Goal: Task Accomplishment & Management: Use online tool/utility

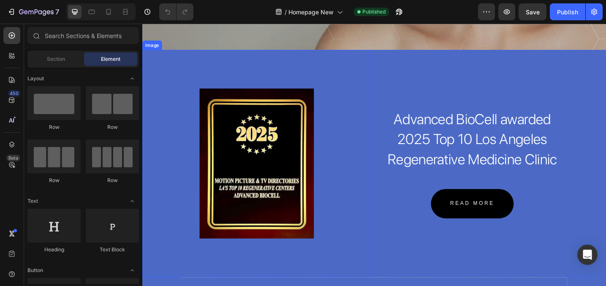
scroll to position [318, 0]
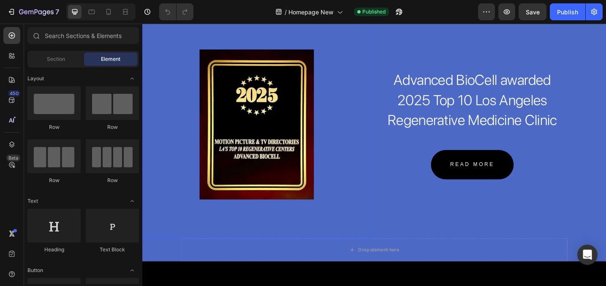
click at [359, 190] on div at bounding box center [267, 134] width 250 height 164
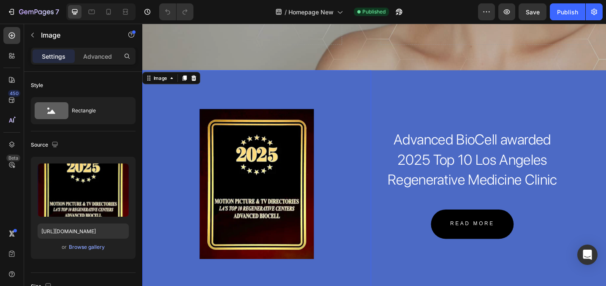
scroll to position [250, 0]
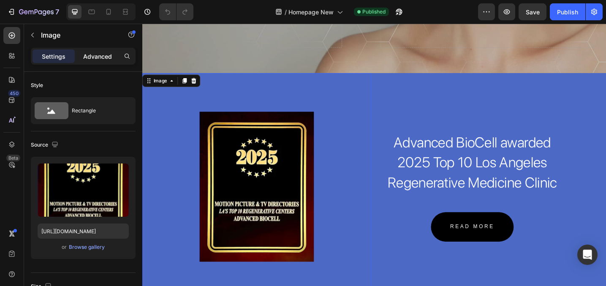
click at [100, 52] on p "Advanced" at bounding box center [97, 56] width 29 height 9
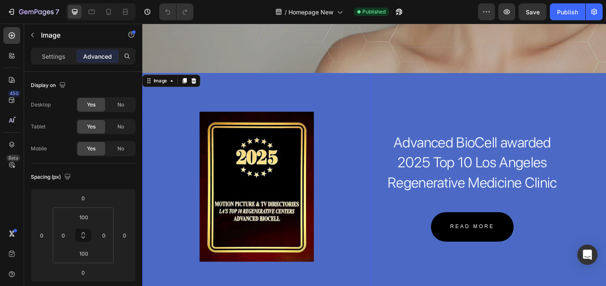
click at [295, 91] on div "Image 0" at bounding box center [267, 202] width 250 height 248
click at [87, 215] on input "100" at bounding box center [83, 217] width 17 height 13
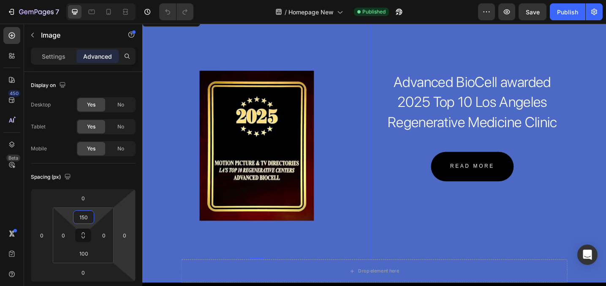
scroll to position [329, 0]
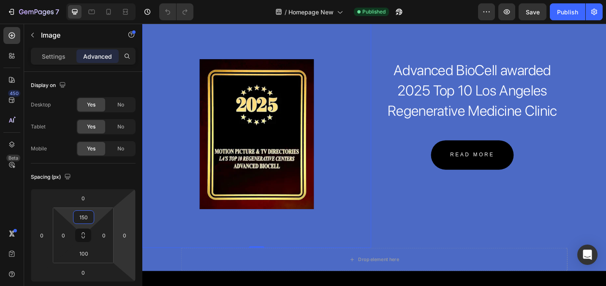
click at [254, 194] on img at bounding box center [267, 145] width 125 height 164
type input "100"
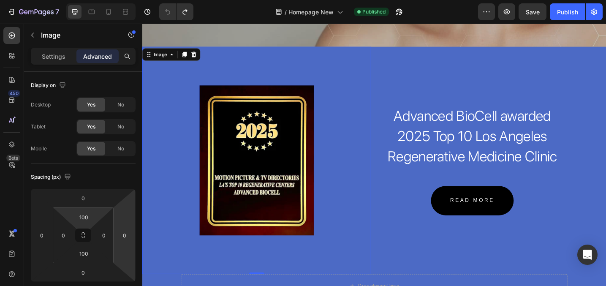
scroll to position [275, 0]
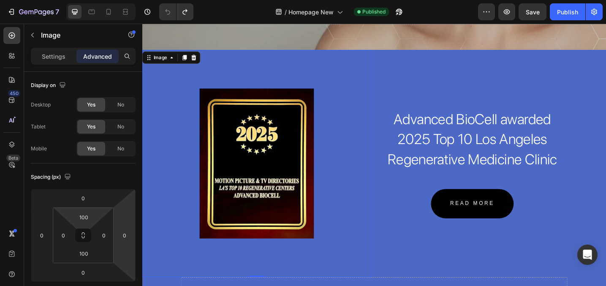
click at [225, 137] on img at bounding box center [267, 177] width 125 height 164
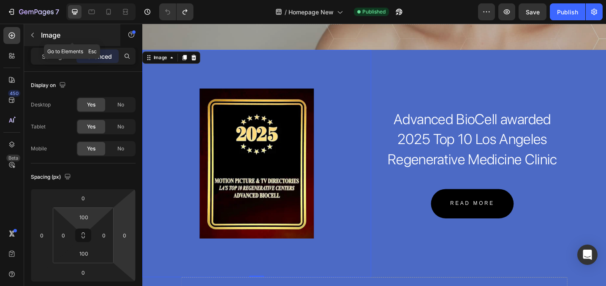
click at [36, 34] on button "button" at bounding box center [33, 35] width 14 height 14
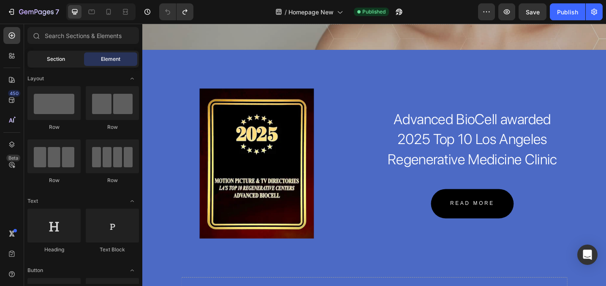
click at [51, 56] on span "Section" at bounding box center [56, 59] width 18 height 8
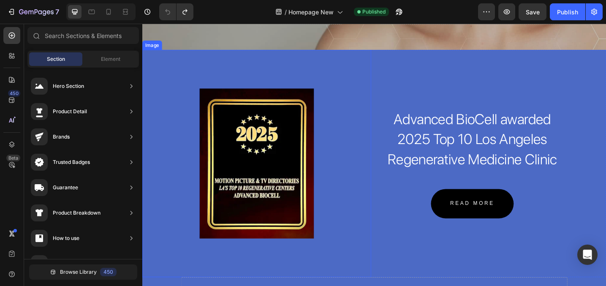
click at [291, 158] on img at bounding box center [267, 177] width 125 height 164
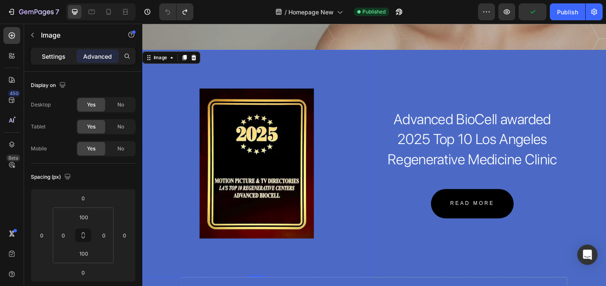
click at [49, 58] on p "Settings" at bounding box center [54, 56] width 24 height 9
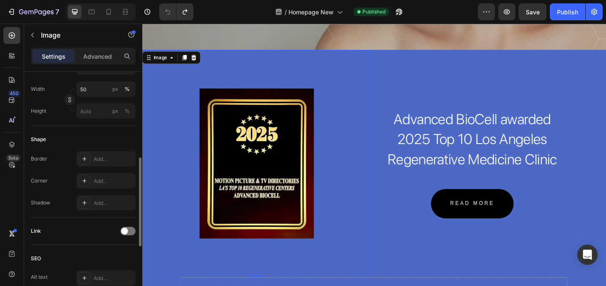
scroll to position [235, 0]
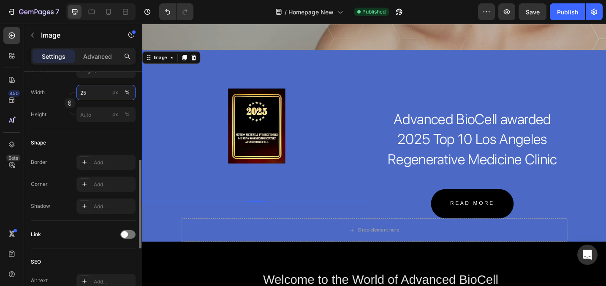
drag, startPoint x: 101, startPoint y: 89, endPoint x: 70, endPoint y: 87, distance: 31.7
click at [70, 87] on div "Width 25 px %" at bounding box center [83, 92] width 105 height 15
click at [90, 91] on input "25" at bounding box center [105, 92] width 59 height 15
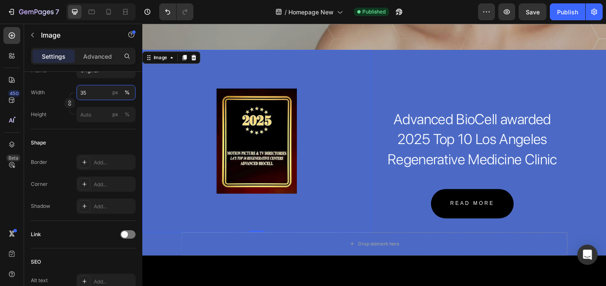
type input "35"
click at [325, 82] on div "Image 0" at bounding box center [267, 151] width 250 height 199
click at [96, 54] on p "Advanced" at bounding box center [97, 56] width 29 height 9
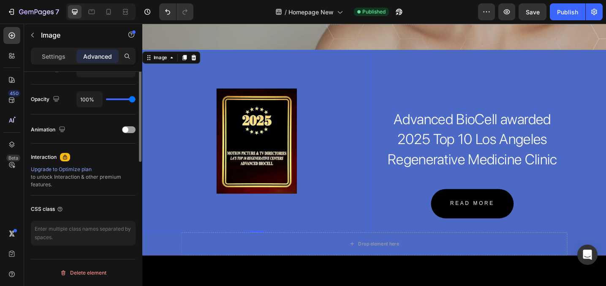
scroll to position [0, 0]
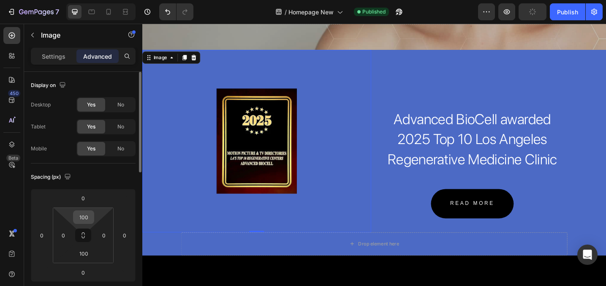
click at [88, 218] on input "100" at bounding box center [83, 217] width 17 height 13
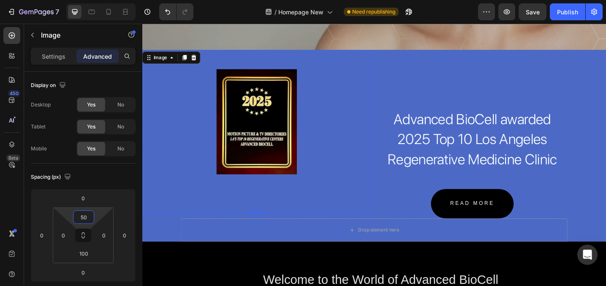
type input "50"
click at [335, 189] on div "Image 0" at bounding box center [267, 141] width 250 height 178
click at [516, 119] on span "Advanced BioCell awarded 2025 Top 10 Los Angeles Regenerative Medicine Clinic" at bounding box center [503, 150] width 185 height 63
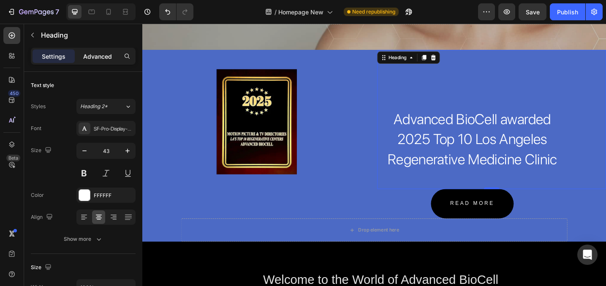
click at [101, 55] on p "Advanced" at bounding box center [97, 56] width 29 height 9
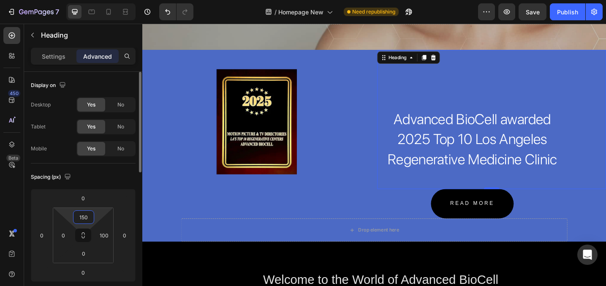
click at [87, 215] on input "150" at bounding box center [83, 217] width 17 height 13
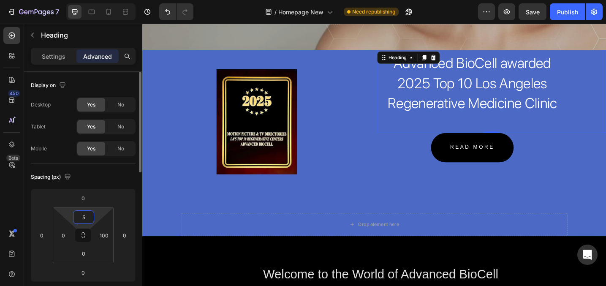
type input "50"
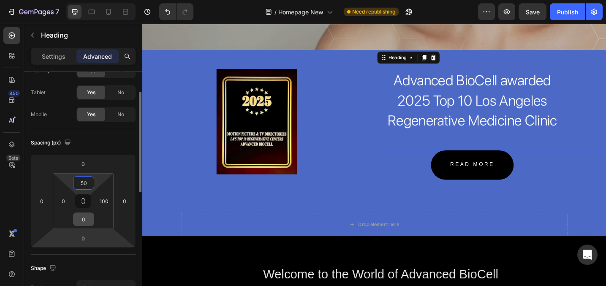
scroll to position [39, 0]
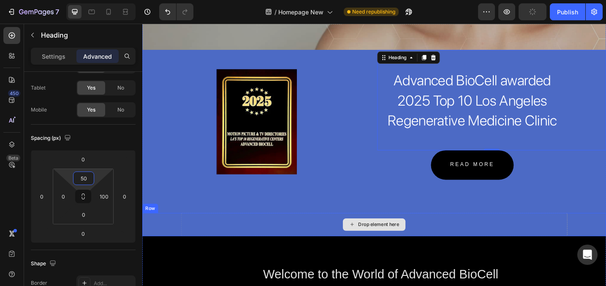
click at [211, 233] on div "Drop element here" at bounding box center [396, 243] width 422 height 25
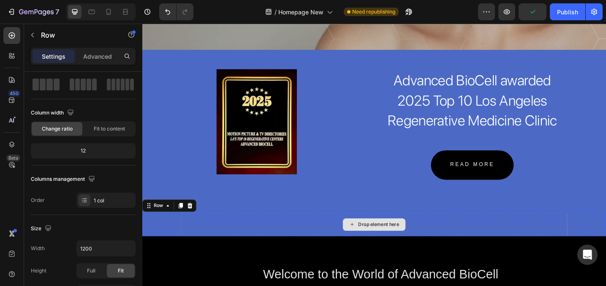
scroll to position [0, 0]
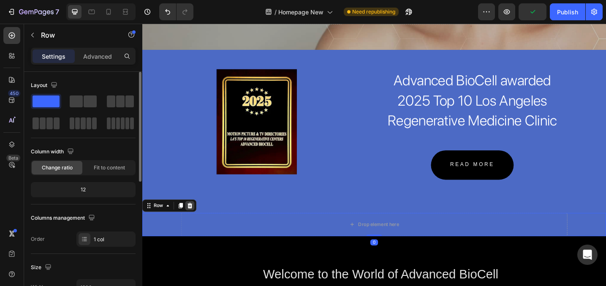
click at [194, 225] on icon at bounding box center [194, 223] width 5 height 6
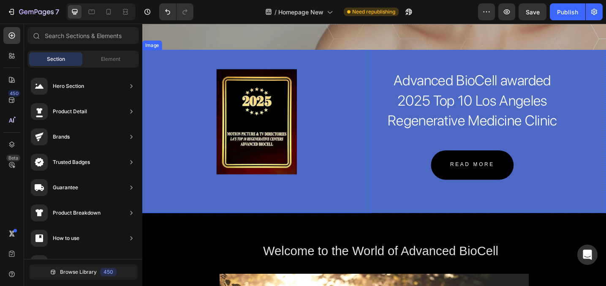
click at [207, 218] on div "Image" at bounding box center [267, 141] width 250 height 178
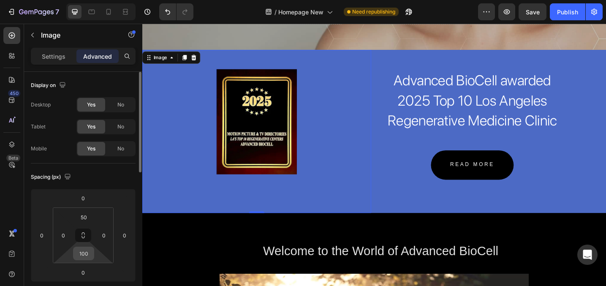
click at [86, 256] on input "100" at bounding box center [83, 253] width 17 height 13
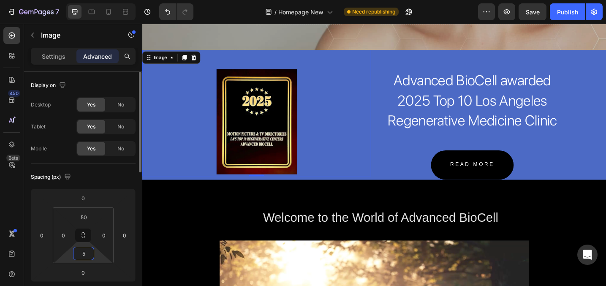
type input "50"
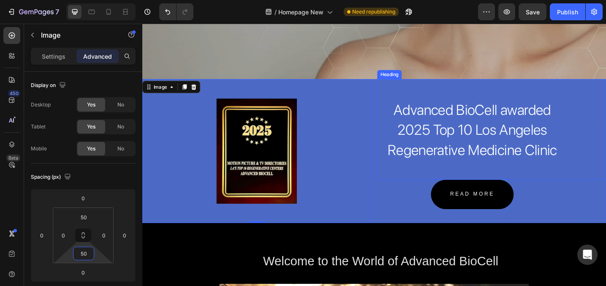
scroll to position [229, 0]
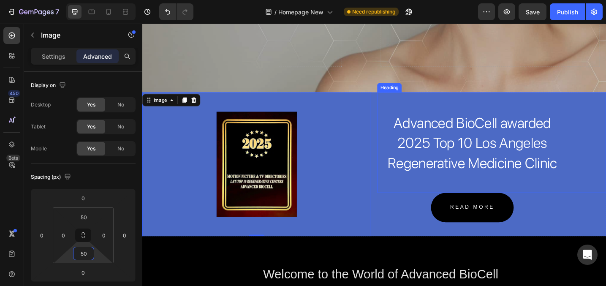
click at [489, 150] on span "Advanced BioCell awarded 2025 Top 10 Los Angeles Regenerative Medicine Clinic" at bounding box center [503, 154] width 185 height 63
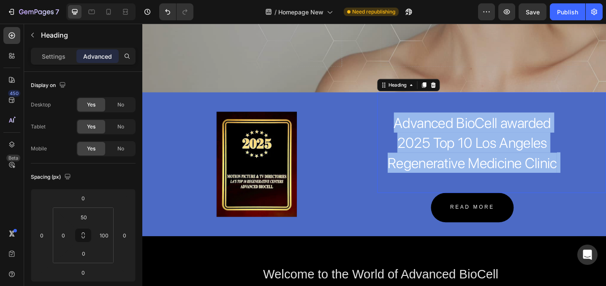
click at [489, 150] on span "Advanced BioCell awarded 2025 Top 10 Los Angeles Regenerative Medicine Clinic" at bounding box center [503, 154] width 185 height 63
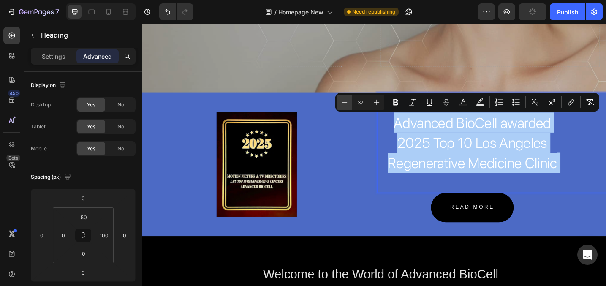
click at [342, 103] on icon "Editor contextual toolbar" at bounding box center [344, 102] width 8 height 8
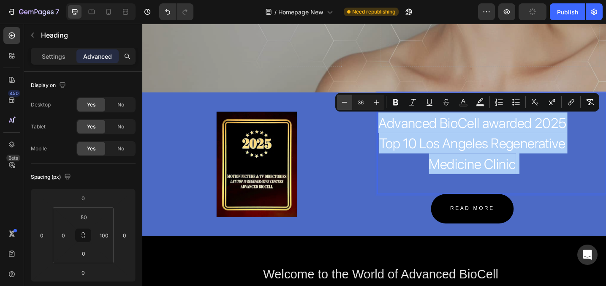
click at [342, 103] on icon "Editor contextual toolbar" at bounding box center [344, 102] width 8 height 8
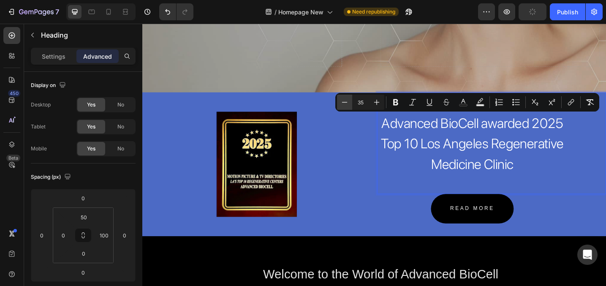
click at [342, 103] on icon "Editor contextual toolbar" at bounding box center [344, 102] width 8 height 8
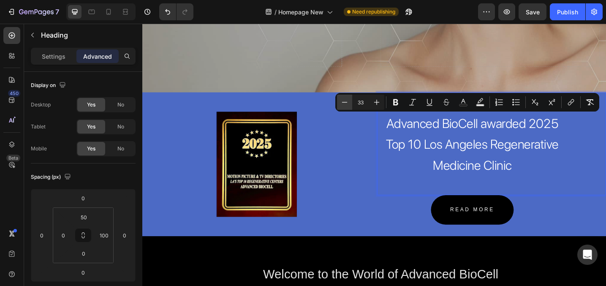
click at [342, 103] on icon "Editor contextual toolbar" at bounding box center [344, 102] width 8 height 8
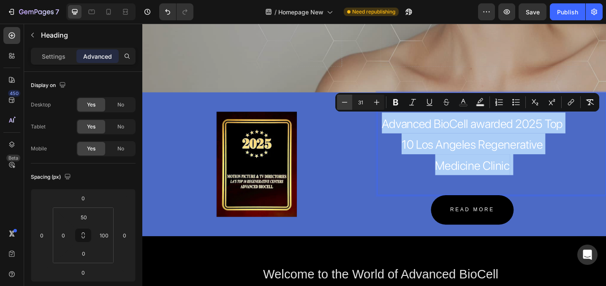
click at [342, 103] on icon "Editor contextual toolbar" at bounding box center [344, 102] width 8 height 8
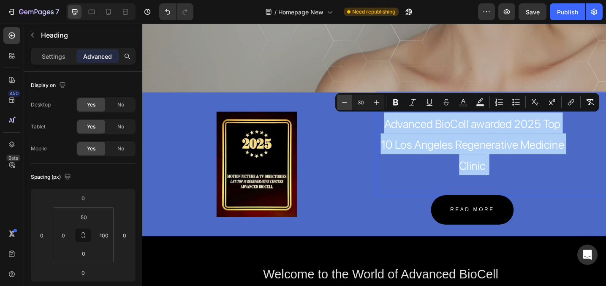
click at [342, 103] on icon "Editor contextual toolbar" at bounding box center [344, 102] width 8 height 8
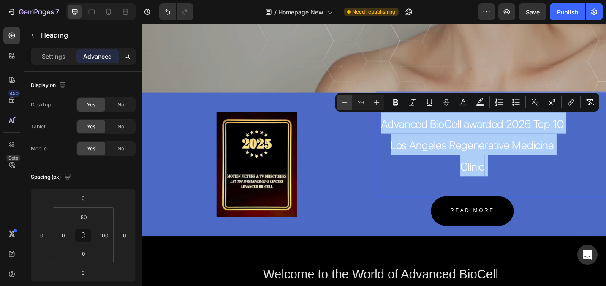
click at [342, 103] on icon "Editor contextual toolbar" at bounding box center [344, 102] width 8 height 8
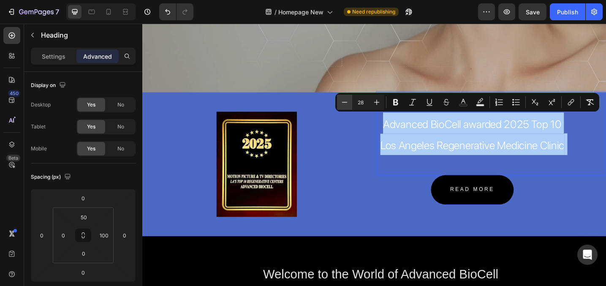
click at [342, 103] on icon "Editor contextual toolbar" at bounding box center [344, 102] width 8 height 8
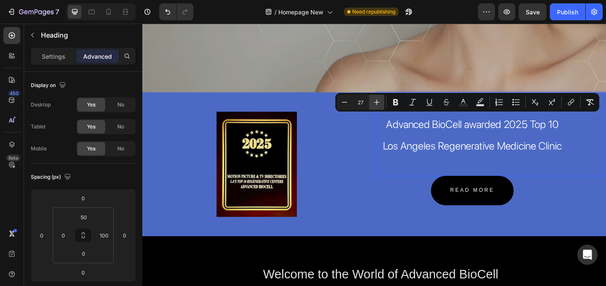
click at [383, 103] on button "Plus" at bounding box center [376, 102] width 15 height 15
type input "28"
click at [428, 177] on p "Advanced BioCell awarded 2025 Top 10 Los Angeles Regenerative Medicine Clinic" at bounding box center [503, 155] width 206 height 68
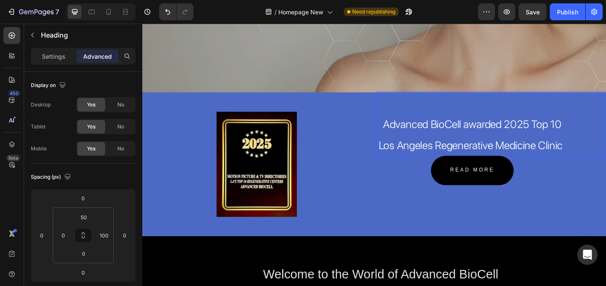
click at [445, 155] on span "Advanced BioCell awarded 2025 Top 10 Los Angeles Regenerative Medicine Clinic" at bounding box center [501, 145] width 201 height 38
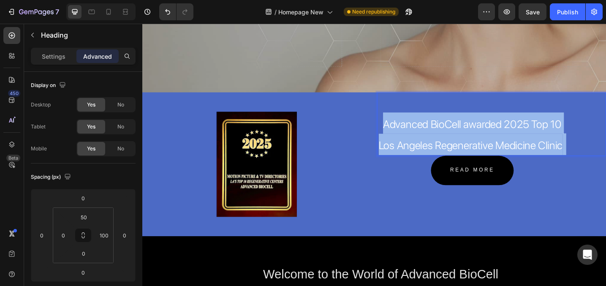
click at [445, 155] on span "Advanced BioCell awarded 2025 Top 10 Los Angeles Regenerative Medicine Clinic" at bounding box center [501, 145] width 201 height 38
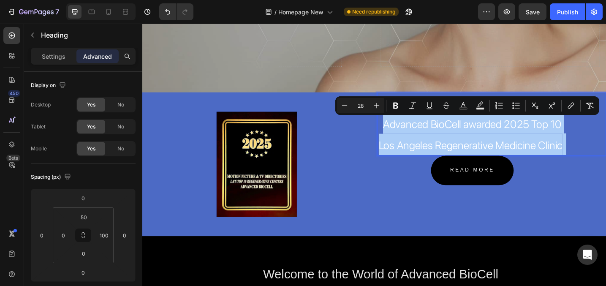
click at [52, 64] on div "Settings Advanced" at bounding box center [83, 56] width 105 height 17
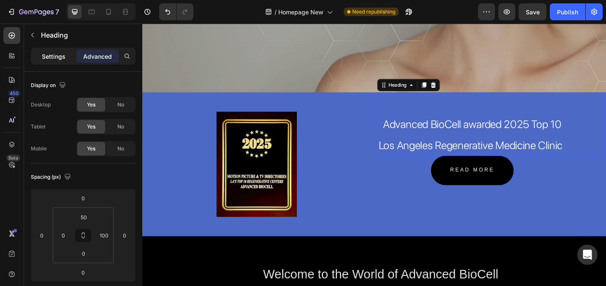
click at [49, 58] on p "Settings" at bounding box center [54, 56] width 24 height 9
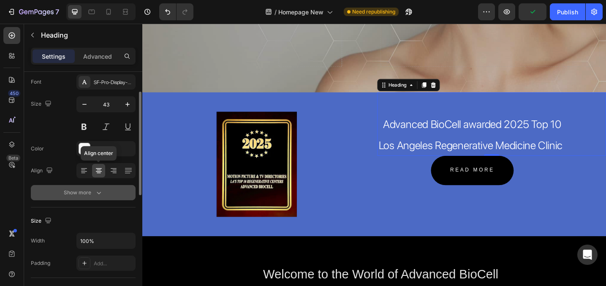
scroll to position [48, 0]
click at [88, 196] on button "Show more" at bounding box center [83, 191] width 105 height 15
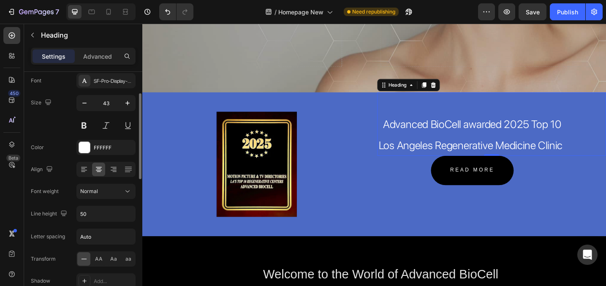
scroll to position [62, 0]
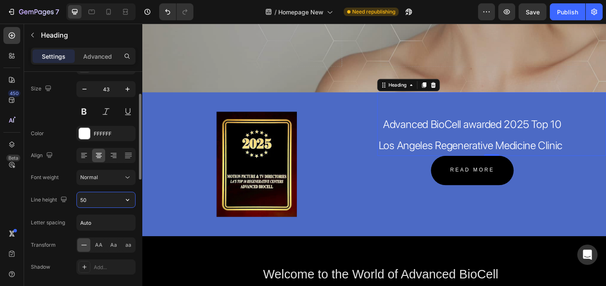
click at [99, 202] on input "50" at bounding box center [106, 199] width 58 height 15
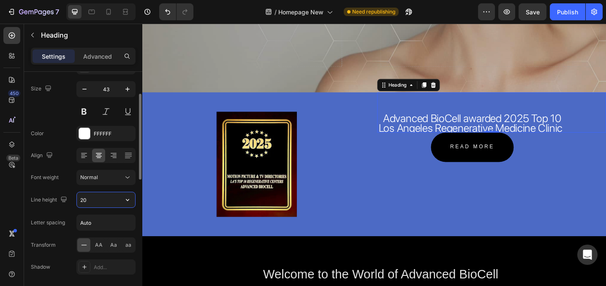
type input "2"
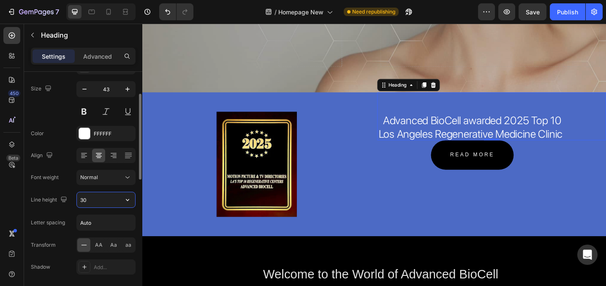
type input "3"
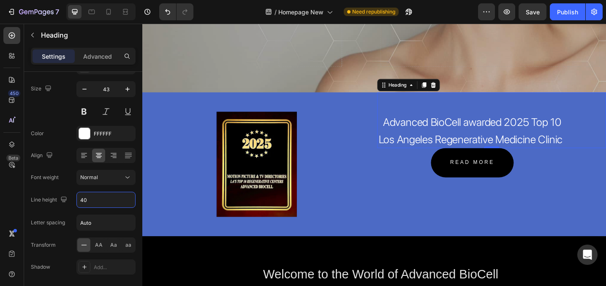
type input "40"
click at [606, 144] on div "⁠⁠⁠⁠⁠⁠⁠ Advanced BioCell awarded 2025 Top 10 Los Angeles Regenerative Medicine …" at bounding box center [524, 129] width 250 height 61
click at [96, 55] on p "Advanced" at bounding box center [97, 56] width 29 height 9
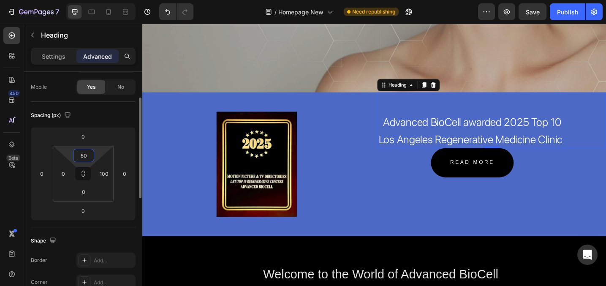
click at [85, 150] on input "50" at bounding box center [83, 155] width 17 height 13
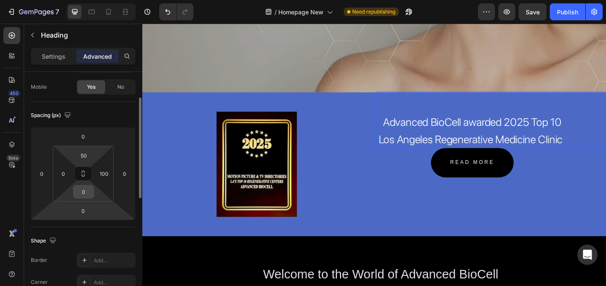
click at [86, 189] on input "0" at bounding box center [83, 191] width 17 height 13
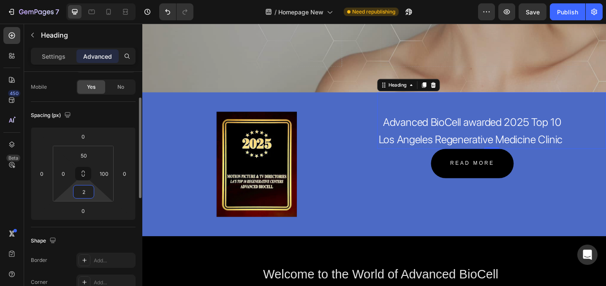
type input "20"
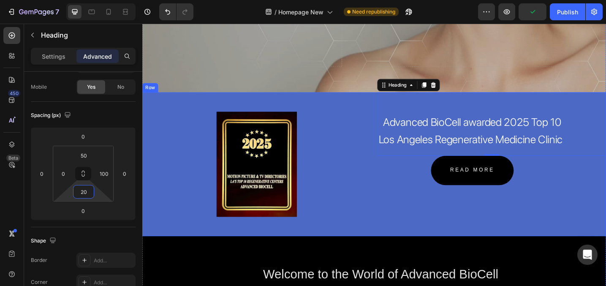
click at [569, 226] on div "⁠⁠⁠⁠⁠⁠⁠ Advanced BioCell awarded 2025 Top 10 Los Angeles Regenerative Medicine …" at bounding box center [524, 177] width 250 height 157
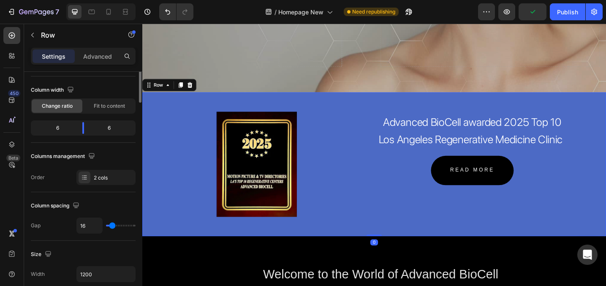
scroll to position [0, 0]
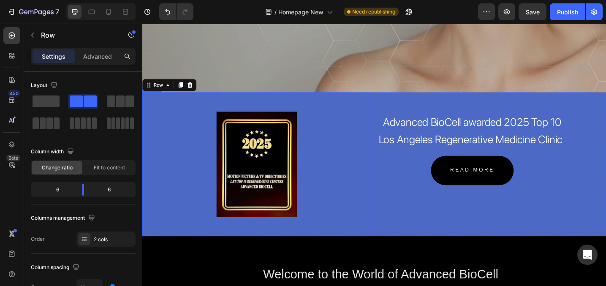
click at [260, 195] on img at bounding box center [266, 177] width 87 height 115
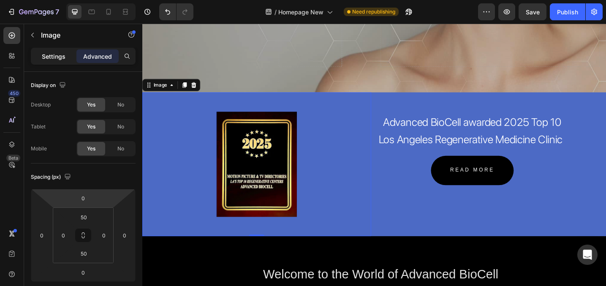
click at [49, 53] on p "Settings" at bounding box center [54, 56] width 24 height 9
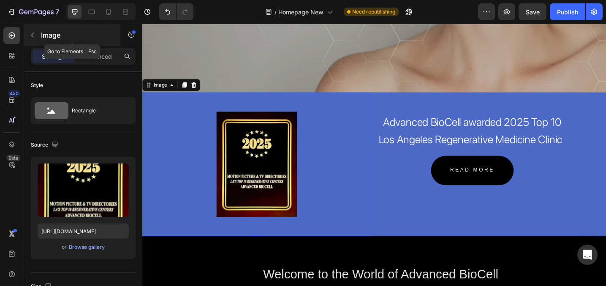
click at [32, 38] on icon "button" at bounding box center [32, 35] width 7 height 7
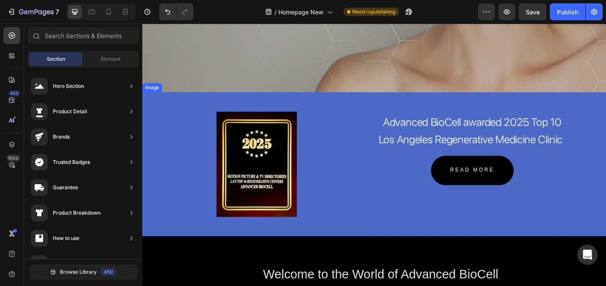
click at [261, 109] on div "Image" at bounding box center [267, 177] width 250 height 157
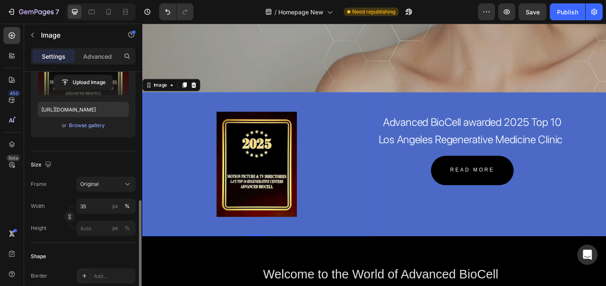
scroll to position [225, 0]
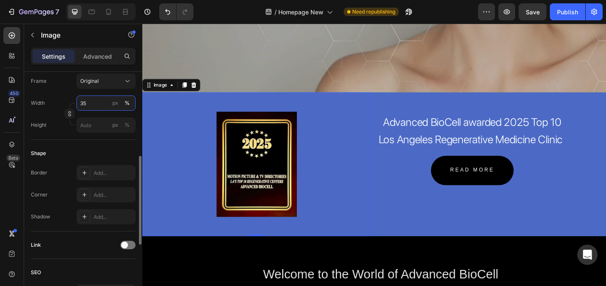
click at [87, 102] on input "35" at bounding box center [105, 102] width 59 height 15
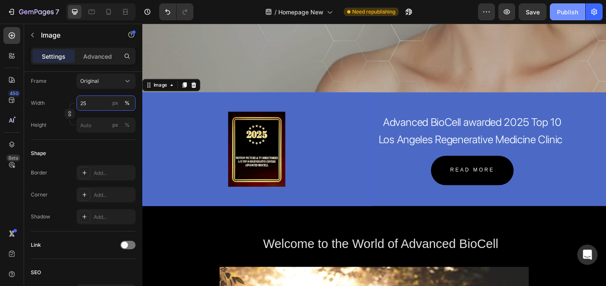
type input "25"
click at [569, 11] on div "Publish" at bounding box center [567, 12] width 21 height 9
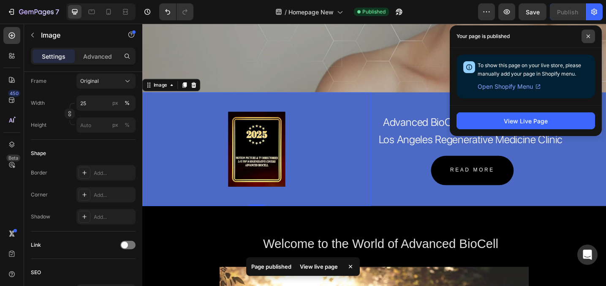
click at [589, 35] on icon at bounding box center [588, 36] width 4 height 4
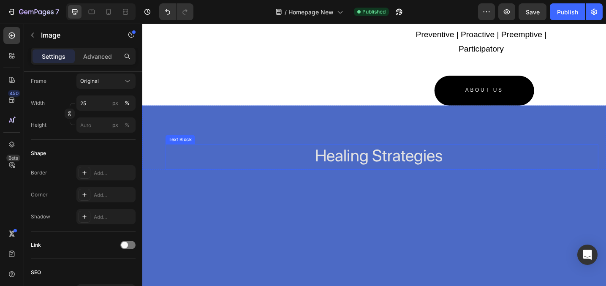
scroll to position [1079, 0]
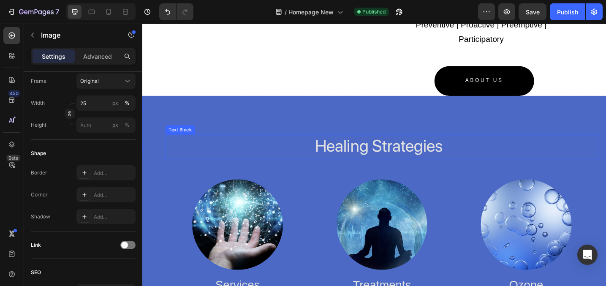
click at [216, 148] on div "Healing Strategies" at bounding box center [404, 159] width 473 height 28
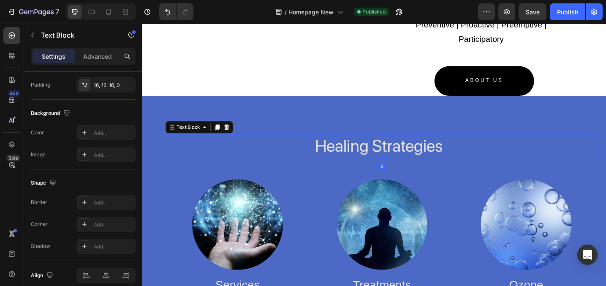
scroll to position [0, 0]
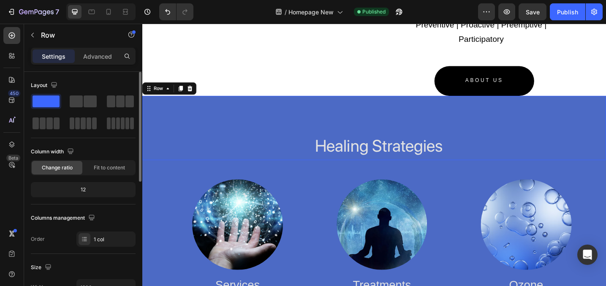
click at [216, 123] on div "Healing Strategies Text Block Row 0" at bounding box center [395, 138] width 507 height 70
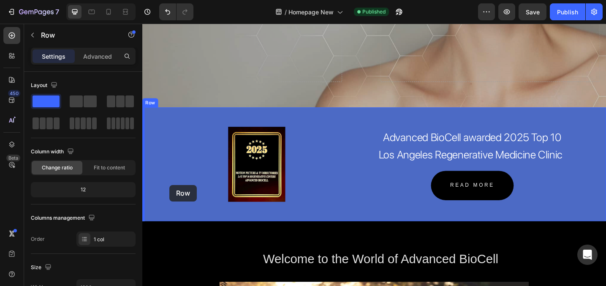
scroll to position [238, 0]
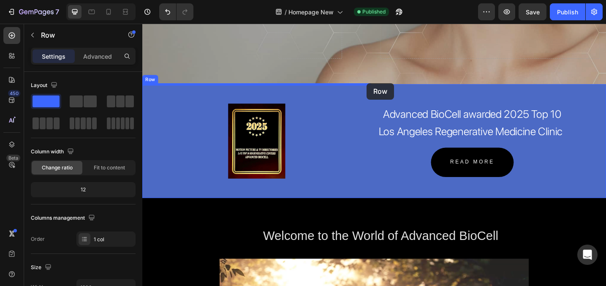
drag, startPoint x: 148, startPoint y: 97, endPoint x: 387, endPoint y: 89, distance: 239.2
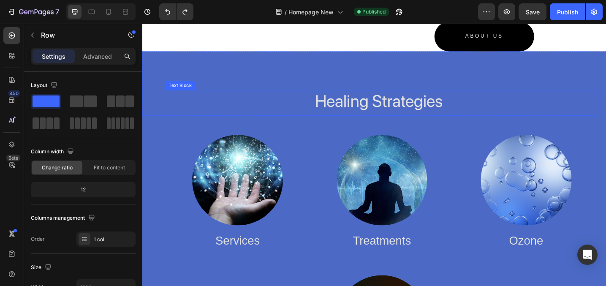
scroll to position [1118, 0]
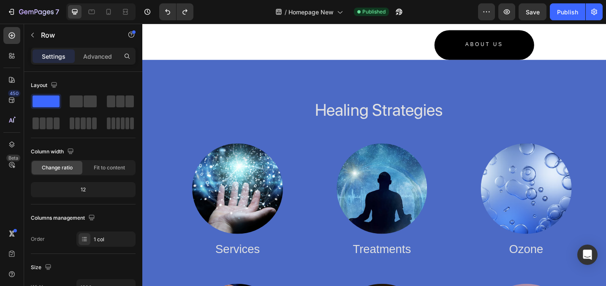
click at [305, 80] on div "Healing Strategies Text Block Row" at bounding box center [395, 98] width 507 height 70
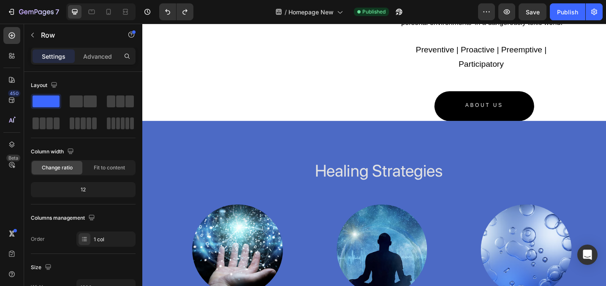
scroll to position [1031, 0]
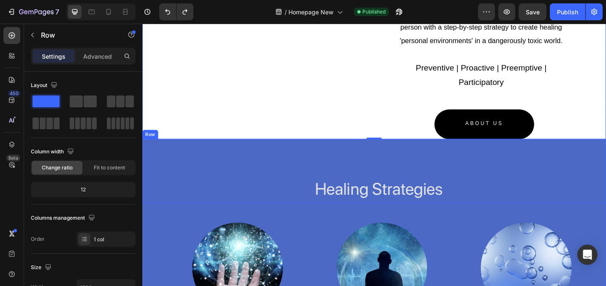
click at [147, 155] on div "Healing Strategies Text Block Row" at bounding box center [395, 185] width 507 height 70
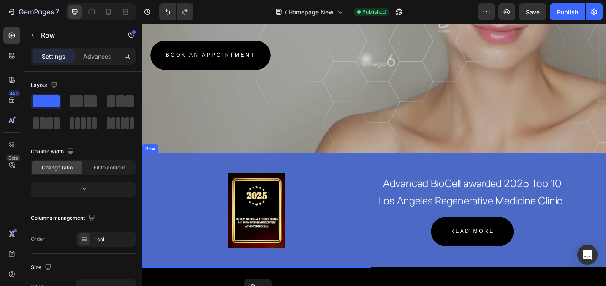
scroll to position [197, 0]
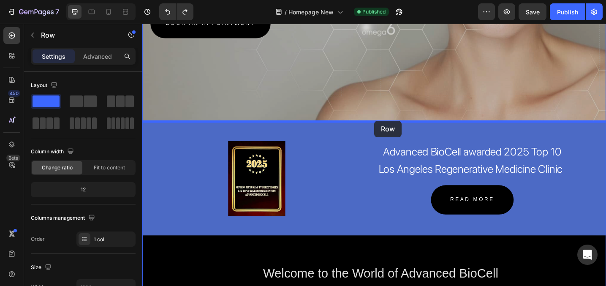
drag, startPoint x: 147, startPoint y: 141, endPoint x: 396, endPoint y: 130, distance: 248.6
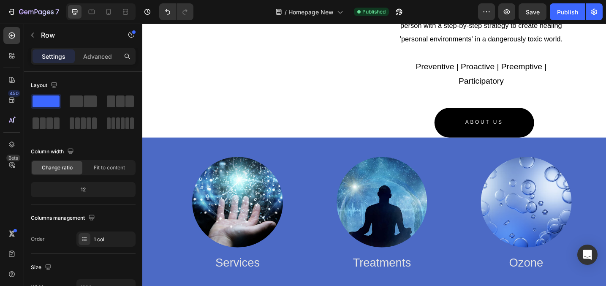
scroll to position [1061, 0]
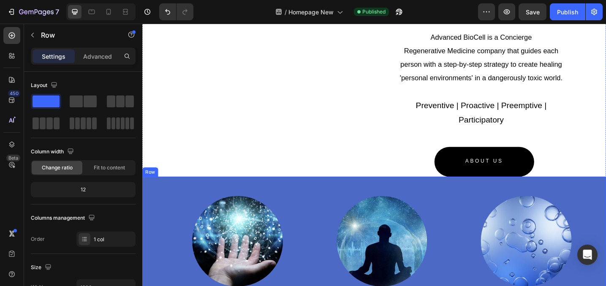
click at [158, 211] on div "Image Services Text Block Image Treatments Text Block Image Ozone Text Block Row" at bounding box center [395, 274] width 507 height 166
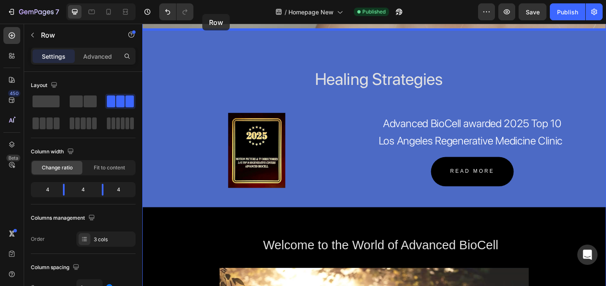
scroll to position [196, 0]
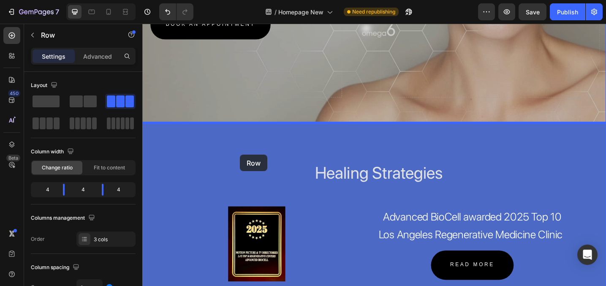
drag, startPoint x: 150, startPoint y: 182, endPoint x: 249, endPoint y: 167, distance: 100.5
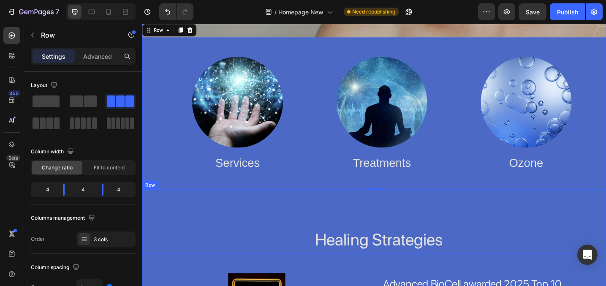
scroll to position [304, 0]
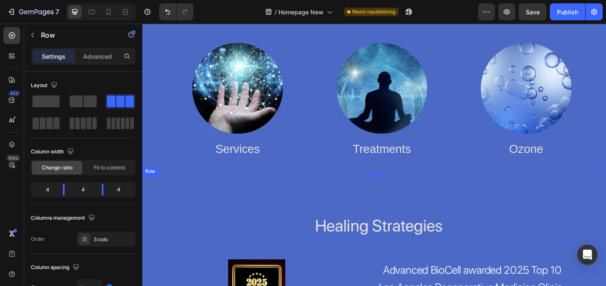
click at [163, 212] on div "Healing Strategies Text Block Row" at bounding box center [395, 225] width 507 height 70
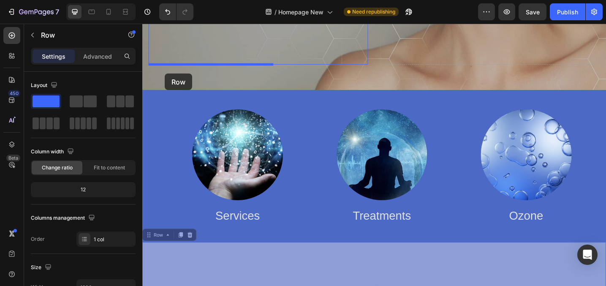
scroll to position [221, 0]
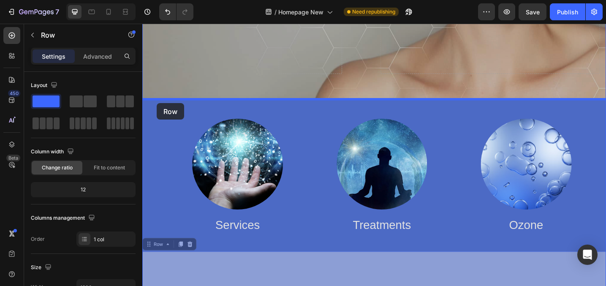
drag, startPoint x: 147, startPoint y: 185, endPoint x: 158, endPoint y: 109, distance: 75.9
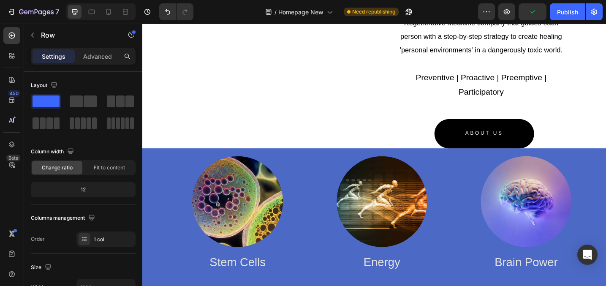
scroll to position [1313, 0]
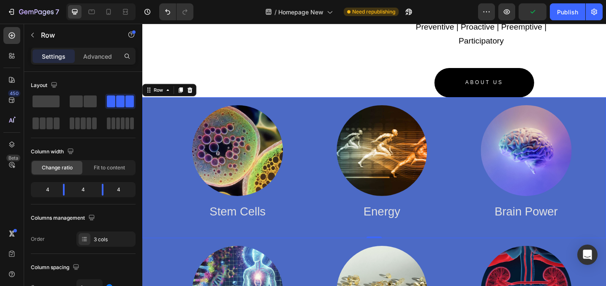
click at [167, 147] on div "Image Stem Cells Text Block Image Energy Text Block Image Brain Power Text Bloc…" at bounding box center [395, 181] width 507 height 154
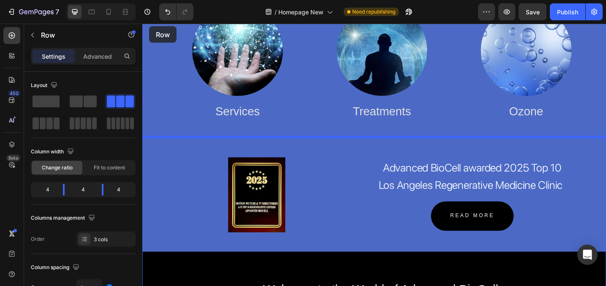
scroll to position [405, 0]
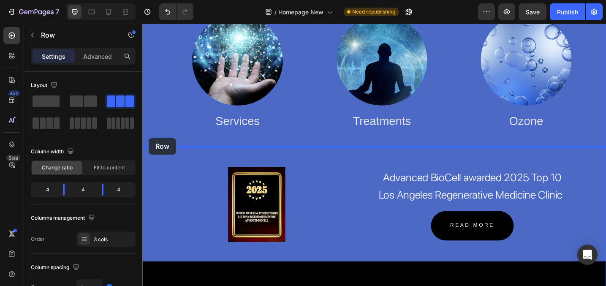
drag, startPoint x: 148, startPoint y: 95, endPoint x: 149, endPoint y: 149, distance: 54.1
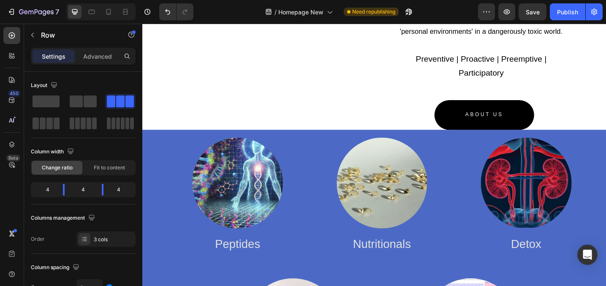
scroll to position [1442, 0]
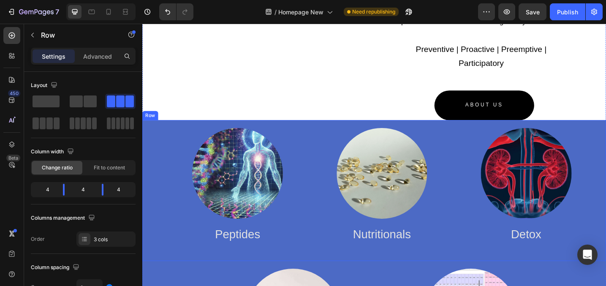
click at [160, 163] on div "Image Peptides Text Block Image Nutritionals Text Block Image Detox Text Block …" at bounding box center [395, 206] width 507 height 154
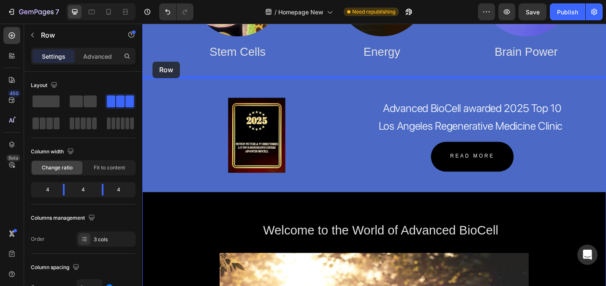
scroll to position [629, 0]
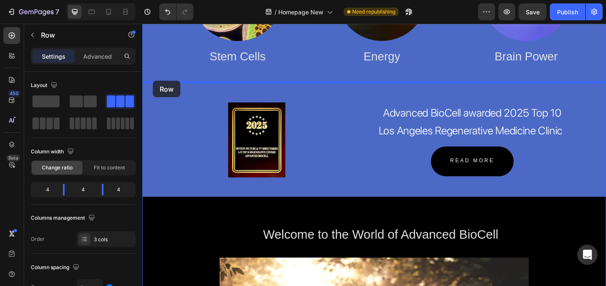
drag, startPoint x: 148, startPoint y: 119, endPoint x: 154, endPoint y: 87, distance: 33.0
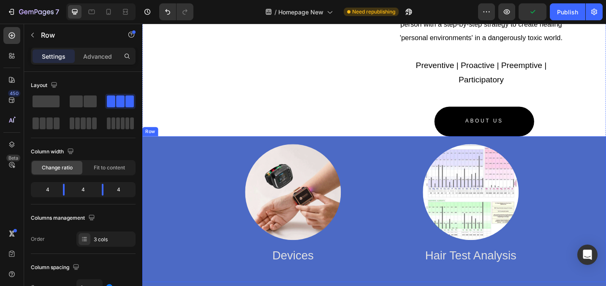
scroll to position [1624, 0]
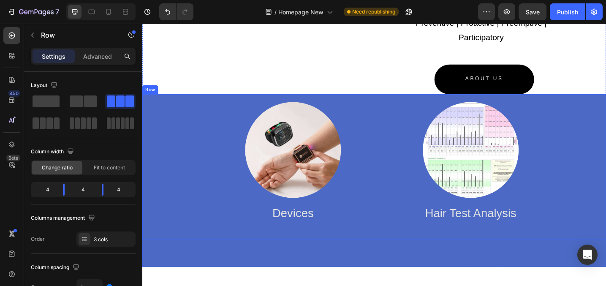
click at [152, 122] on div "Image Devices Text Block Image Hair Test Analysis Text Block Row" at bounding box center [395, 180] width 507 height 159
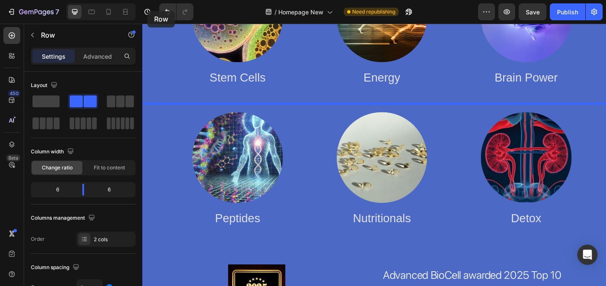
scroll to position [601, 0]
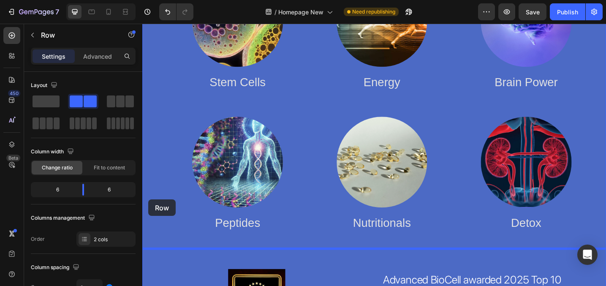
drag, startPoint x: 149, startPoint y: 94, endPoint x: 149, endPoint y: 216, distance: 122.1
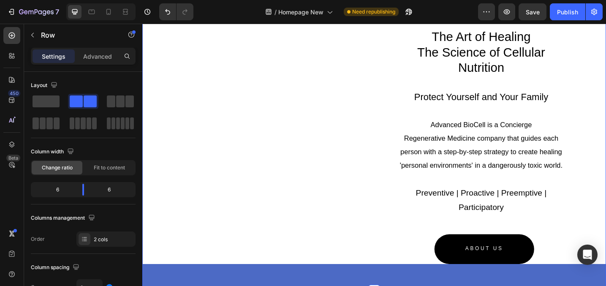
scroll to position [1685, 0]
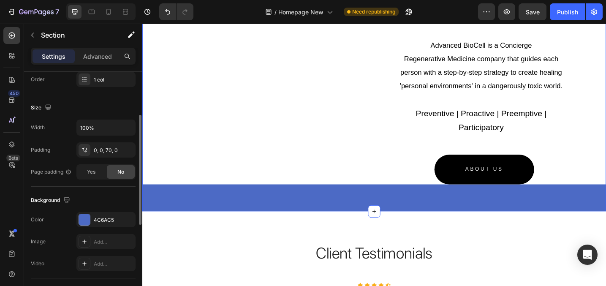
scroll to position [165, 0]
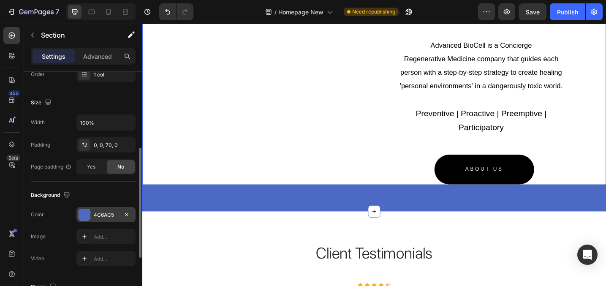
click at [80, 216] on div at bounding box center [84, 214] width 11 height 11
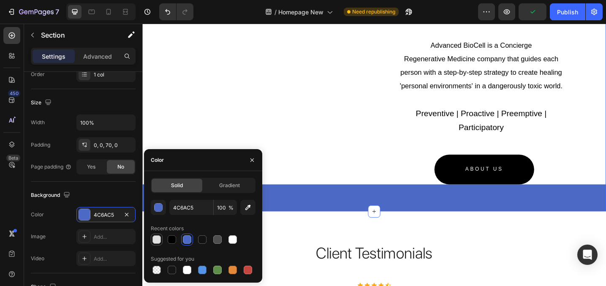
click at [156, 237] on div at bounding box center [156, 239] width 8 height 8
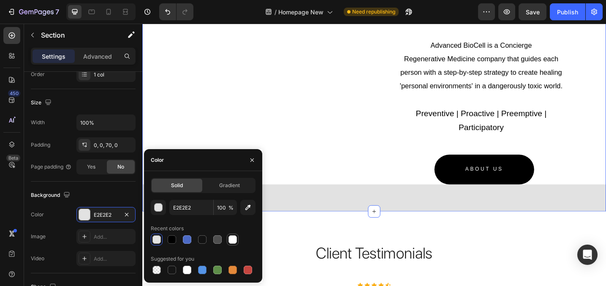
click at [234, 242] on div at bounding box center [233, 239] width 8 height 8
type input "FFFFFF"
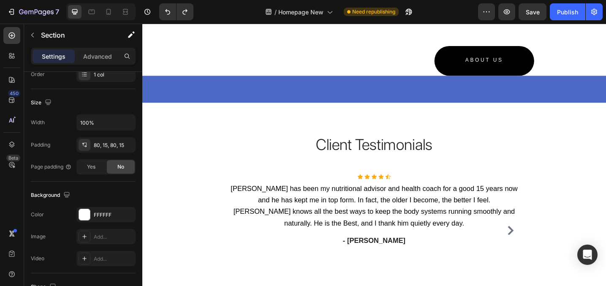
scroll to position [1776, 0]
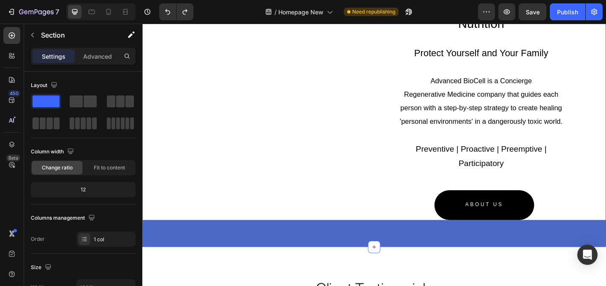
scroll to position [1645, 0]
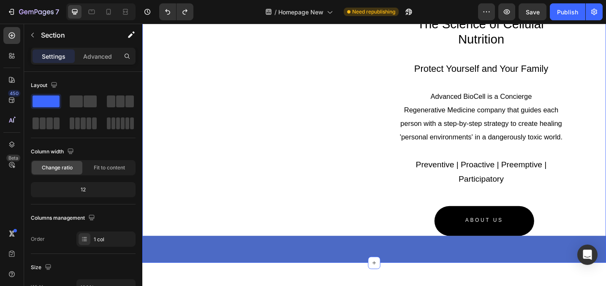
scroll to position [1579, 0]
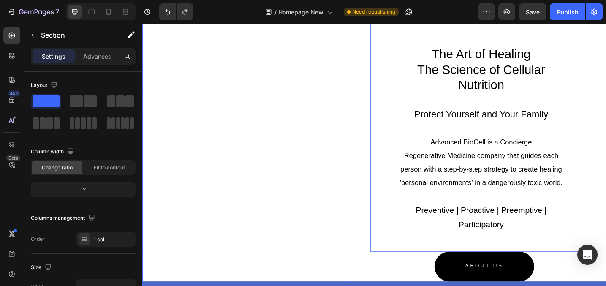
click at [459, 207] on p at bounding box center [512, 212] width 179 height 15
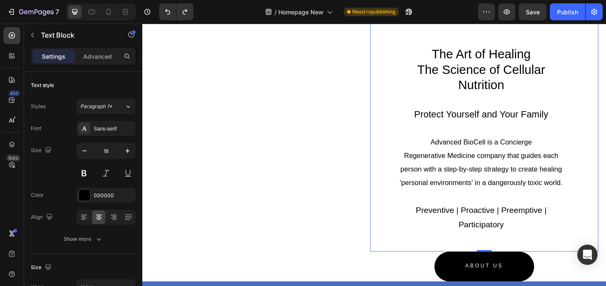
click at [459, 207] on p "Rich Text Editor. Editing area: main" at bounding box center [512, 212] width 179 height 15
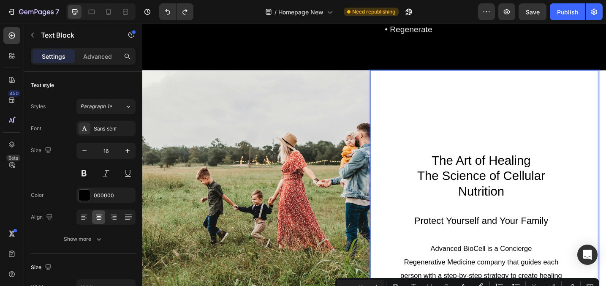
scroll to position [1461, 0]
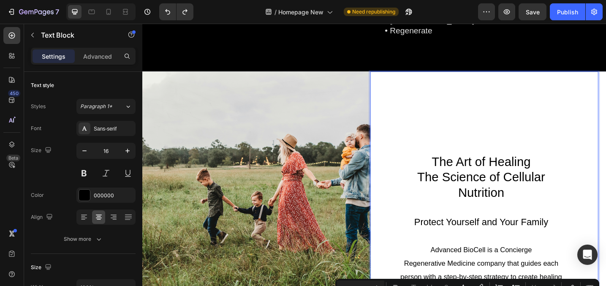
click at [454, 170] on p "The Art of Healing The Science of Cellular Nutrition Protect Yourself and Your …" at bounding box center [512, 208] width 179 height 82
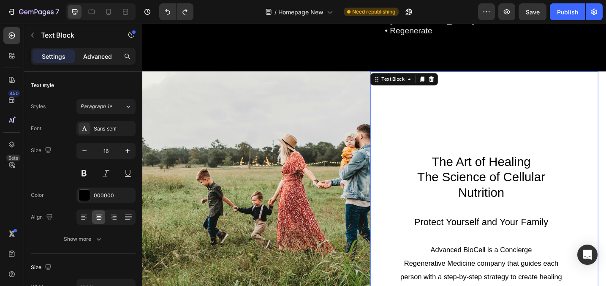
click at [92, 58] on p "Advanced" at bounding box center [97, 56] width 29 height 9
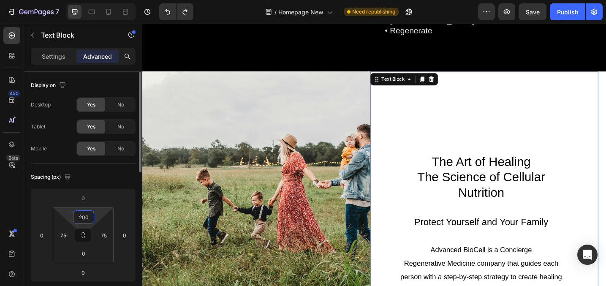
click at [84, 216] on input "200" at bounding box center [83, 217] width 17 height 13
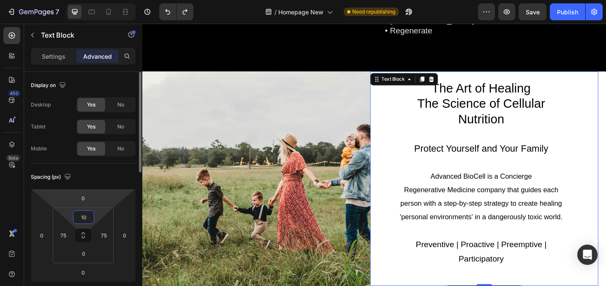
type input "1"
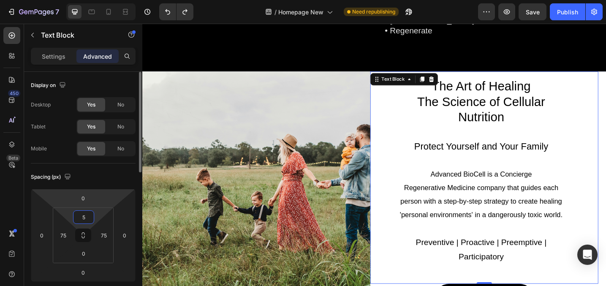
type input "50"
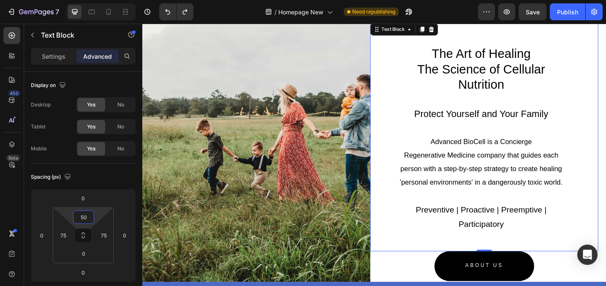
scroll to position [1599, 0]
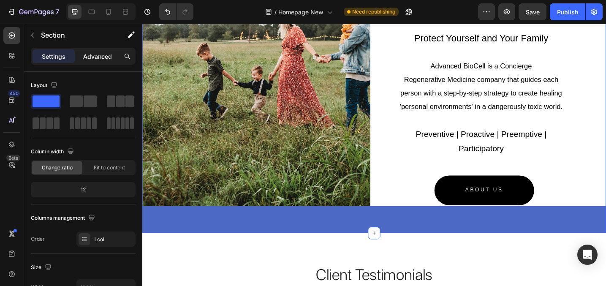
click at [97, 59] on p "Advanced" at bounding box center [97, 56] width 29 height 9
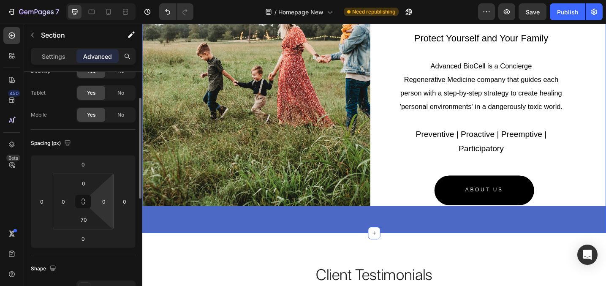
scroll to position [42, 0]
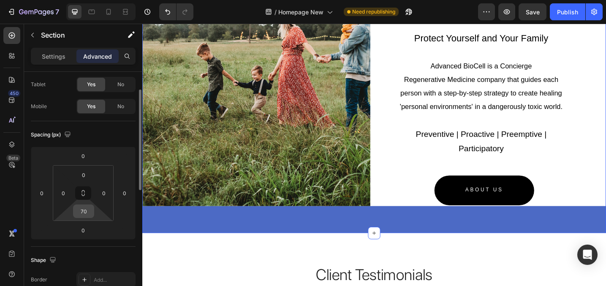
click at [81, 215] on input "70" at bounding box center [83, 211] width 17 height 13
type input "0"
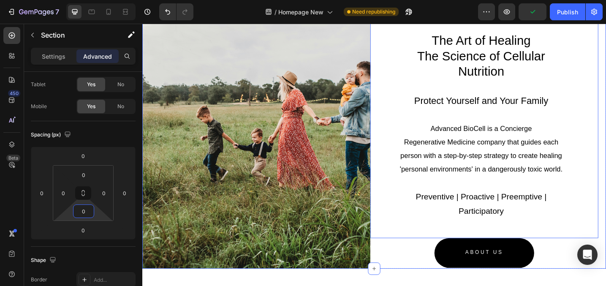
scroll to position [1503, 0]
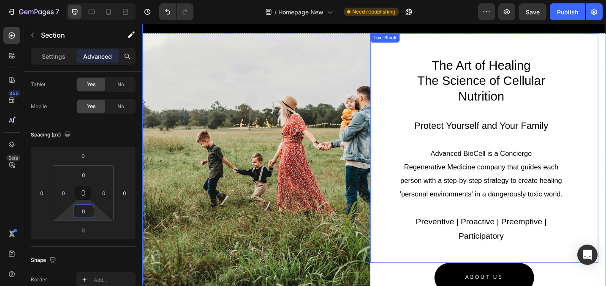
click at [509, 83] on span "The Science of Cellular Nutrition" at bounding box center [513, 95] width 140 height 32
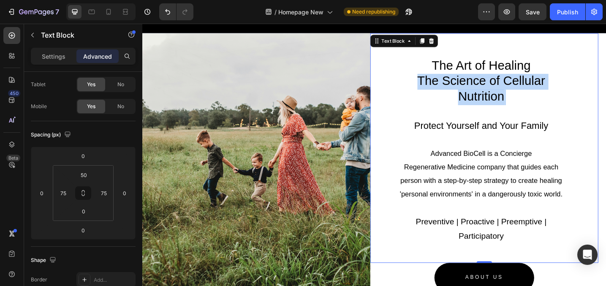
scroll to position [0, 0]
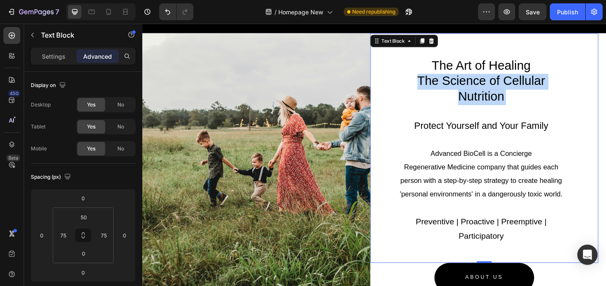
click at [509, 83] on span "The Science of Cellular Nutrition" at bounding box center [513, 95] width 140 height 32
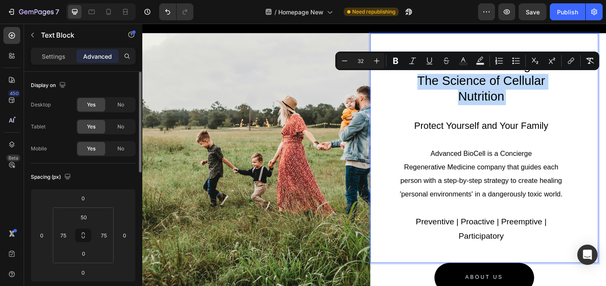
click at [509, 83] on span "The Science of Cellular Nutrition" at bounding box center [513, 95] width 140 height 32
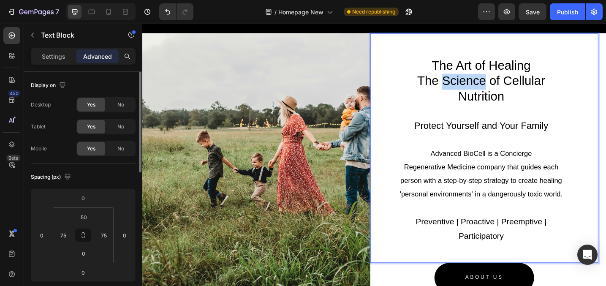
click at [509, 83] on span "The Science of Cellular Nutrition" at bounding box center [513, 95] width 140 height 32
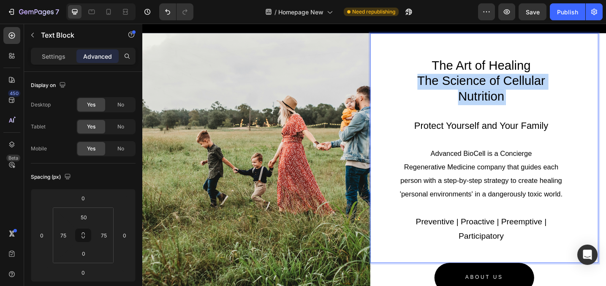
click at [509, 83] on span "The Science of Cellular Nutrition" at bounding box center [513, 95] width 140 height 32
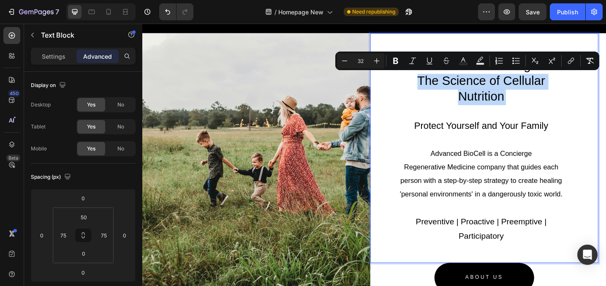
click at [512, 82] on span "The Science of Cellular Nutrition" at bounding box center [513, 95] width 140 height 32
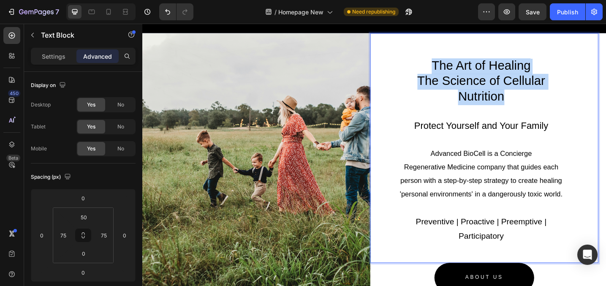
drag, startPoint x: 458, startPoint y: 68, endPoint x: 539, endPoint y: 99, distance: 86.4
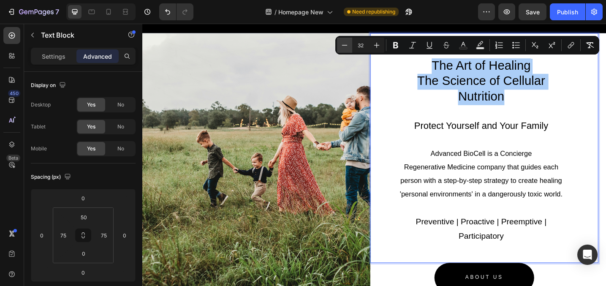
click at [346, 46] on icon "Editor contextual toolbar" at bounding box center [344, 45] width 8 height 8
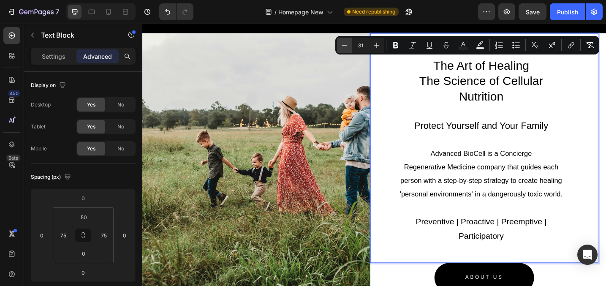
click at [346, 46] on icon "Editor contextual toolbar" at bounding box center [344, 45] width 8 height 8
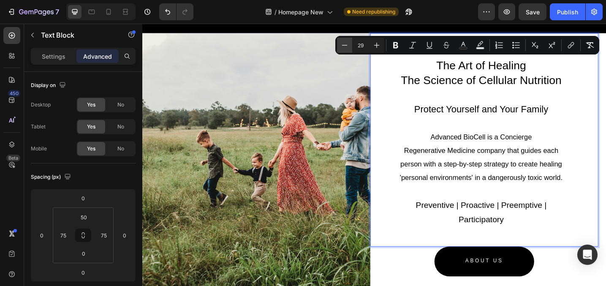
click at [346, 46] on icon "Editor contextual toolbar" at bounding box center [344, 45] width 8 height 8
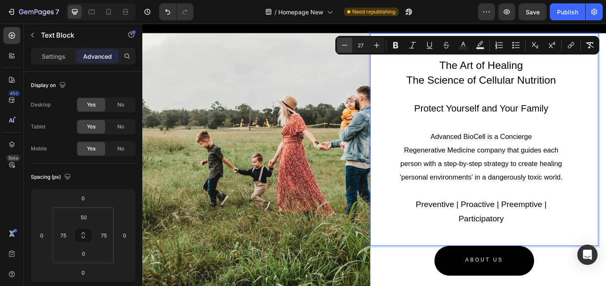
click at [346, 46] on icon "Editor contextual toolbar" at bounding box center [344, 45] width 8 height 8
type input "24"
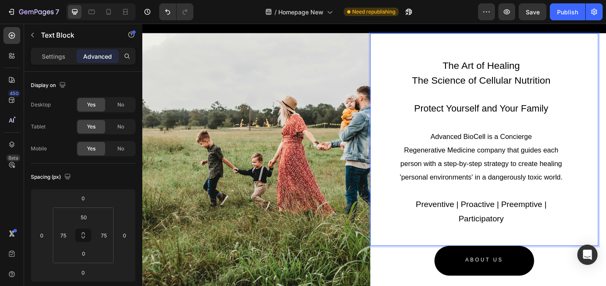
click at [481, 114] on span "Protect Yourself and Your Family" at bounding box center [513, 116] width 147 height 11
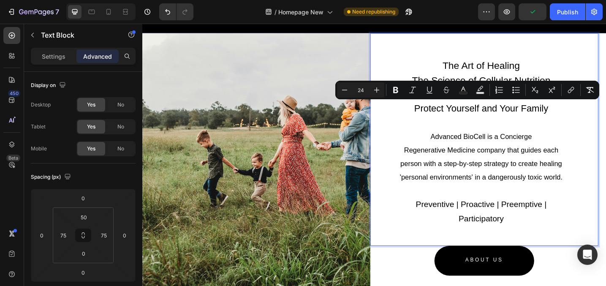
click at [445, 114] on span "Protect Yourself and Your Family" at bounding box center [513, 116] width 147 height 11
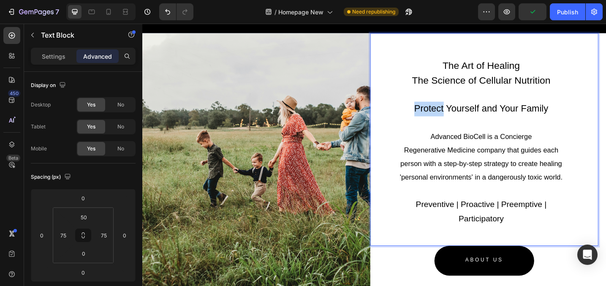
click at [445, 114] on span "Protect Yourself and Your Family" at bounding box center [513, 116] width 147 height 11
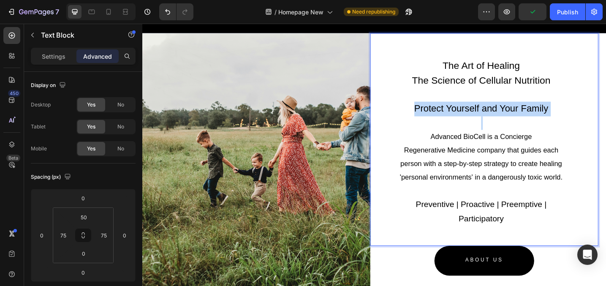
click at [445, 114] on span "Protect Yourself and Your Family" at bounding box center [513, 116] width 147 height 11
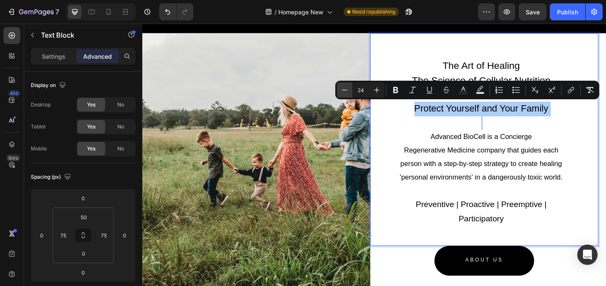
click at [346, 92] on icon "Editor contextual toolbar" at bounding box center [344, 90] width 8 height 8
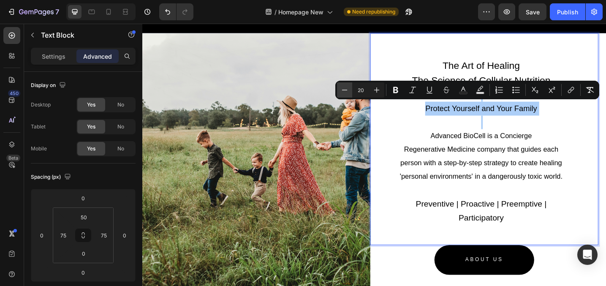
click at [346, 92] on icon "Editor contextual toolbar" at bounding box center [344, 90] width 8 height 8
type input "18"
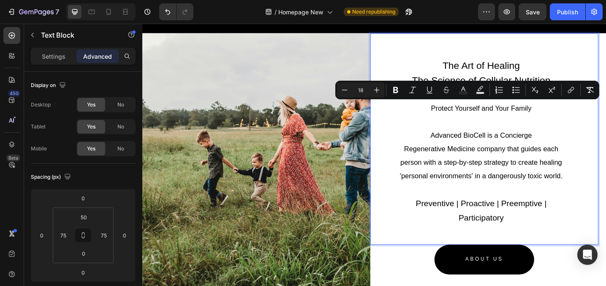
click at [476, 150] on p "Advanced BioCell is a Concierge Regenerative Medicine company that guides each …" at bounding box center [512, 161] width 179 height 74
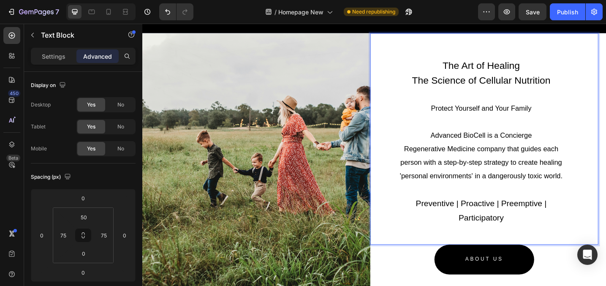
click at [472, 102] on p "The Art of Healing The Science of Cellular Nutrition Protect Yourself and Your …" at bounding box center [512, 93] width 179 height 62
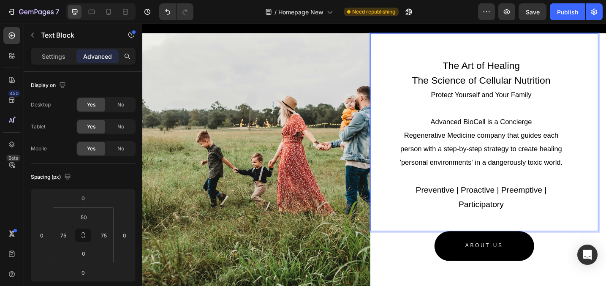
click at [469, 128] on span "Advanced BioCell is a Concierge Regenerative Medicine company that guides each …" at bounding box center [513, 153] width 178 height 53
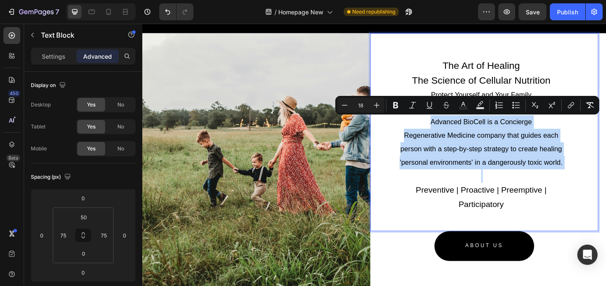
drag, startPoint x: 451, startPoint y: 123, endPoint x: 596, endPoint y: 183, distance: 156.6
click at [596, 183] on div "The Art of Healing The Science of Cellular Nutrition Protect Yourself and Your …" at bounding box center [516, 152] width 186 height 195
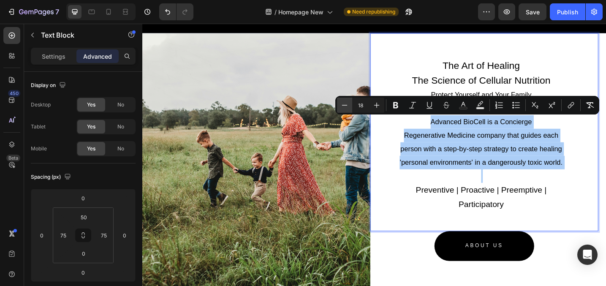
click at [343, 103] on icon "Editor contextual toolbar" at bounding box center [344, 105] width 8 height 8
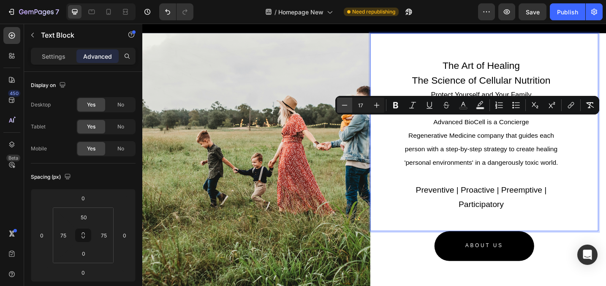
click at [343, 103] on icon "Editor contextual toolbar" at bounding box center [344, 105] width 8 height 8
type input "16"
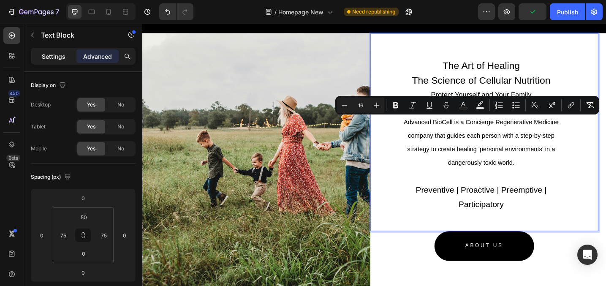
click at [57, 58] on p "Settings" at bounding box center [54, 56] width 24 height 9
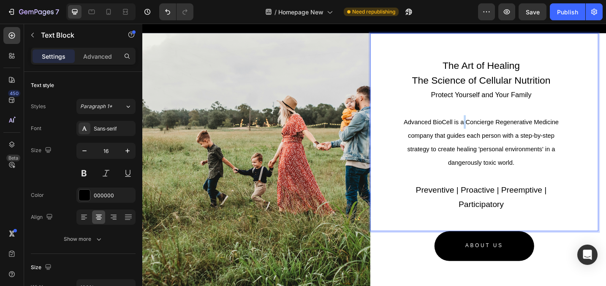
click at [493, 131] on span "Advanced BioCell is a Concierge Regenerative Medicine company that guides each …" at bounding box center [512, 154] width 169 height 52
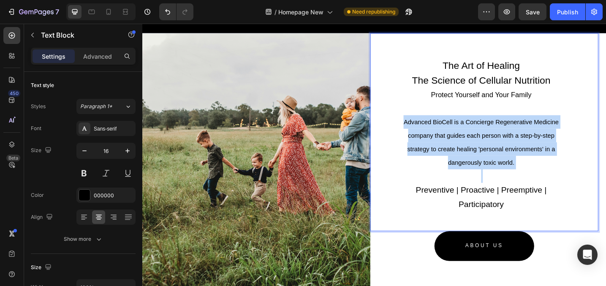
click at [493, 131] on span "Advanced BioCell is a Concierge Regenerative Medicine company that guides each …" at bounding box center [512, 154] width 169 height 52
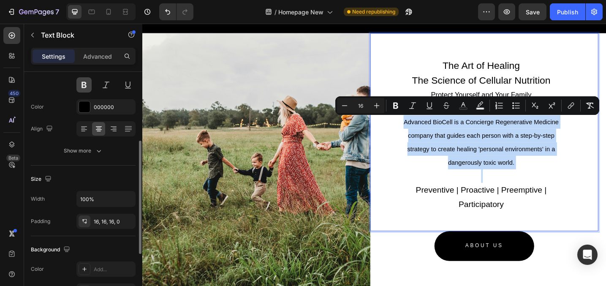
scroll to position [109, 0]
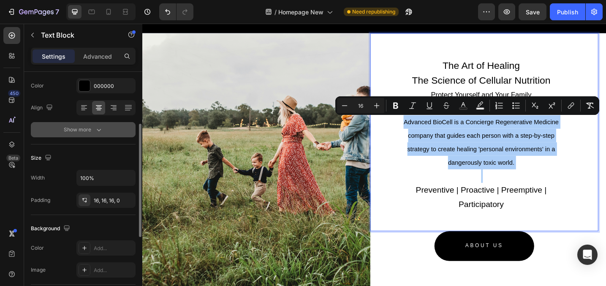
click at [89, 131] on div "Show more" at bounding box center [83, 129] width 39 height 8
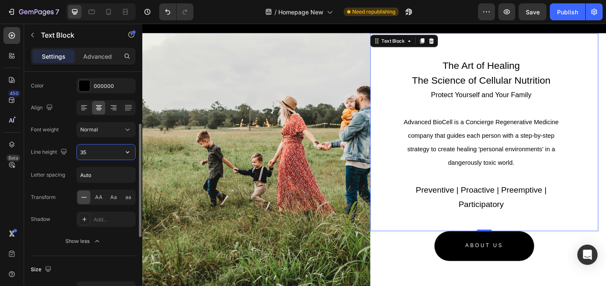
click at [95, 151] on input "35" at bounding box center [106, 151] width 58 height 15
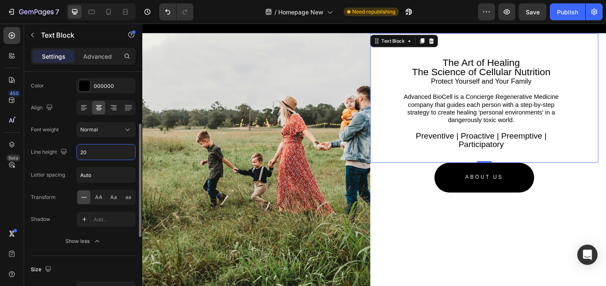
drag, startPoint x: 87, startPoint y: 152, endPoint x: 73, endPoint y: 153, distance: 13.5
click at [73, 153] on div "Line height 20" at bounding box center [83, 152] width 105 height 16
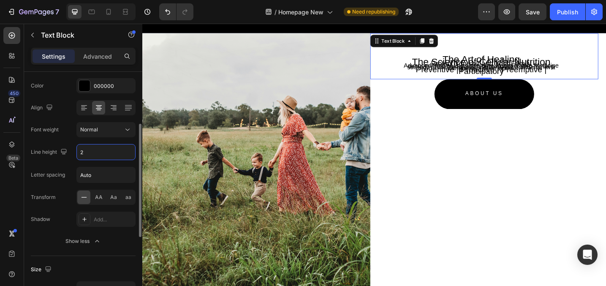
type input "25"
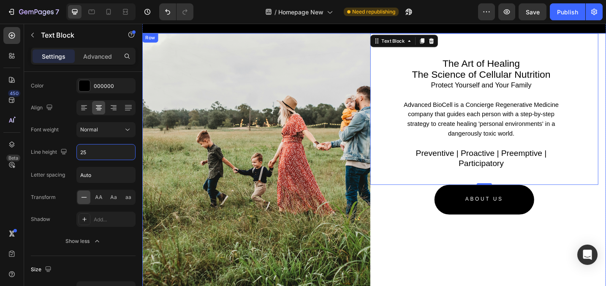
click at [527, 268] on div "The Art of Healing The Science of Cellular Nutrition Protect Yourself and Your …" at bounding box center [516, 176] width 249 height 284
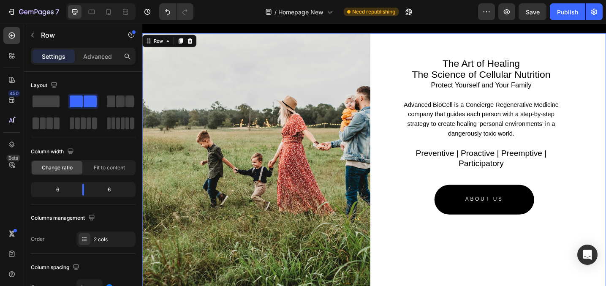
scroll to position [1548, 0]
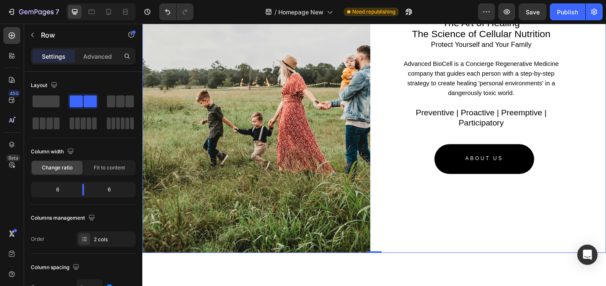
click at [472, 204] on div "The Art of Healing The Science of Cellular Nutrition Protect Yourself and Your …" at bounding box center [516, 132] width 249 height 284
click at [247, 169] on img at bounding box center [266, 132] width 249 height 284
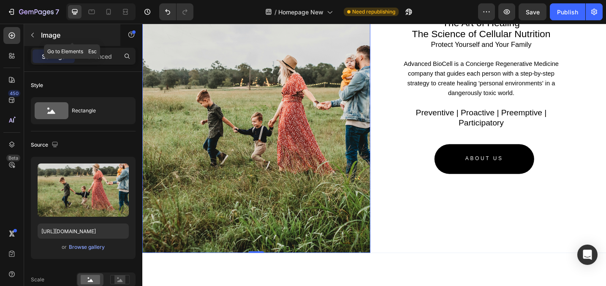
click at [32, 37] on icon "button" at bounding box center [32, 35] width 7 height 7
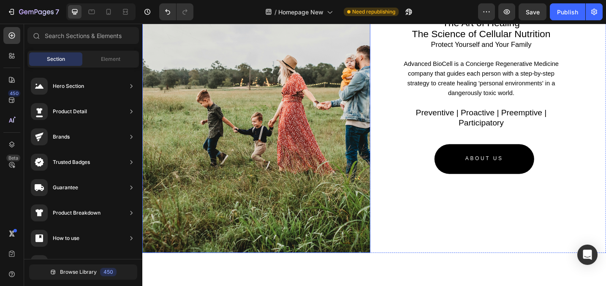
click at [323, 144] on img at bounding box center [266, 132] width 249 height 284
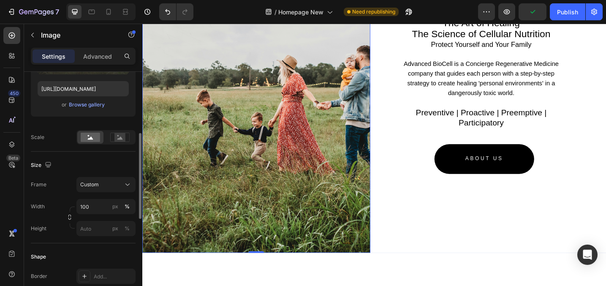
scroll to position [150, 0]
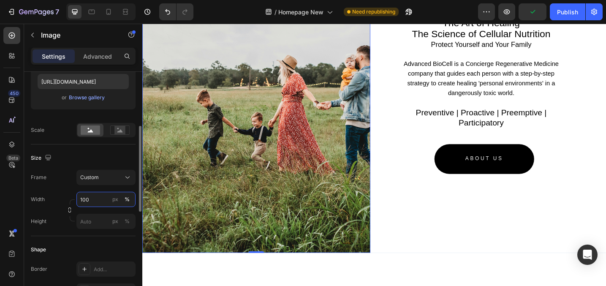
click at [96, 200] on input "100" at bounding box center [105, 199] width 59 height 15
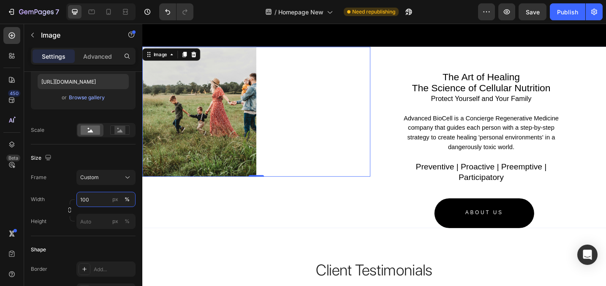
scroll to position [1474, 0]
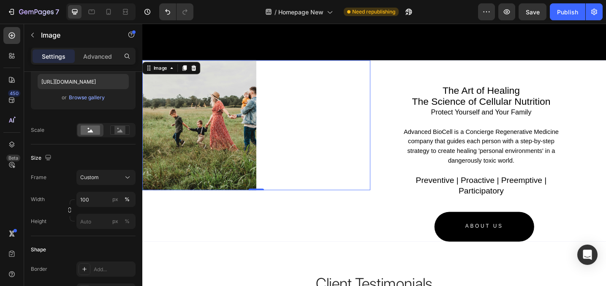
click at [214, 127] on img at bounding box center [204, 135] width 125 height 142
click at [99, 199] on input "100" at bounding box center [105, 199] width 59 height 15
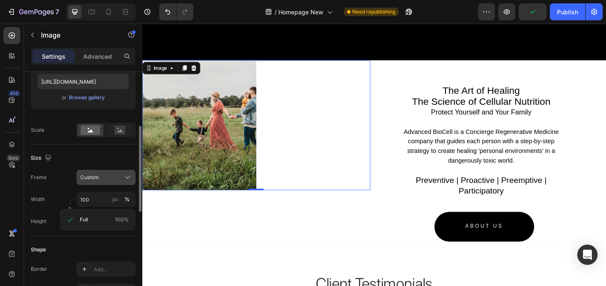
click at [115, 180] on div "Custom" at bounding box center [100, 178] width 41 height 8
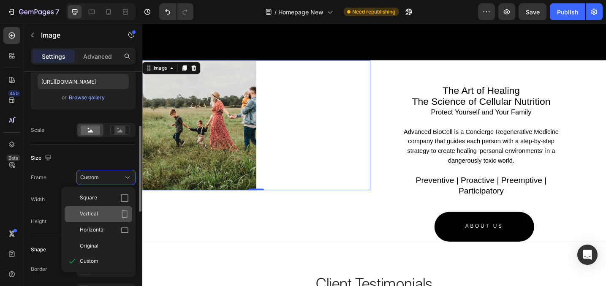
click at [107, 216] on div "Vertical" at bounding box center [104, 214] width 49 height 8
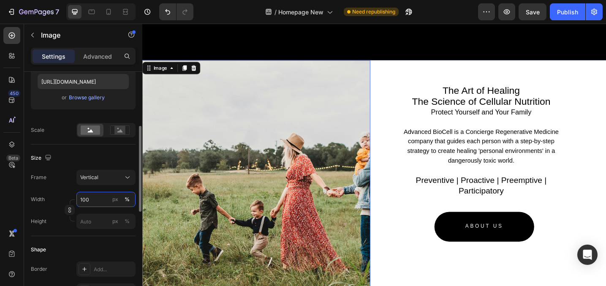
click at [97, 199] on input "100" at bounding box center [105, 199] width 59 height 15
type input "1"
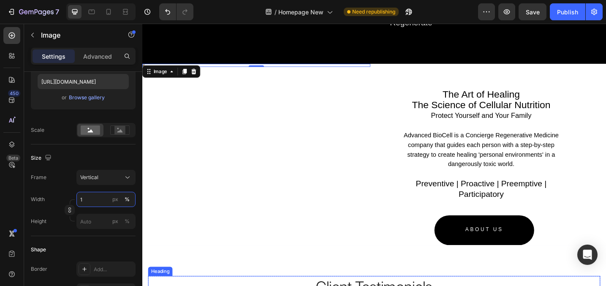
scroll to position [1470, 0]
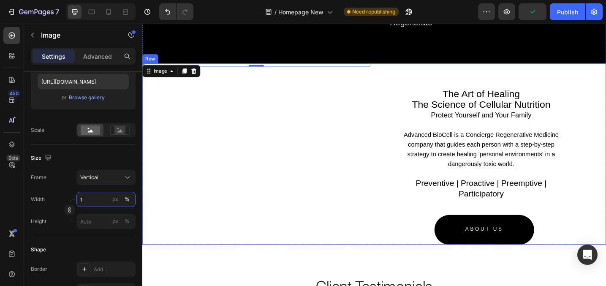
type input "1001"
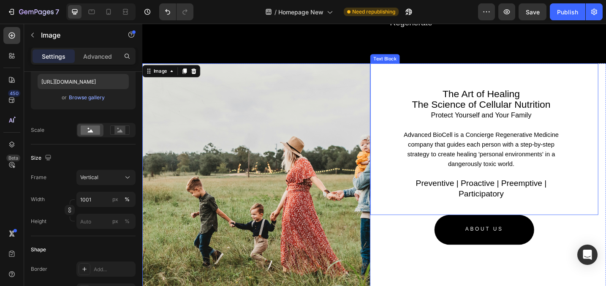
click at [422, 179] on div "The Art of Healing The Science of Cellular Nutrition Protect Yourself and Your …" at bounding box center [516, 150] width 249 height 166
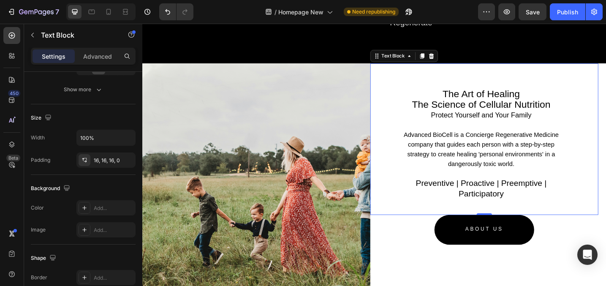
scroll to position [0, 0]
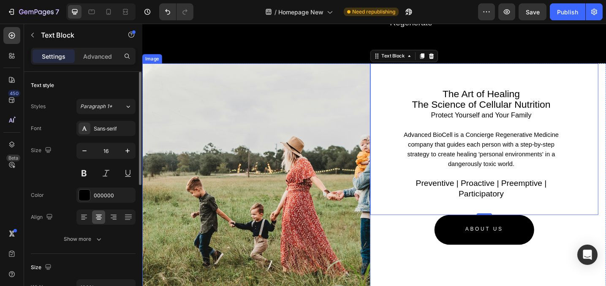
click at [321, 180] on img at bounding box center [266, 233] width 249 height 332
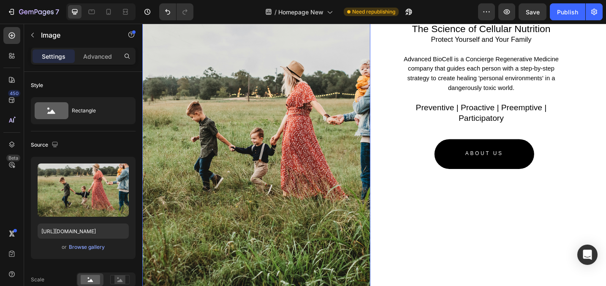
scroll to position [1587, 0]
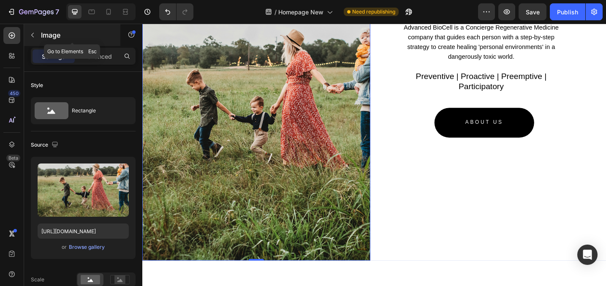
click at [35, 36] on icon "button" at bounding box center [32, 35] width 7 height 7
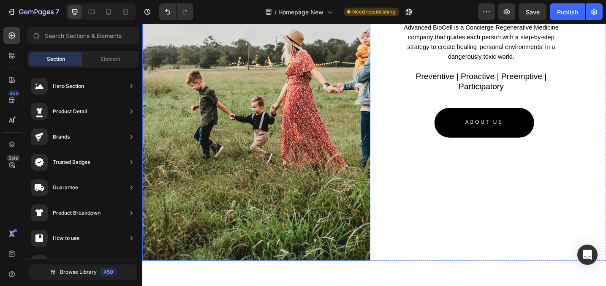
click at [367, 201] on img at bounding box center [266, 116] width 249 height 332
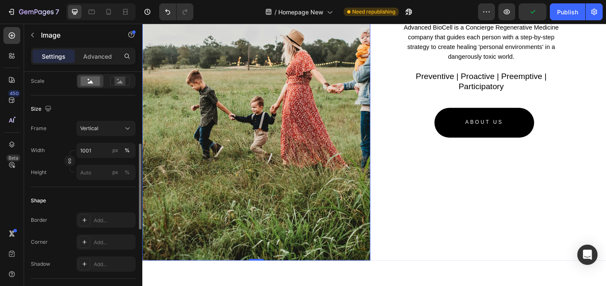
scroll to position [200, 0]
click at [102, 151] on input "1001" at bounding box center [105, 148] width 59 height 15
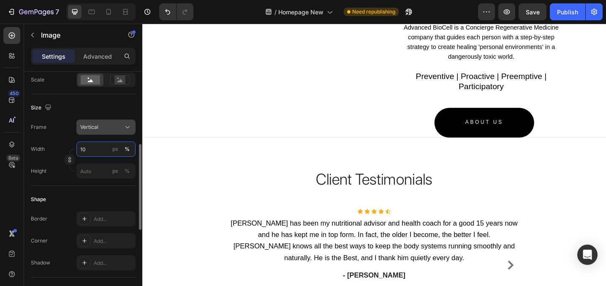
type input "1"
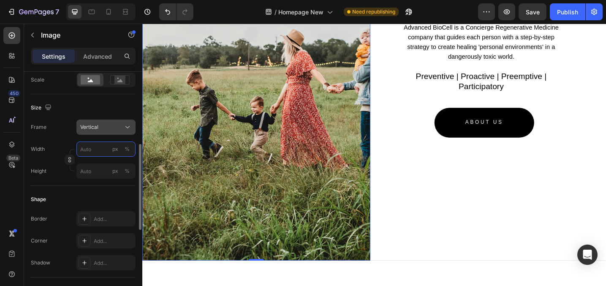
type input "4"
type input "5"
type input "7"
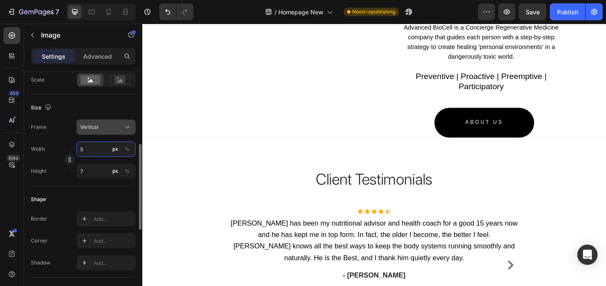
type input "50"
type input "67"
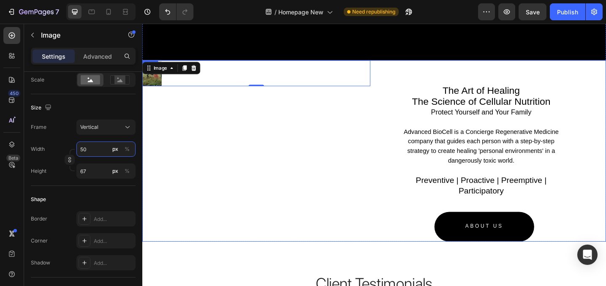
scroll to position [1478, 0]
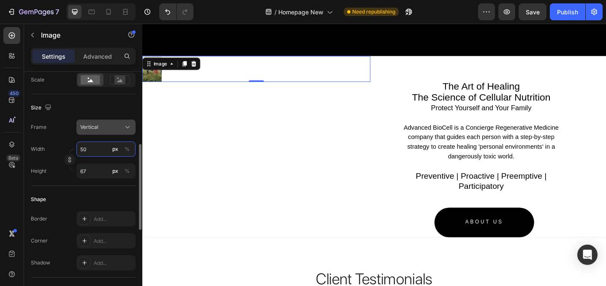
type input "5"
type input "7"
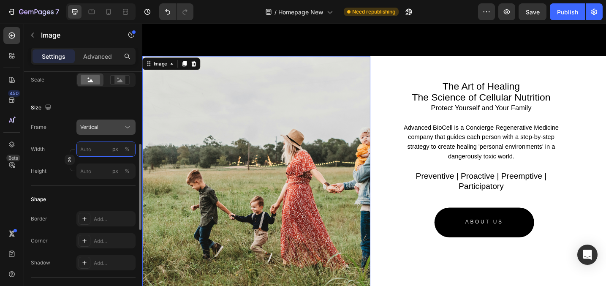
type input "1"
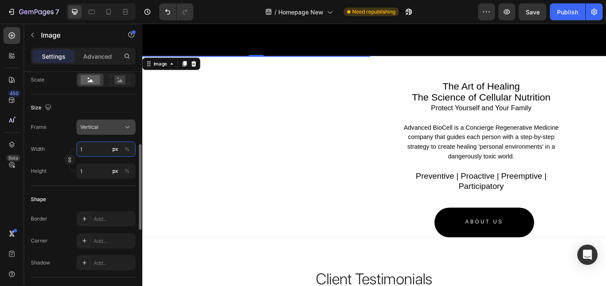
type input "10"
type input "13"
type input "100"
type input "133"
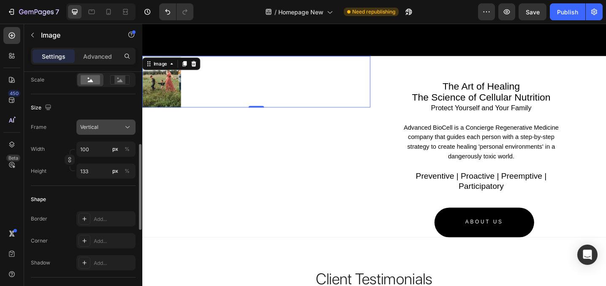
click at [107, 124] on div "Vertical" at bounding box center [100, 127] width 41 height 8
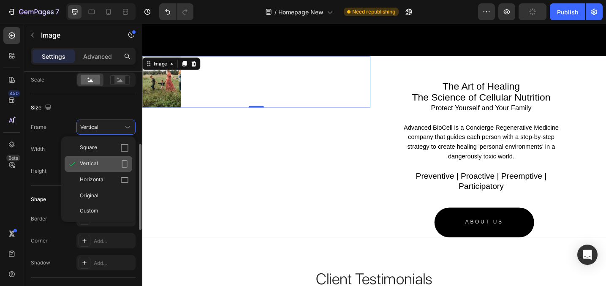
click at [101, 157] on div "Vertical" at bounding box center [99, 164] width 68 height 16
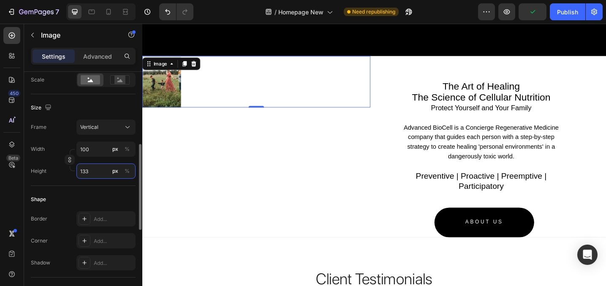
click at [105, 170] on input "133" at bounding box center [105, 170] width 59 height 15
type input "1"
type input "8"
type input "10"
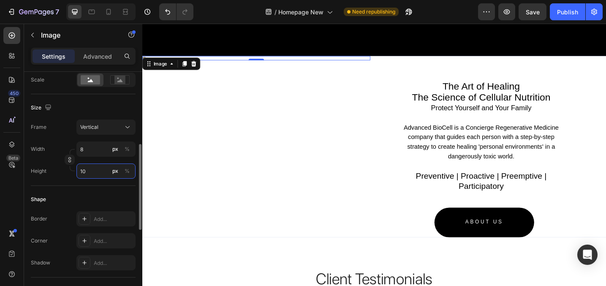
type input "75"
type input "100"
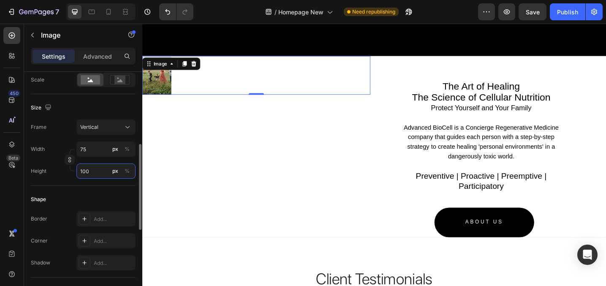
type input "8"
type input "10"
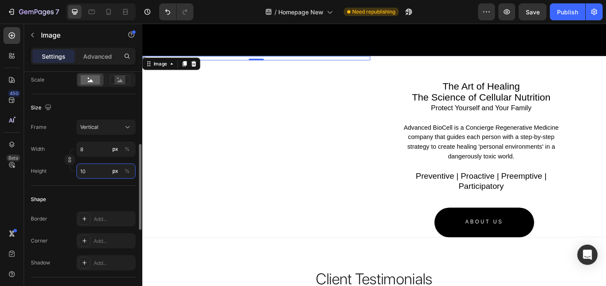
type input "1"
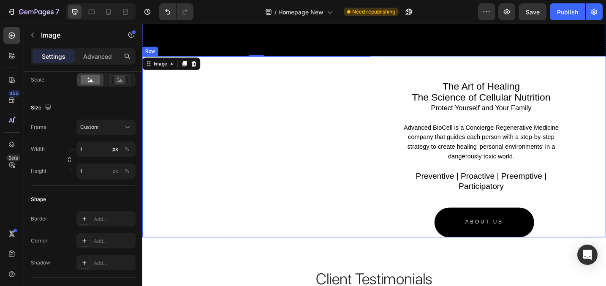
click at [209, 218] on div "Image 0" at bounding box center [266, 158] width 249 height 198
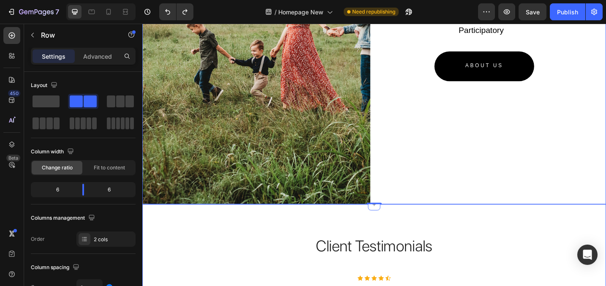
scroll to position [1665, 0]
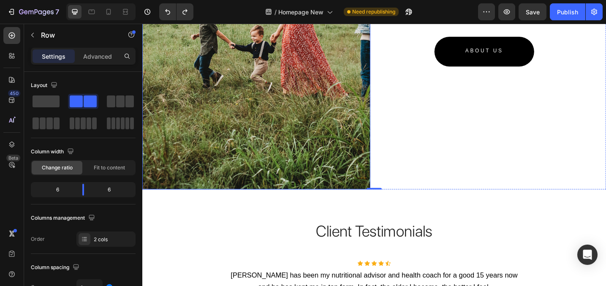
click at [268, 132] on img at bounding box center [266, 38] width 249 height 332
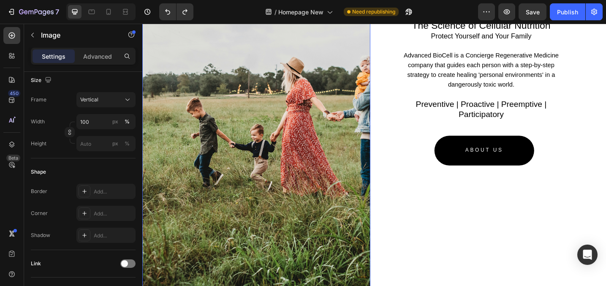
scroll to position [1667, 0]
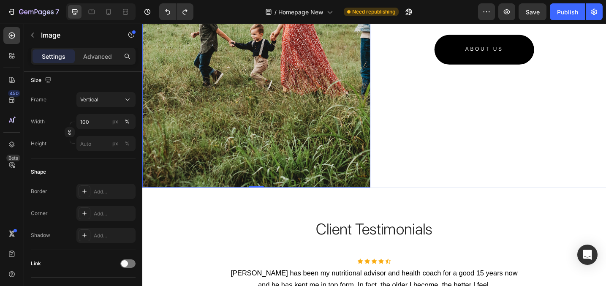
click at [213, 89] on img at bounding box center [266, 36] width 249 height 332
drag, startPoint x: 268, startPoint y: 200, endPoint x: 267, endPoint y: 133, distance: 67.2
click at [267, 133] on div "Image 0" at bounding box center [266, 36] width 249 height 332
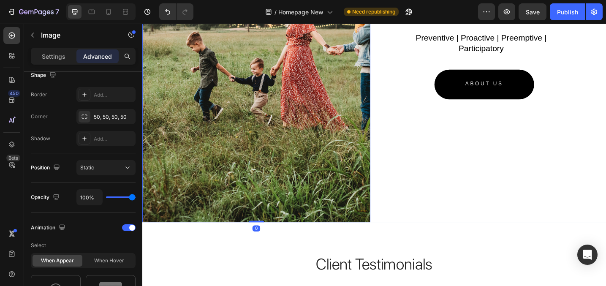
scroll to position [1621, 0]
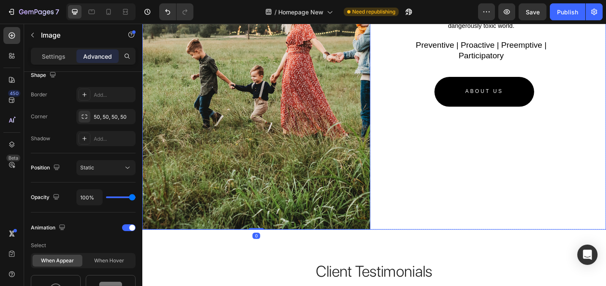
click at [410, 158] on div "The Art of Healing The Science of Cellular Nutrition Protect Yourself and Your …" at bounding box center [516, 82] width 249 height 332
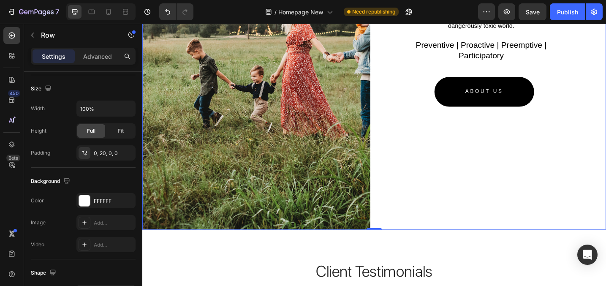
scroll to position [0, 0]
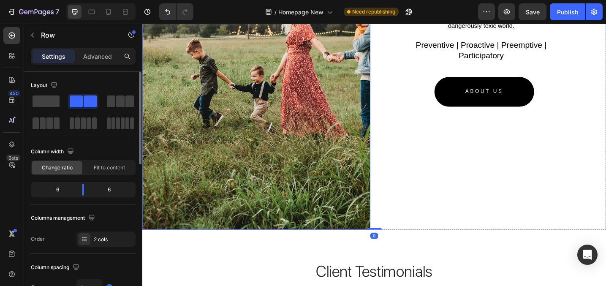
click at [281, 117] on img at bounding box center [266, 82] width 249 height 332
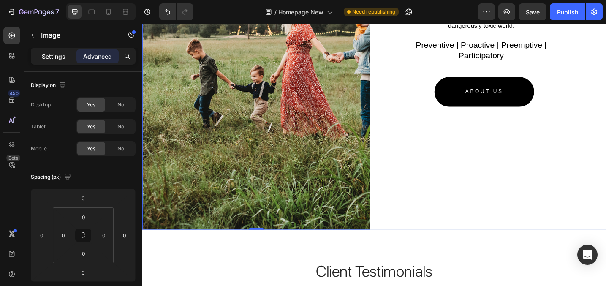
click at [53, 56] on p "Settings" at bounding box center [54, 56] width 24 height 9
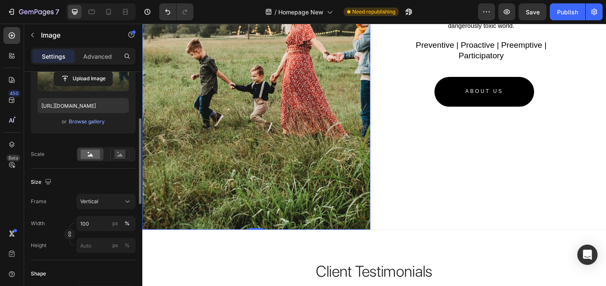
scroll to position [128, 0]
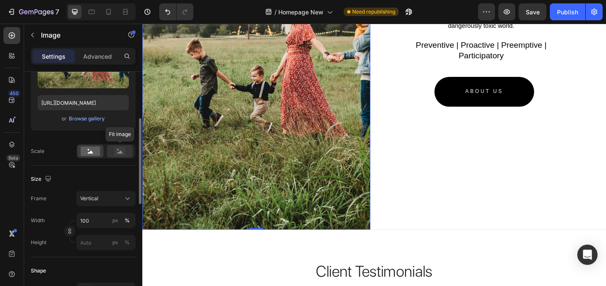
click at [120, 157] on div at bounding box center [120, 151] width 26 height 13
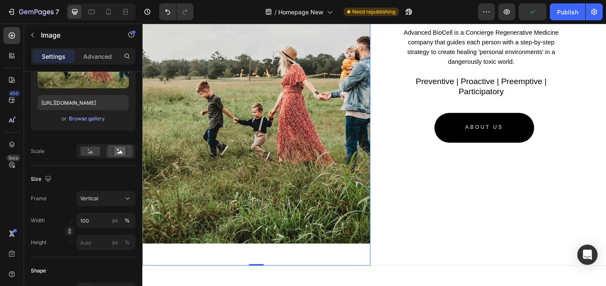
scroll to position [1582, 0]
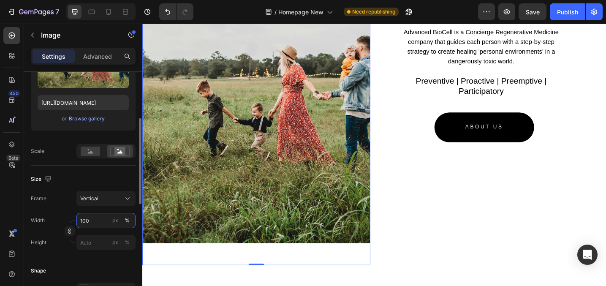
click at [101, 218] on input "100" at bounding box center [105, 220] width 59 height 15
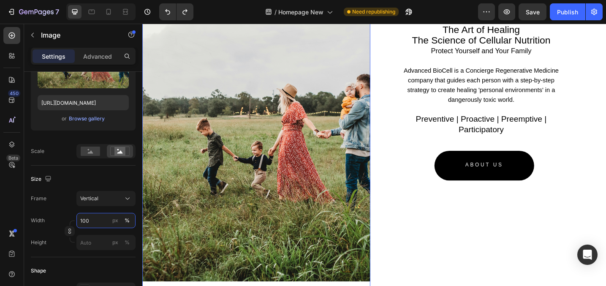
scroll to position [1580, 0]
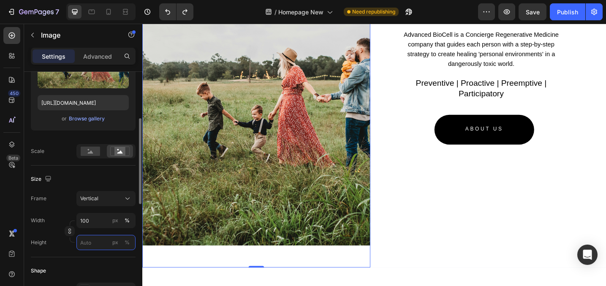
click at [96, 241] on input "px %" at bounding box center [105, 242] width 59 height 15
type input "4"
type input "5"
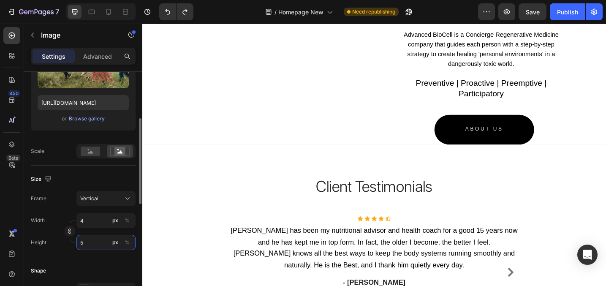
type input "38"
type input "50"
click at [126, 242] on div "%" at bounding box center [127, 243] width 5 height 8
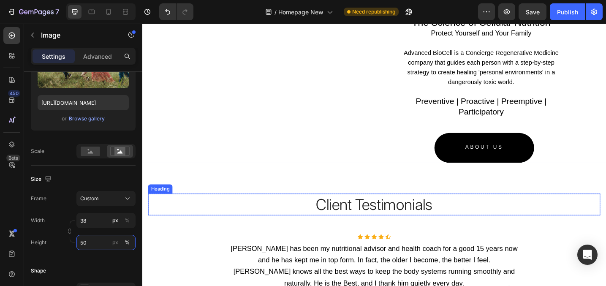
scroll to position [1492, 0]
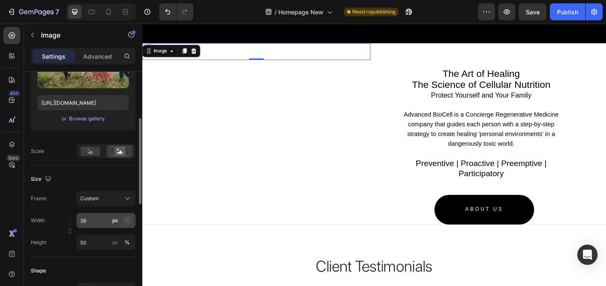
click at [129, 221] on div "%" at bounding box center [127, 221] width 5 height 8
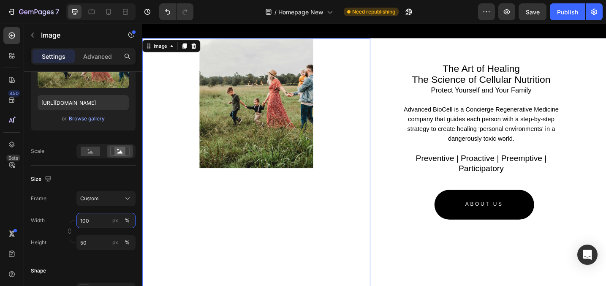
scroll to position [1553, 0]
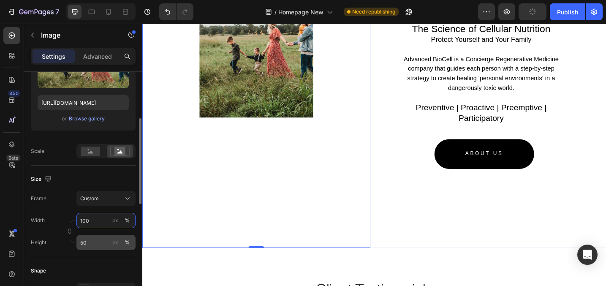
type input "100"
click at [104, 239] on input "50" at bounding box center [105, 242] width 59 height 15
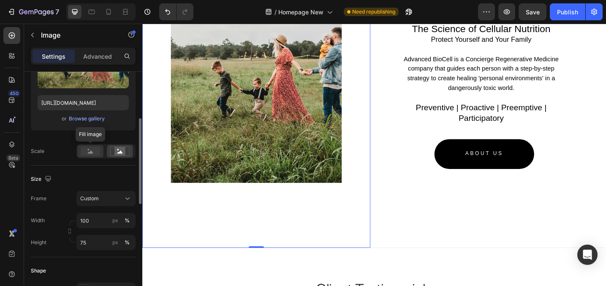
click at [91, 153] on icon at bounding box center [90, 151] width 5 height 3
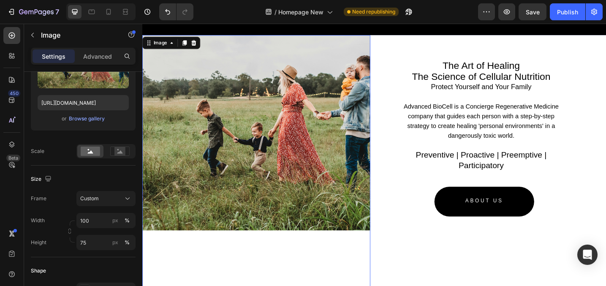
scroll to position [1534, 0]
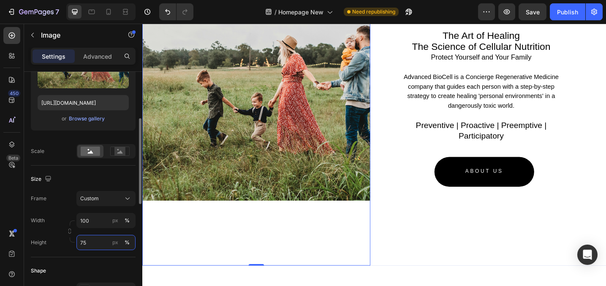
click at [94, 240] on input "75" at bounding box center [105, 242] width 59 height 15
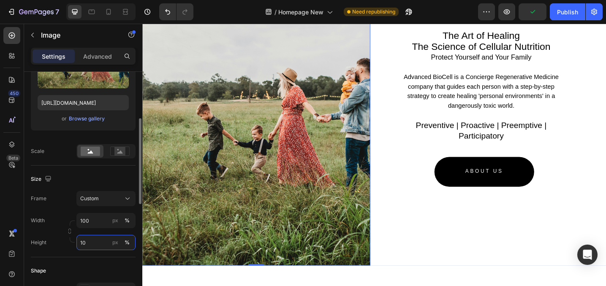
type input "1"
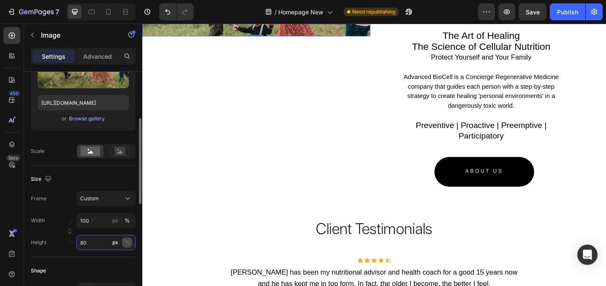
type input "80"
click at [124, 242] on button "%" at bounding box center [127, 242] width 10 height 10
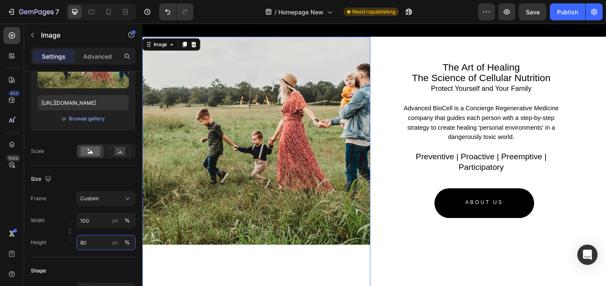
scroll to position [1598, 0]
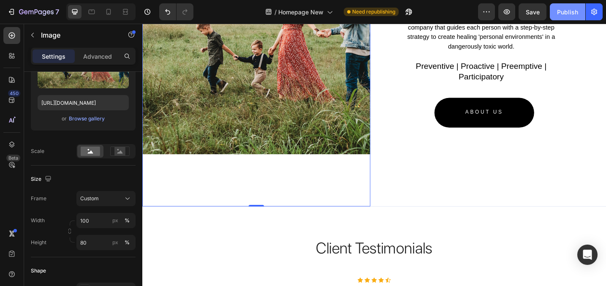
click at [566, 7] on button "Publish" at bounding box center [567, 11] width 35 height 17
click at [267, 177] on div at bounding box center [266, 81] width 249 height 284
click at [255, 122] on img at bounding box center [266, 52] width 249 height 227
click at [103, 56] on p "Advanced" at bounding box center [97, 56] width 29 height 9
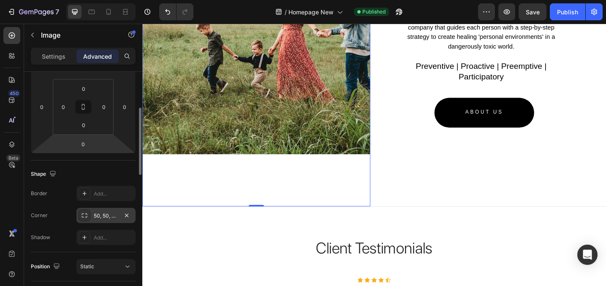
click at [101, 221] on div "50, 50, 50, 50" at bounding box center [105, 215] width 59 height 15
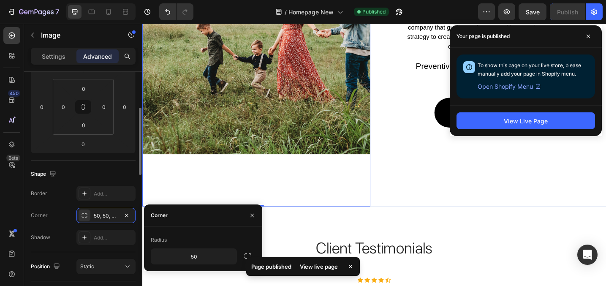
click at [60, 197] on div "Border Add..." at bounding box center [83, 193] width 105 height 15
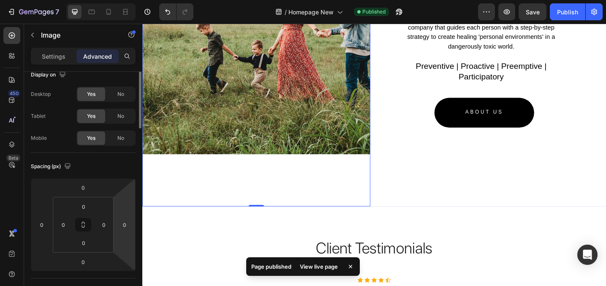
scroll to position [0, 0]
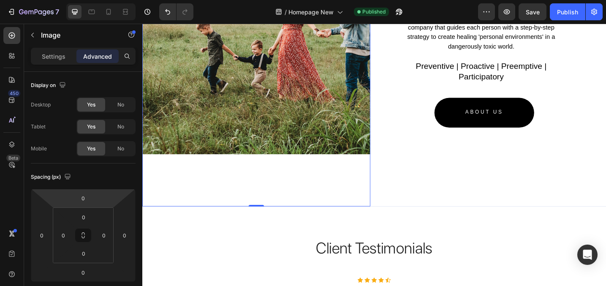
click at [202, 132] on img at bounding box center [266, 52] width 249 height 227
drag, startPoint x: 268, startPoint y: 220, endPoint x: 269, endPoint y: 178, distance: 41.8
click at [269, 178] on div "Image 0" at bounding box center [266, 81] width 249 height 284
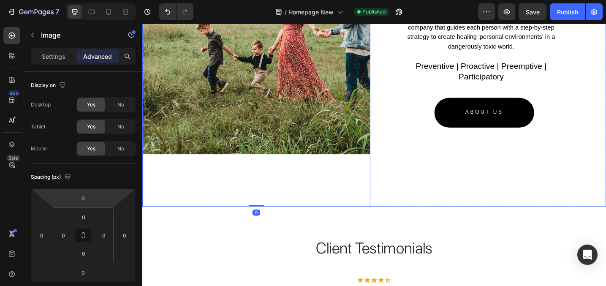
click at [470, 176] on div "The Art of Healing The Science of Cellular Nutrition Protect Yourself and Your …" at bounding box center [516, 81] width 249 height 284
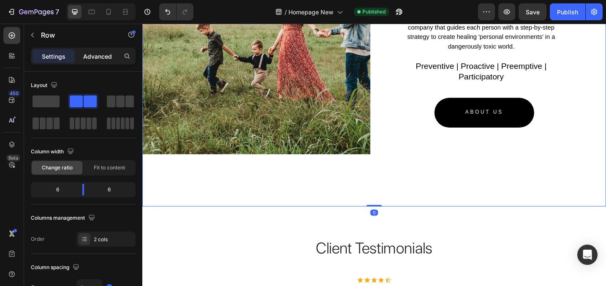
click at [94, 60] on p "Advanced" at bounding box center [97, 56] width 29 height 9
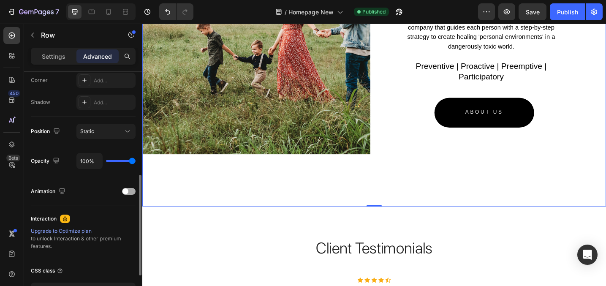
scroll to position [258, 0]
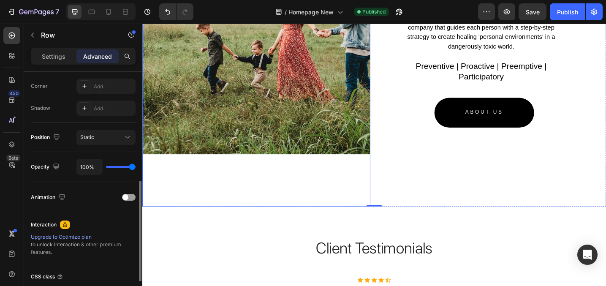
click at [215, 189] on div at bounding box center [266, 81] width 249 height 284
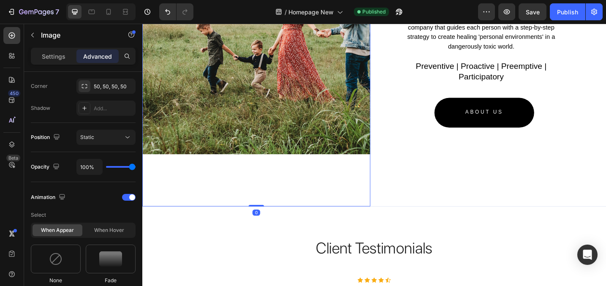
scroll to position [0, 0]
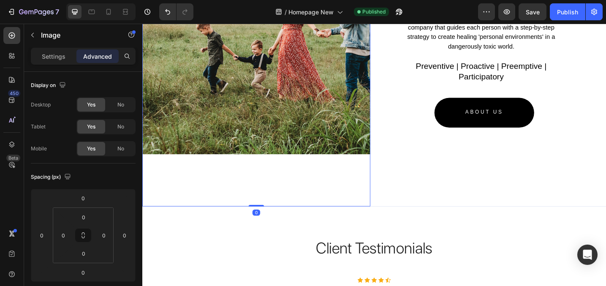
drag, startPoint x: 264, startPoint y: 220, endPoint x: 259, endPoint y: 170, distance: 50.9
click at [259, 170] on div "Image 0" at bounding box center [266, 81] width 249 height 284
click at [243, 136] on img at bounding box center [266, 52] width 249 height 227
click at [50, 55] on p "Settings" at bounding box center [54, 56] width 24 height 9
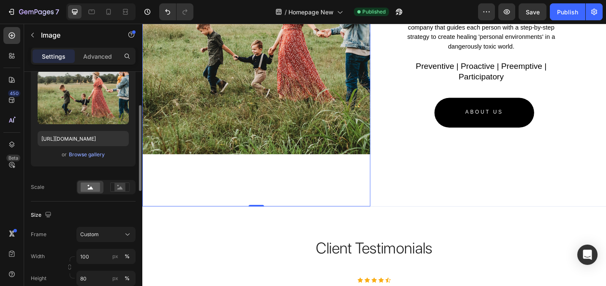
scroll to position [159, 0]
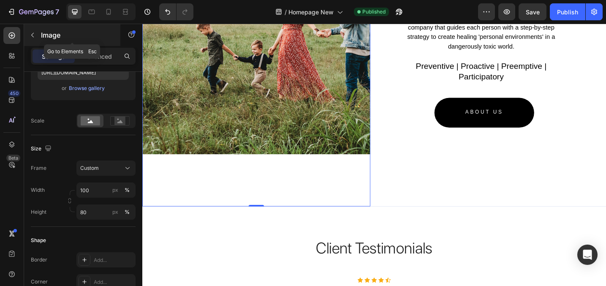
click at [33, 35] on icon "button" at bounding box center [32, 35] width 7 height 7
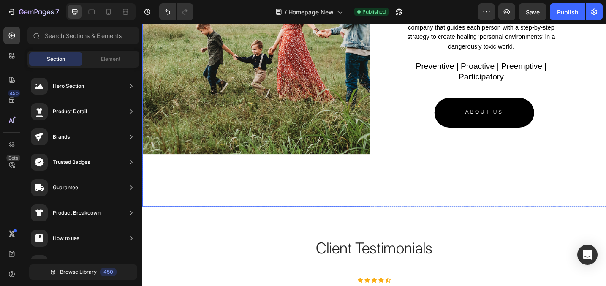
click at [206, 203] on div at bounding box center [266, 81] width 249 height 284
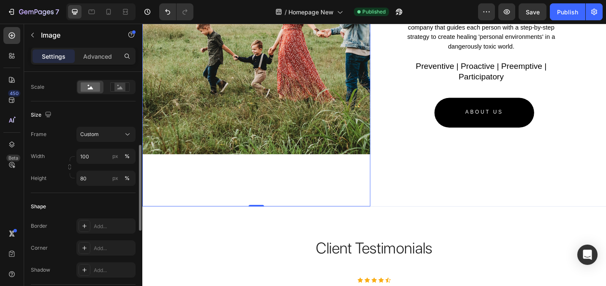
scroll to position [195, 0]
click at [112, 133] on div "Custom" at bounding box center [100, 132] width 41 height 8
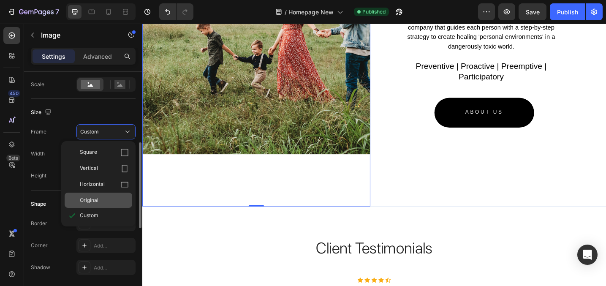
click at [102, 195] on div "Original" at bounding box center [99, 200] width 68 height 15
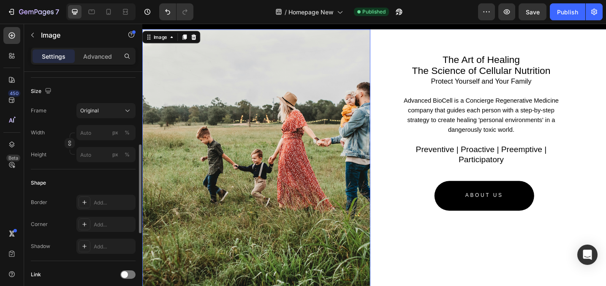
scroll to position [1545, 0]
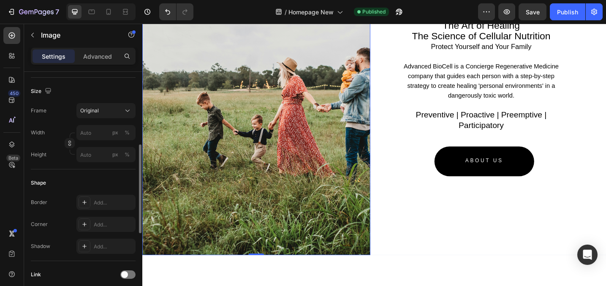
type input "100"
type input "80"
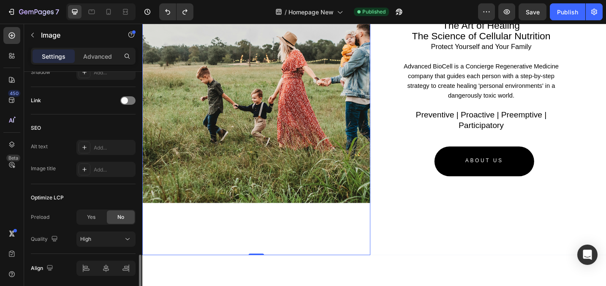
scroll to position [421, 0]
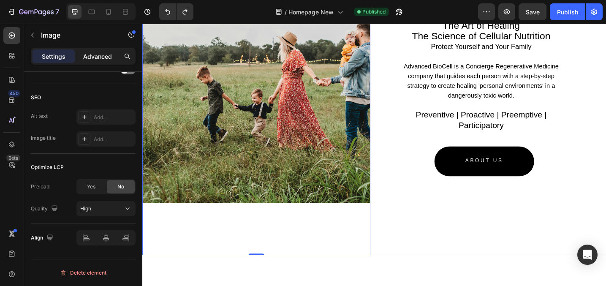
click at [105, 57] on p "Advanced" at bounding box center [97, 56] width 29 height 9
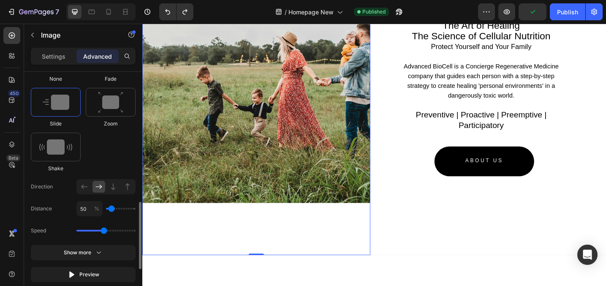
scroll to position [460, 0]
type input "0"
drag, startPoint x: 109, startPoint y: 210, endPoint x: 98, endPoint y: 209, distance: 11.4
click at [98, 209] on div "0 %" at bounding box center [105, 208] width 59 height 15
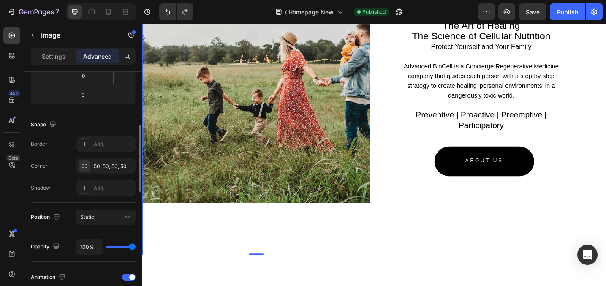
scroll to position [181, 0]
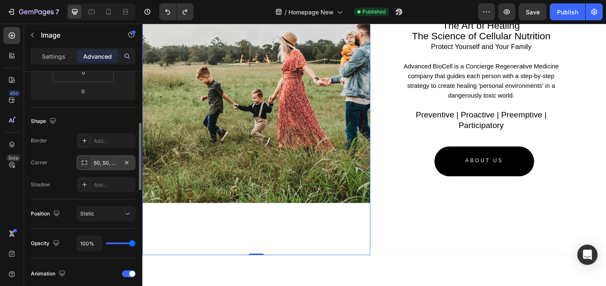
click at [109, 163] on div "50, 50, 50, 50" at bounding box center [106, 163] width 24 height 8
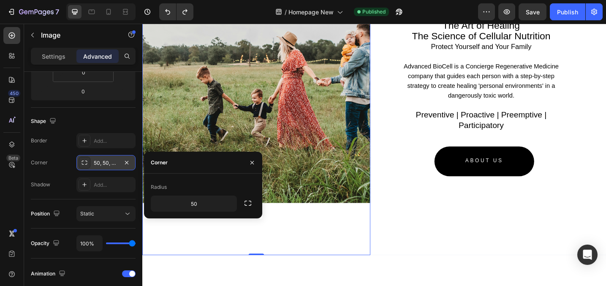
click at [109, 163] on div "50, 50, 50, 50" at bounding box center [106, 163] width 24 height 8
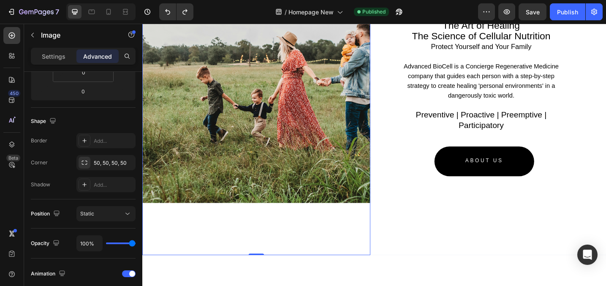
click at [91, 116] on div "Shape" at bounding box center [83, 121] width 105 height 14
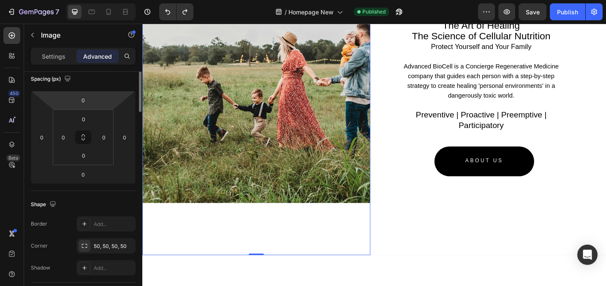
scroll to position [44, 0]
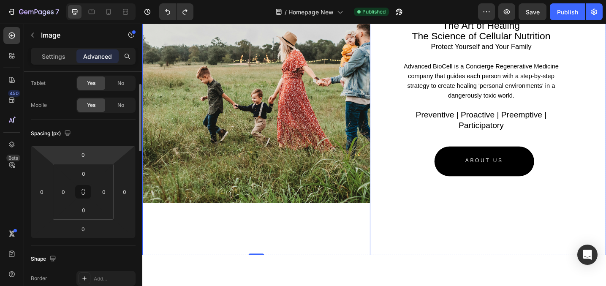
click at [501, 250] on div "The Art of Healing The Science of Cellular Nutrition Protect Yourself and Your …" at bounding box center [516, 134] width 249 height 284
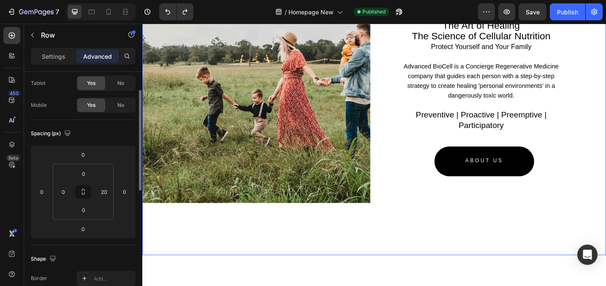
scroll to position [0, 0]
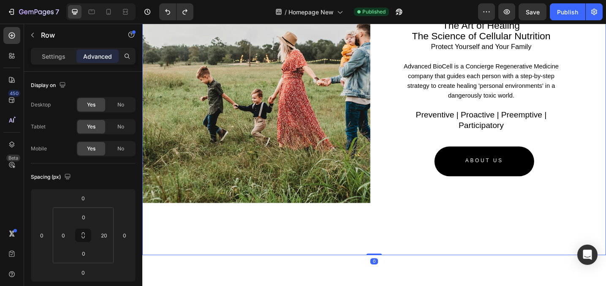
drag, startPoint x: 396, startPoint y: 273, endPoint x: 387, endPoint y: 221, distance: 52.8
click at [387, 221] on div "Image The Art of Healing The Science of Cellular Nutrition Protect Yourself and…" at bounding box center [395, 134] width 507 height 284
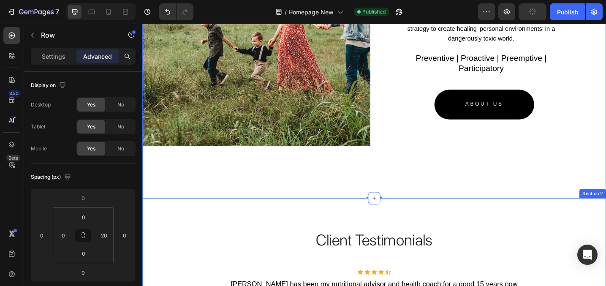
scroll to position [1576, 0]
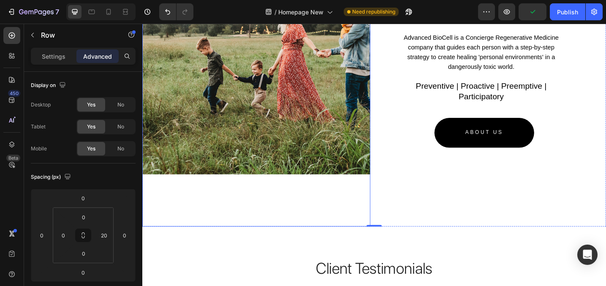
click at [383, 193] on div at bounding box center [266, 103] width 249 height 284
click at [60, 58] on p "Settings" at bounding box center [54, 56] width 24 height 9
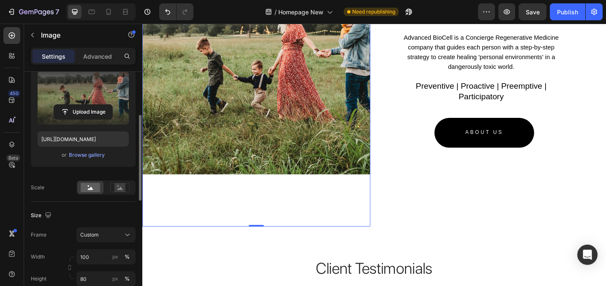
scroll to position [99, 0]
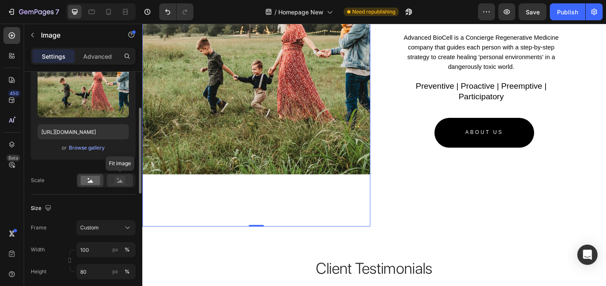
click at [118, 179] on circle at bounding box center [118, 179] width 2 height 2
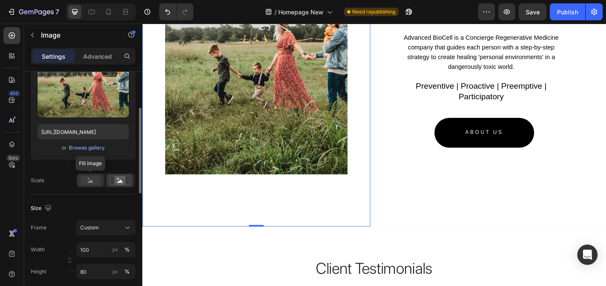
click at [89, 179] on circle at bounding box center [89, 179] width 2 height 2
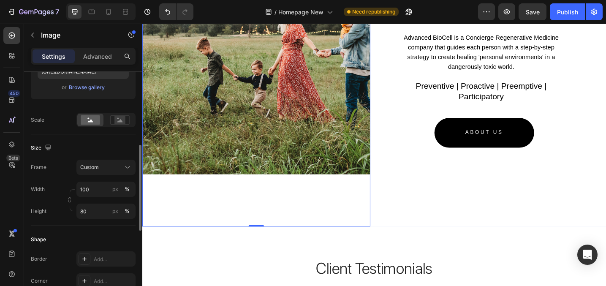
scroll to position [172, 0]
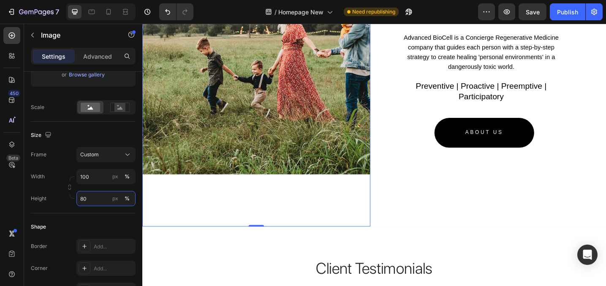
click at [103, 195] on input "80" at bounding box center [105, 198] width 59 height 15
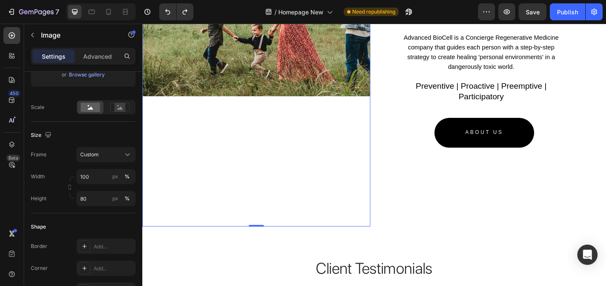
click at [107, 222] on div "Shape" at bounding box center [83, 227] width 105 height 14
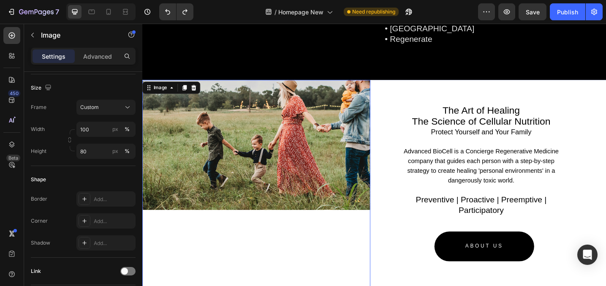
scroll to position [1455, 0]
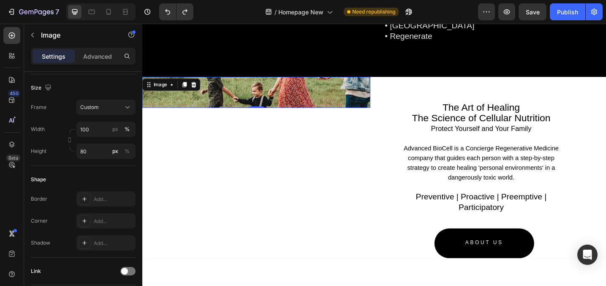
type input "75"
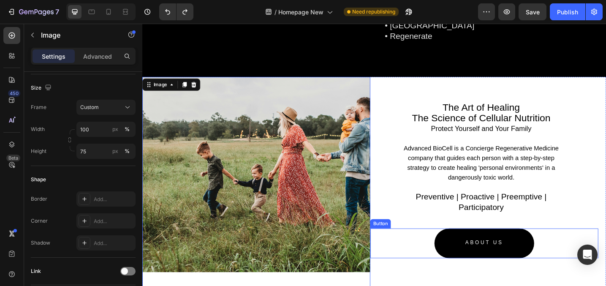
click at [416, 269] on div "ABOUT US Button" at bounding box center [516, 264] width 249 height 32
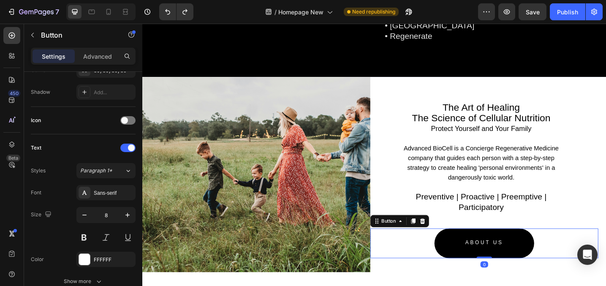
scroll to position [0, 0]
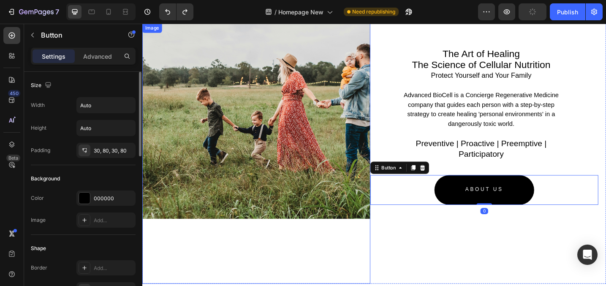
click at [352, 246] on div at bounding box center [266, 166] width 249 height 284
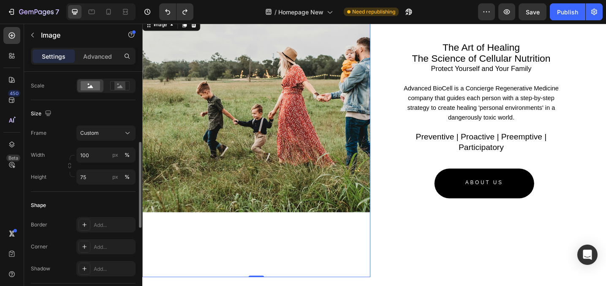
scroll to position [196, 0]
click at [90, 128] on span "Custom" at bounding box center [89, 132] width 19 height 8
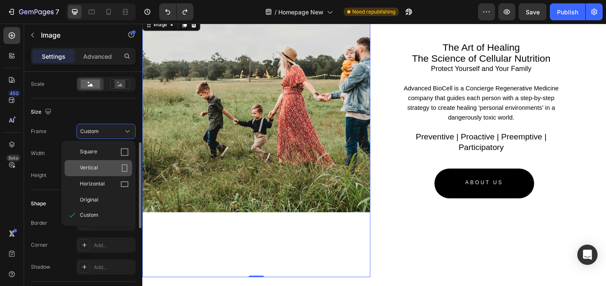
click at [92, 163] on div "Vertical" at bounding box center [99, 168] width 68 height 16
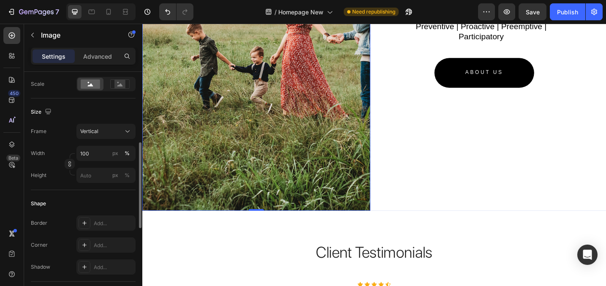
scroll to position [1643, 0]
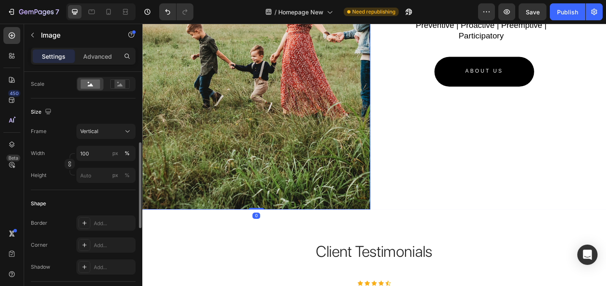
drag, startPoint x: 267, startPoint y: 224, endPoint x: 275, endPoint y: 141, distance: 82.8
click at [275, 141] on div "Image 0" at bounding box center [266, 60] width 249 height 332
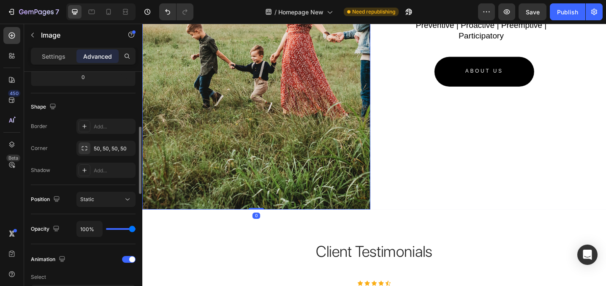
click at [257, 124] on img at bounding box center [266, 60] width 249 height 332
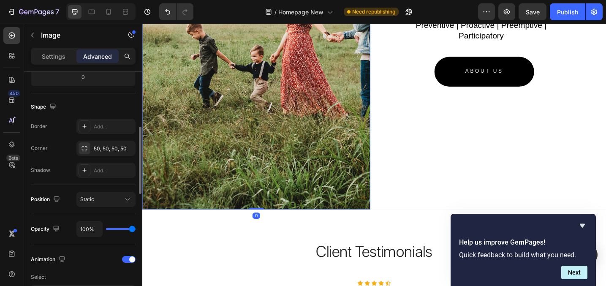
click at [257, 124] on img at bounding box center [266, 60] width 249 height 332
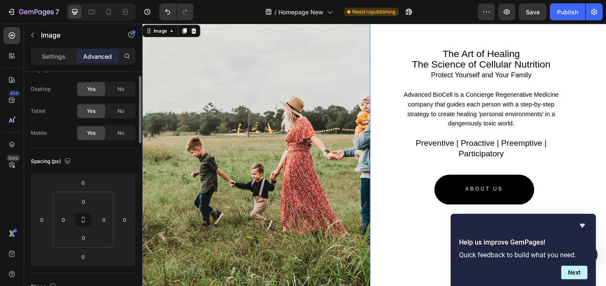
scroll to position [0, 0]
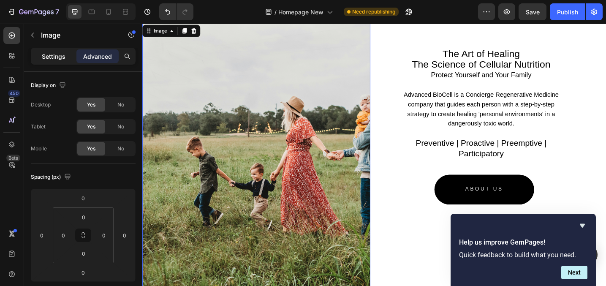
click at [57, 60] on p "Settings" at bounding box center [54, 56] width 24 height 9
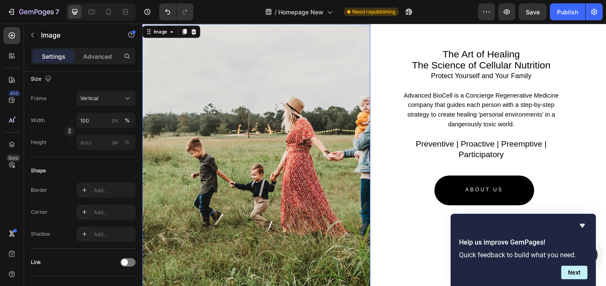
scroll to position [1510, 0]
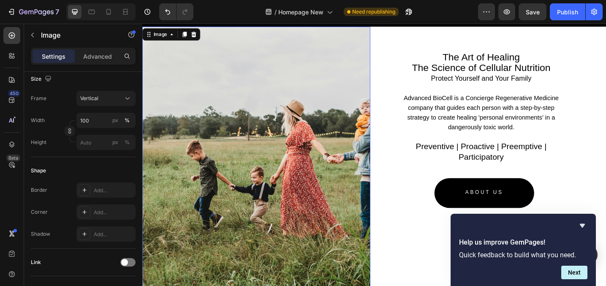
click at [263, 108] on img at bounding box center [266, 193] width 249 height 332
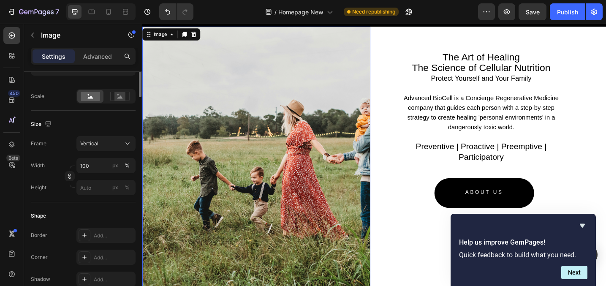
scroll to position [90, 0]
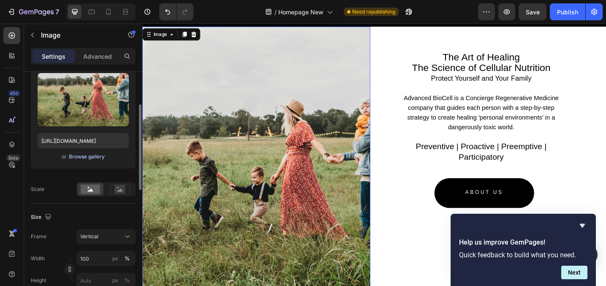
click at [76, 156] on div "Browse gallery" at bounding box center [87, 157] width 36 height 8
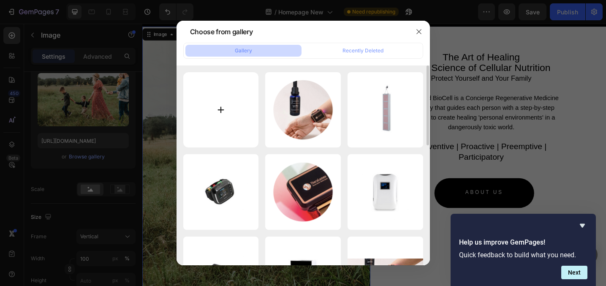
click at [239, 107] on input "file" at bounding box center [221, 110] width 76 height 76
type input "C:\fakepath\Frame 82.png"
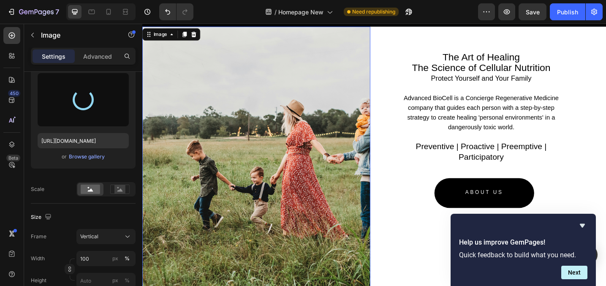
type input "[URL][DOMAIN_NAME]"
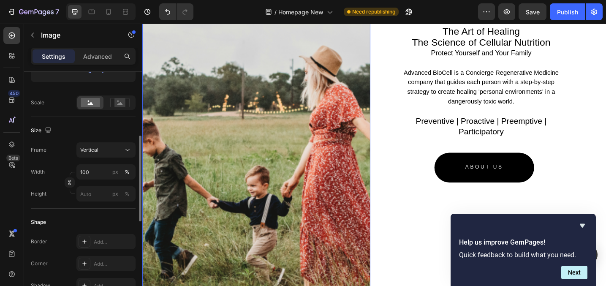
scroll to position [1598, 0]
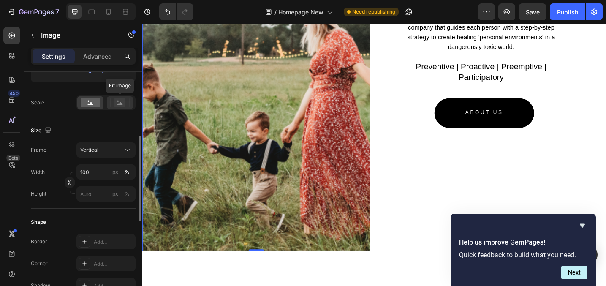
click at [124, 104] on rect at bounding box center [119, 102] width 11 height 8
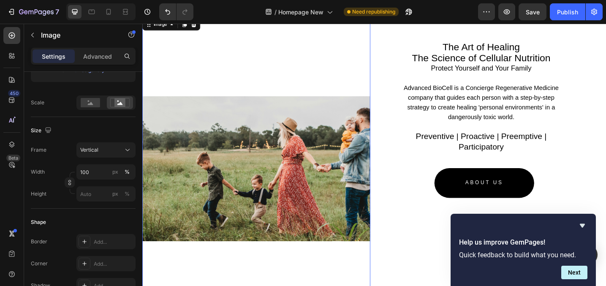
scroll to position [1522, 0]
click at [94, 147] on span "Vertical" at bounding box center [89, 150] width 18 height 8
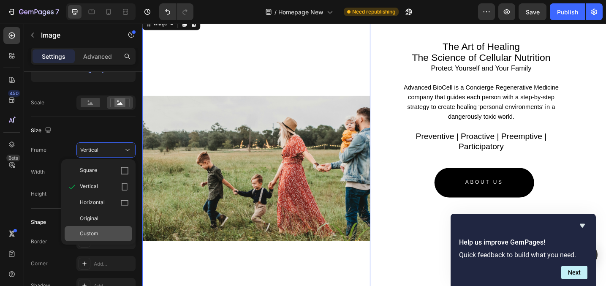
click at [95, 233] on span "Custom" at bounding box center [89, 234] width 19 height 8
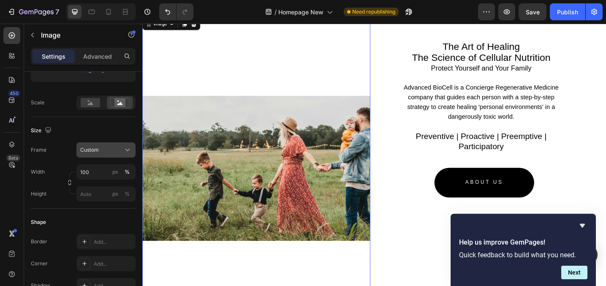
click at [100, 155] on button "Custom" at bounding box center [105, 149] width 59 height 15
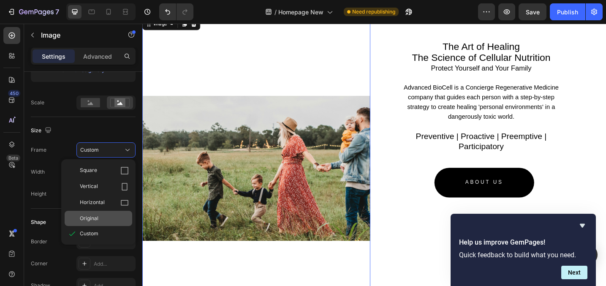
click at [101, 212] on div "Original" at bounding box center [99, 218] width 68 height 15
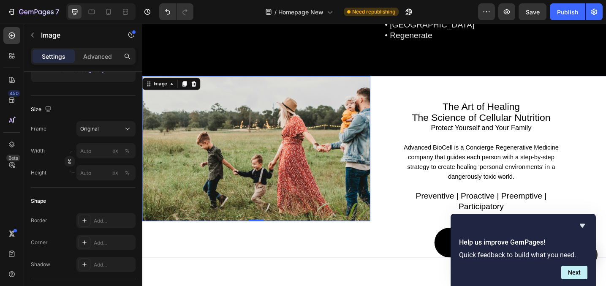
scroll to position [1457, 0]
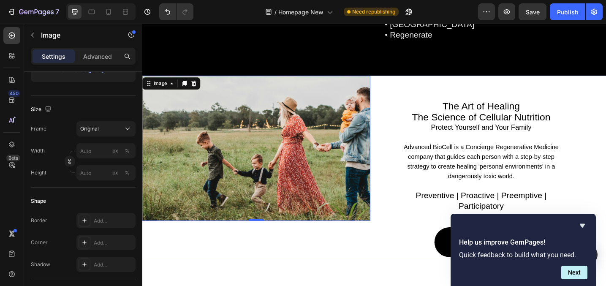
click at [220, 155] on img at bounding box center [266, 160] width 249 height 158
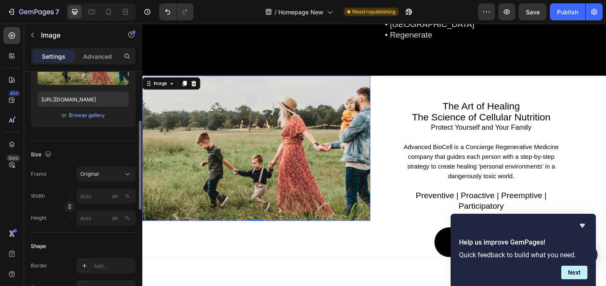
scroll to position [131, 0]
click at [127, 220] on div "%" at bounding box center [127, 219] width 5 height 8
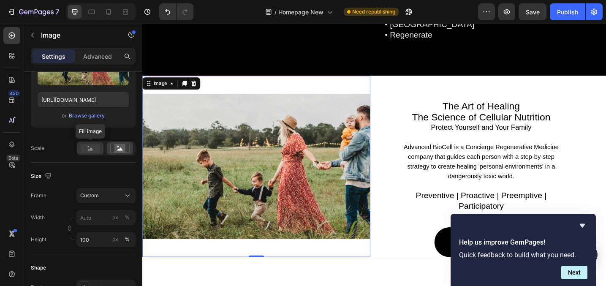
click at [91, 150] on icon at bounding box center [90, 148] width 5 height 3
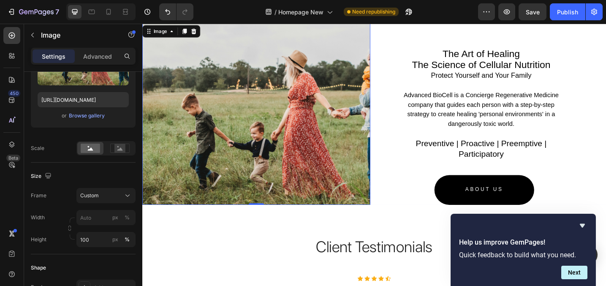
scroll to position [1515, 0]
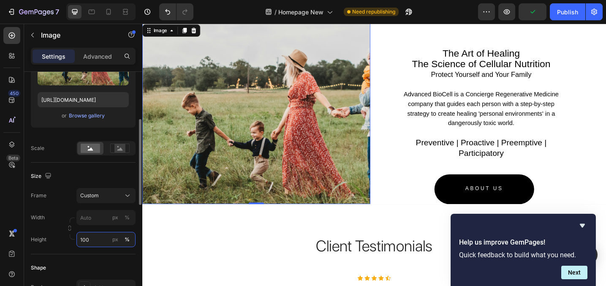
click at [98, 236] on input "100" at bounding box center [105, 239] width 59 height 15
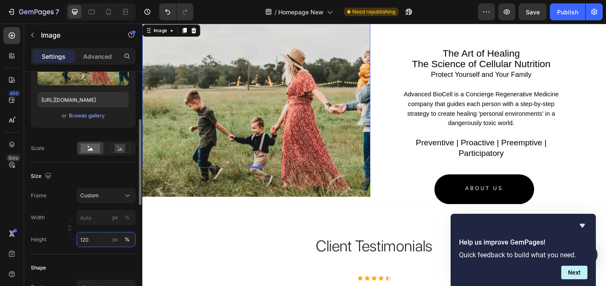
type input "100"
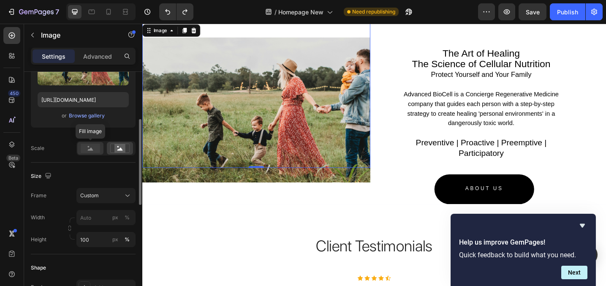
click at [90, 144] on rect at bounding box center [90, 148] width 19 height 9
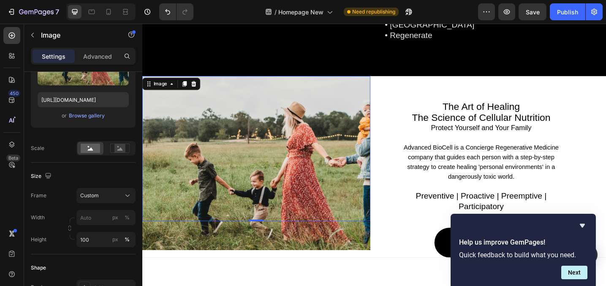
scroll to position [1455, 0]
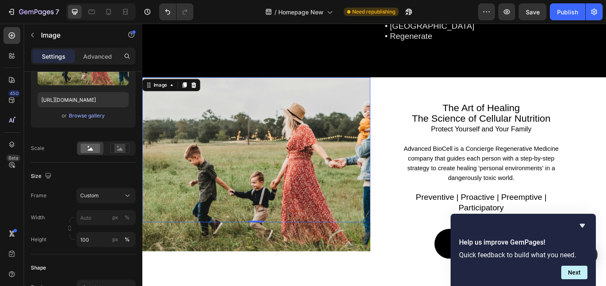
click at [326, 157] on img at bounding box center [266, 177] width 249 height 190
click at [260, 250] on img at bounding box center [266, 177] width 249 height 190
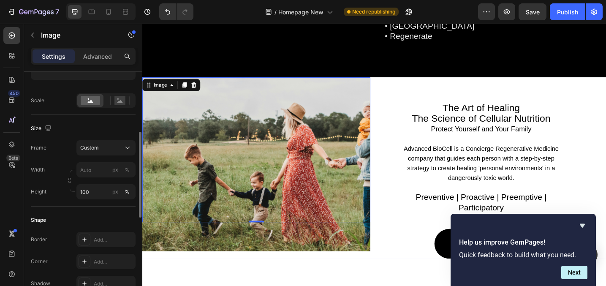
scroll to position [176, 0]
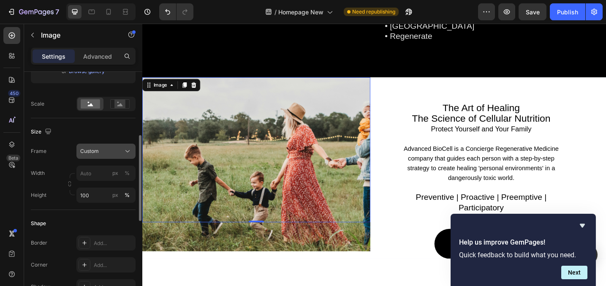
click at [107, 153] on div "Custom" at bounding box center [100, 151] width 41 height 8
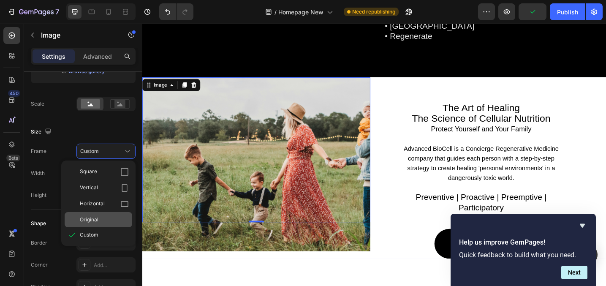
click at [107, 221] on div "Original" at bounding box center [104, 220] width 49 height 8
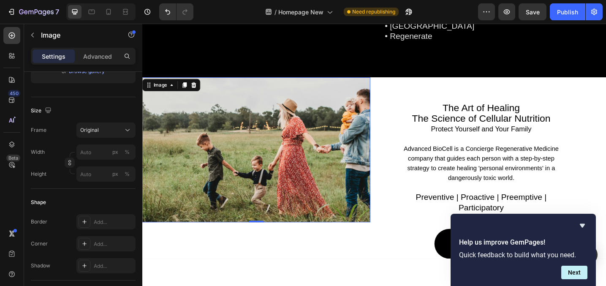
click at [264, 139] on img at bounding box center [266, 161] width 249 height 158
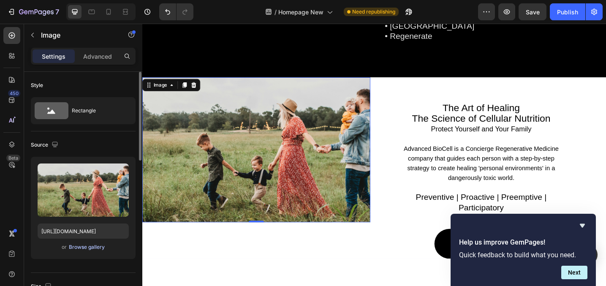
click at [87, 250] on div "Browse gallery" at bounding box center [87, 247] width 36 height 8
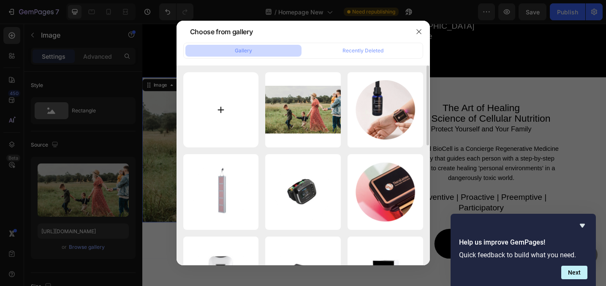
click at [240, 87] on input "file" at bounding box center [221, 110] width 76 height 76
type input "C:\fakepath\Frame 82 (1).png"
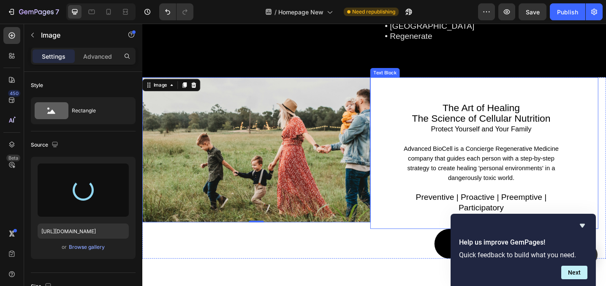
type input "[URL][DOMAIN_NAME]"
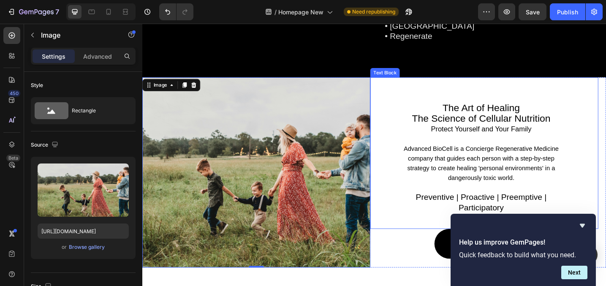
click at [408, 143] on div "The Art of Healing The Science of Cellular Nutrition Protect Yourself and Your …" at bounding box center [516, 165] width 249 height 166
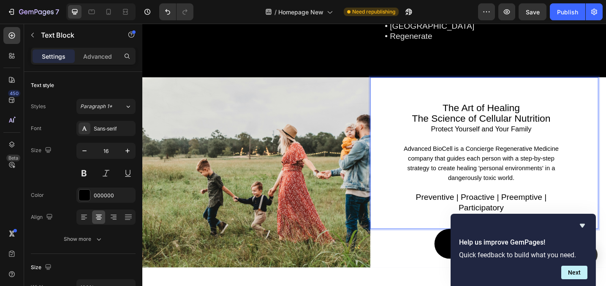
click at [603, 118] on div "The Art of Healing The Science of Cellular Nutrition Protect Yourself and Your …" at bounding box center [516, 175] width 186 height 144
click at [593, 128] on p "The Art of Healing The Science of Cellular Nutrition Protect Yourself and Your …" at bounding box center [512, 127] width 179 height 34
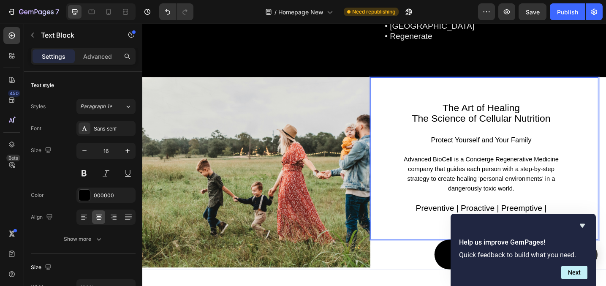
click at [556, 158] on p "Advanced BioCell is a Concierge Regenerative Medicine company that guides each …" at bounding box center [512, 182] width 179 height 53
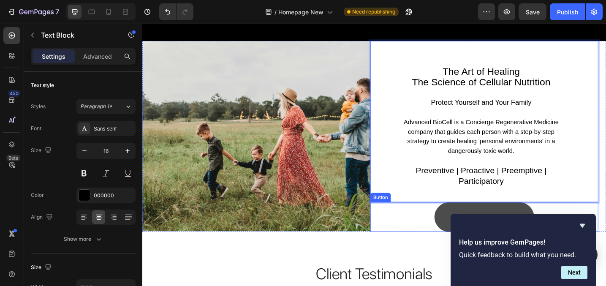
scroll to position [1483, 0]
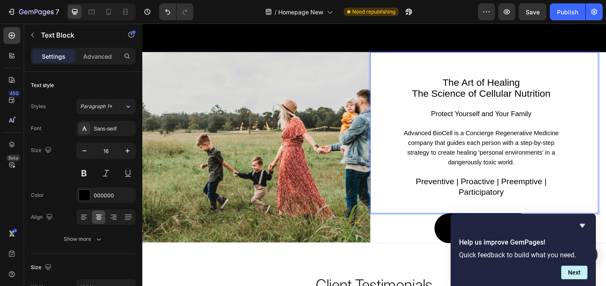
click at [519, 202] on span "Preventive | Proactive | Preemptive | Participatory" at bounding box center [512, 201] width 143 height 21
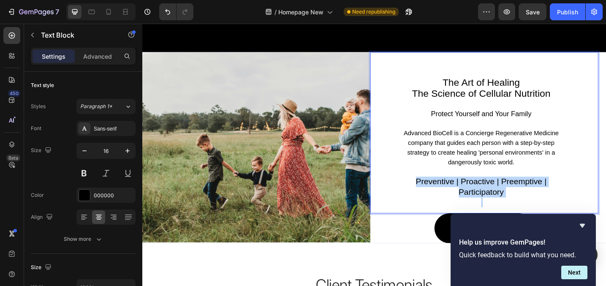
click at [519, 202] on span "Preventive | Proactive | Preemptive | Participatory" at bounding box center [512, 201] width 143 height 21
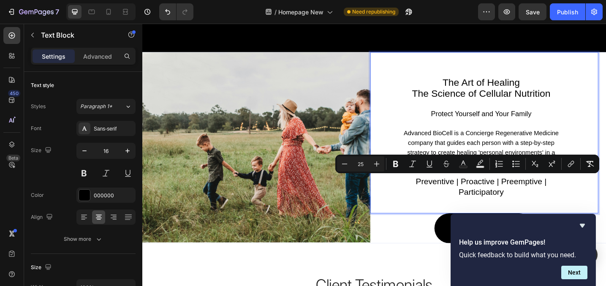
click at [511, 87] on span "The Art of Healing" at bounding box center [513, 88] width 84 height 12
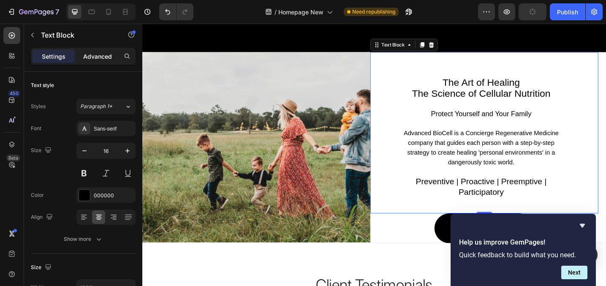
click at [98, 57] on p "Advanced" at bounding box center [97, 56] width 29 height 9
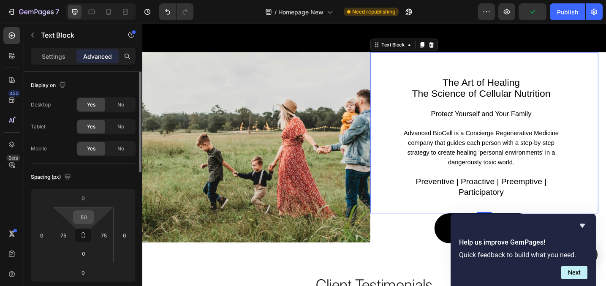
click at [82, 220] on input "50" at bounding box center [83, 217] width 17 height 13
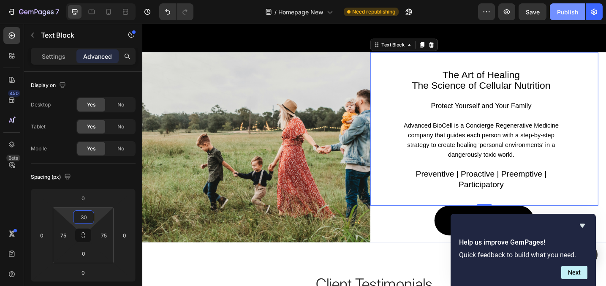
type input "30"
click at [564, 8] on div "Publish" at bounding box center [567, 12] width 21 height 9
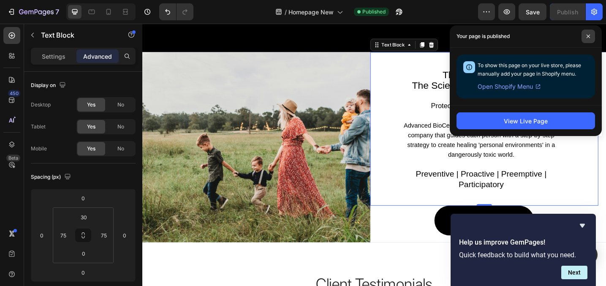
click at [583, 35] on span at bounding box center [589, 37] width 14 height 14
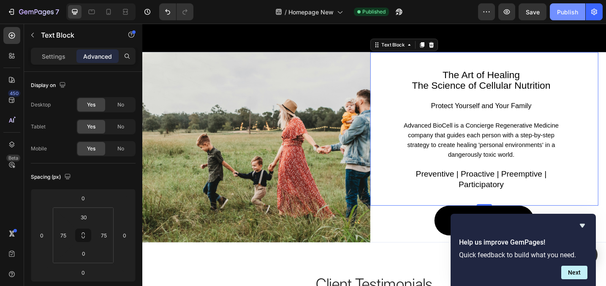
click at [573, 5] on button "Publish" at bounding box center [567, 11] width 35 height 17
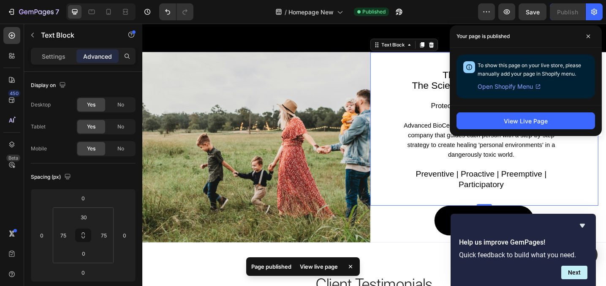
click at [590, 36] on span at bounding box center [589, 37] width 14 height 14
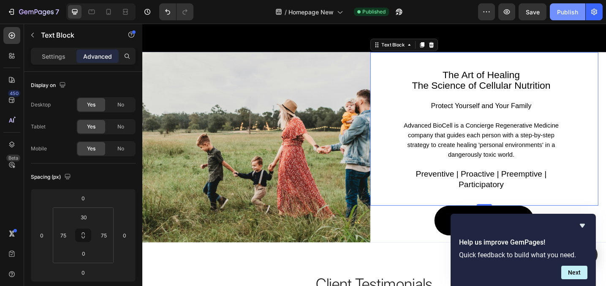
click at [552, 19] on button "Publish" at bounding box center [567, 11] width 35 height 17
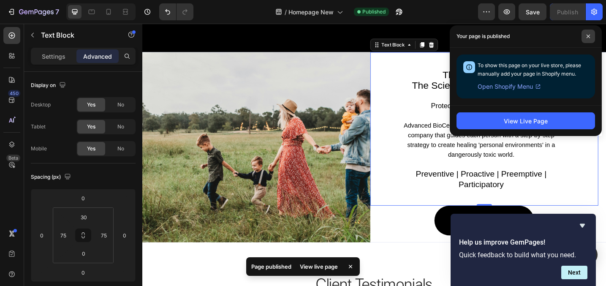
click at [590, 37] on span at bounding box center [589, 37] width 14 height 14
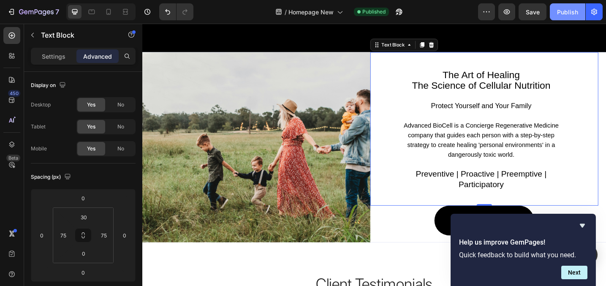
click at [566, 10] on div "Publish" at bounding box center [567, 12] width 21 height 9
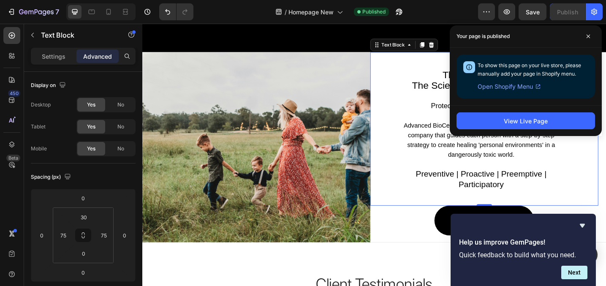
click at [590, 34] on icon at bounding box center [588, 36] width 4 height 4
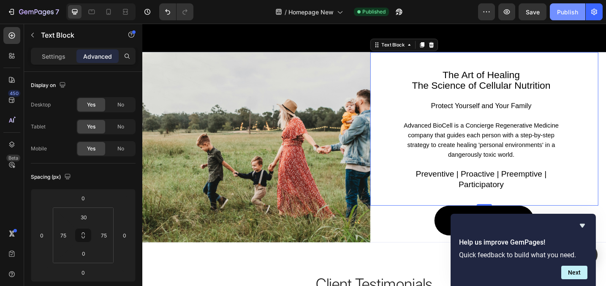
click at [559, 15] on div "Publish" at bounding box center [567, 12] width 21 height 9
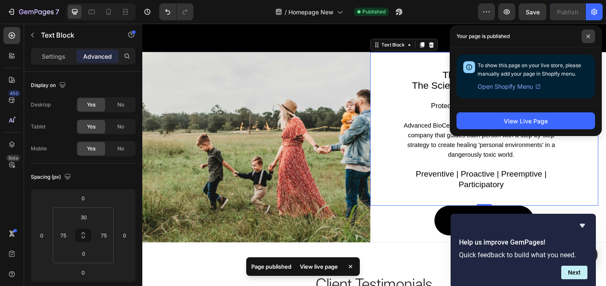
click at [585, 33] on span at bounding box center [589, 37] width 14 height 14
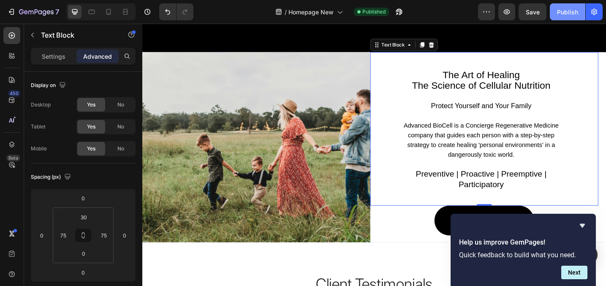
click at [568, 16] on div "Publish" at bounding box center [567, 12] width 21 height 9
click at [509, 15] on icon "button" at bounding box center [507, 12] width 8 height 8
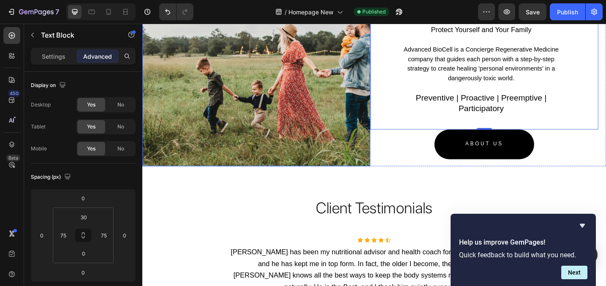
scroll to position [1599, 0]
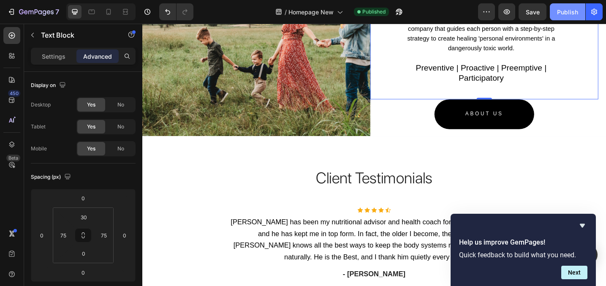
click at [551, 11] on button "Publish" at bounding box center [567, 11] width 35 height 17
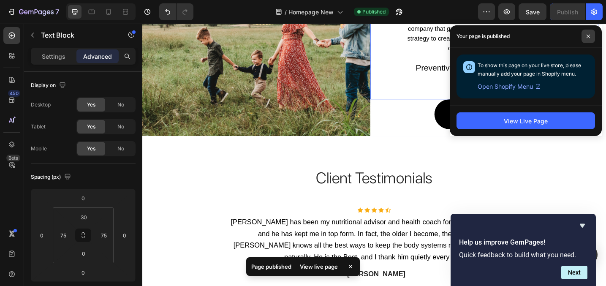
click at [588, 31] on span at bounding box center [589, 37] width 14 height 14
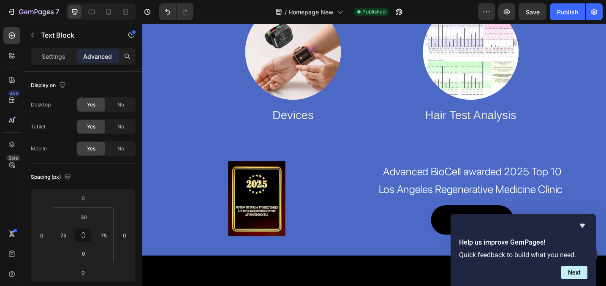
scroll to position [872, 0]
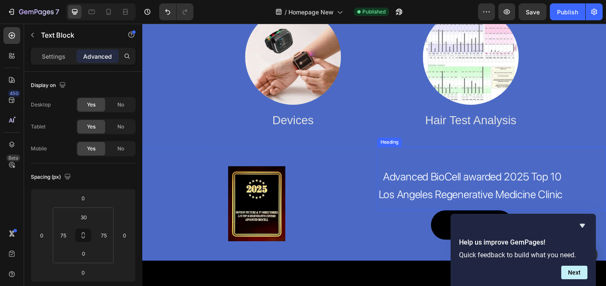
click at [606, 160] on div "⁠⁠⁠⁠⁠⁠⁠ Advanced BioCell awarded 2025 Top 10 Los Angeles Regenerative Medicine …" at bounding box center [524, 192] width 250 height 69
click at [156, 162] on div "Image" at bounding box center [267, 220] width 250 height 124
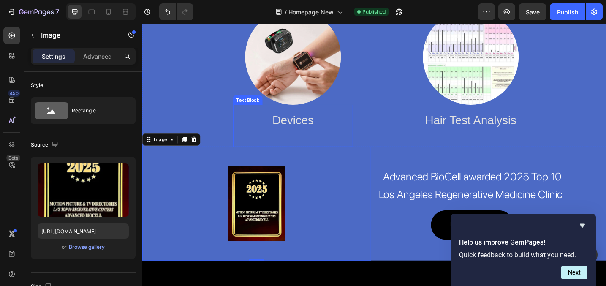
click at [255, 104] on div "Text Block" at bounding box center [257, 107] width 29 height 8
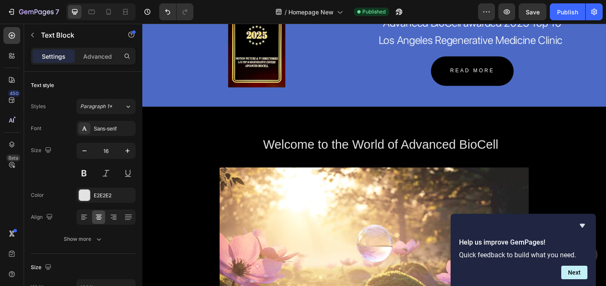
scroll to position [1151, 0]
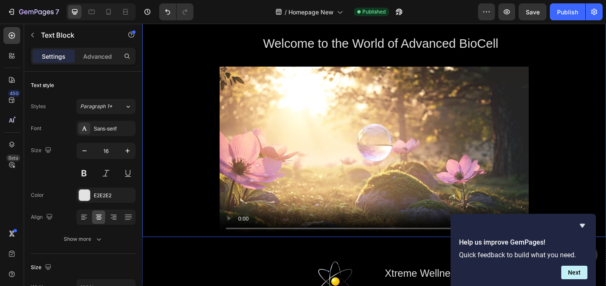
click at [172, 92] on div "Welcome to the World of Advanced BioCell Text Block Custom Code" at bounding box center [395, 130] width 507 height 253
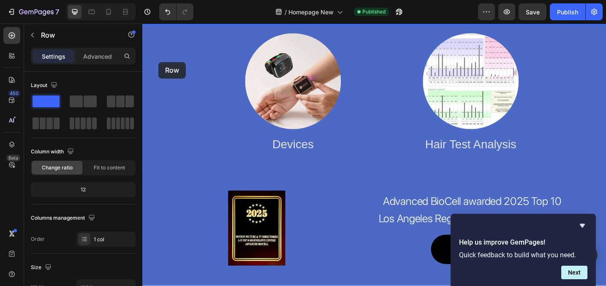
scroll to position [826, 0]
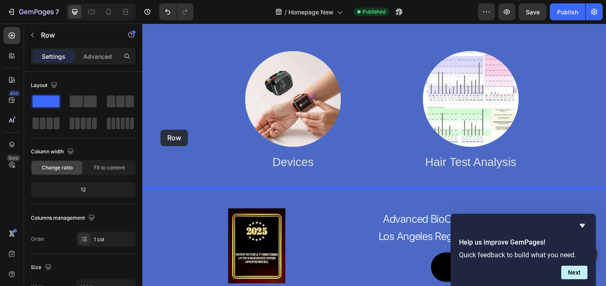
drag, startPoint x: 150, startPoint y: 114, endPoint x: 162, endPoint y: 139, distance: 28.3
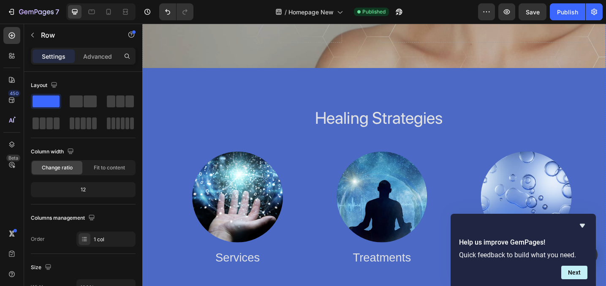
scroll to position [182, 0]
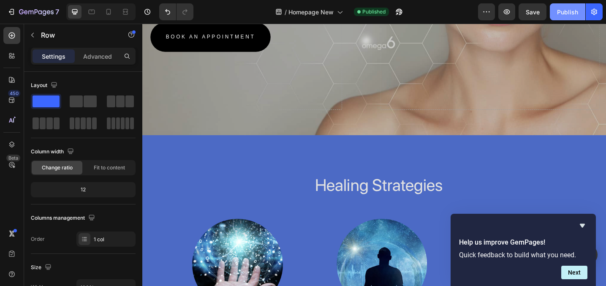
click at [562, 13] on div "Publish" at bounding box center [567, 12] width 21 height 9
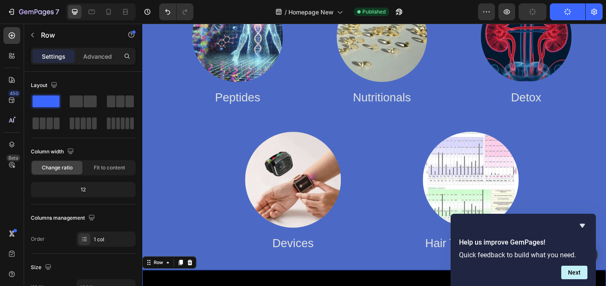
scroll to position [879, 0]
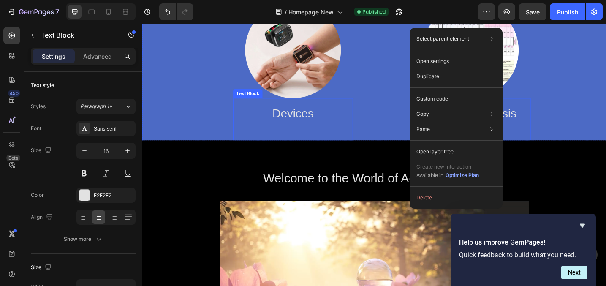
click at [289, 126] on span "Devices" at bounding box center [307, 122] width 45 height 14
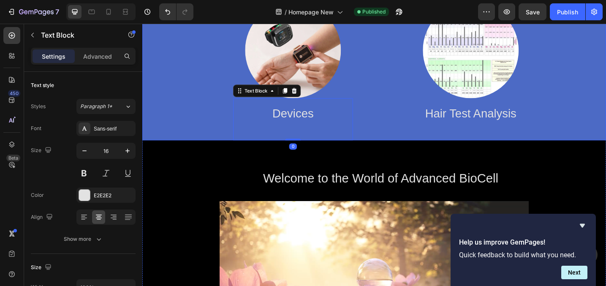
click at [191, 106] on div "Image Devices Text Block 0" at bounding box center [286, 75] width 237 height 151
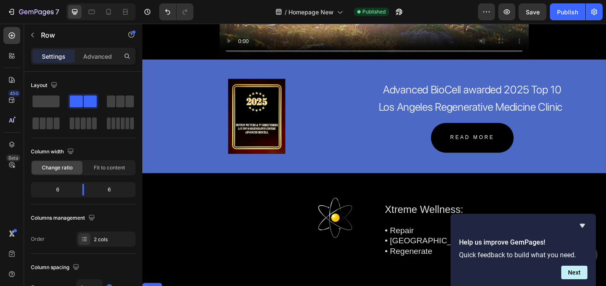
scroll to position [1231, 0]
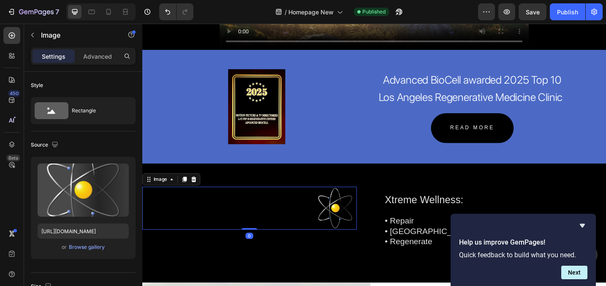
click at [206, 218] on div at bounding box center [259, 225] width 234 height 47
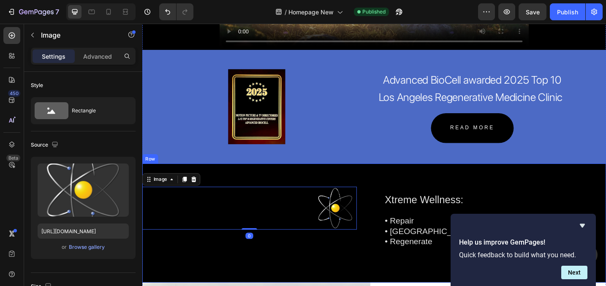
click at [223, 186] on div "Image 0 Xtreme Wellness: • Repair • Restore • Regenerate Text Block Row" at bounding box center [395, 242] width 507 height 130
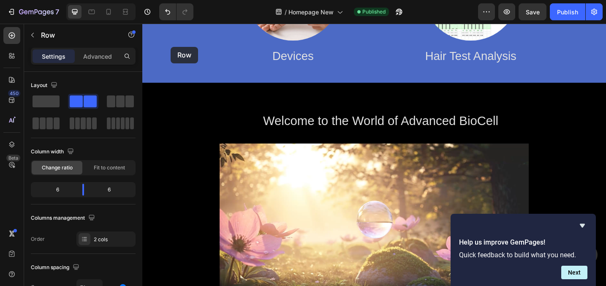
scroll to position [931, 0]
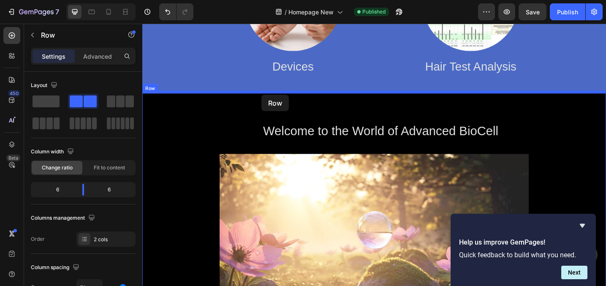
drag, startPoint x: 148, startPoint y: 169, endPoint x: 272, endPoint y: 101, distance: 141.6
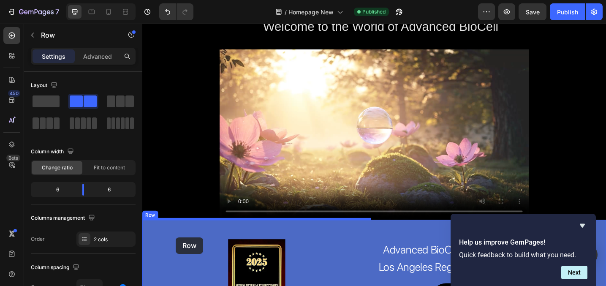
scroll to position [1200, 0]
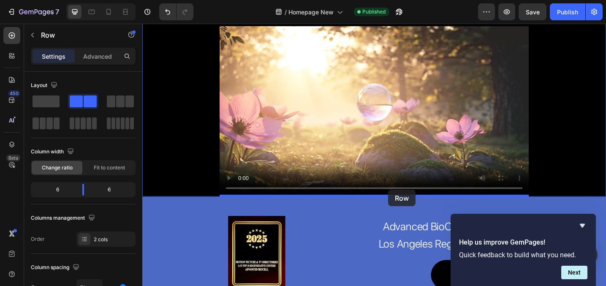
drag, startPoint x: 151, startPoint y: 90, endPoint x: 411, endPoint y: 205, distance: 284.0
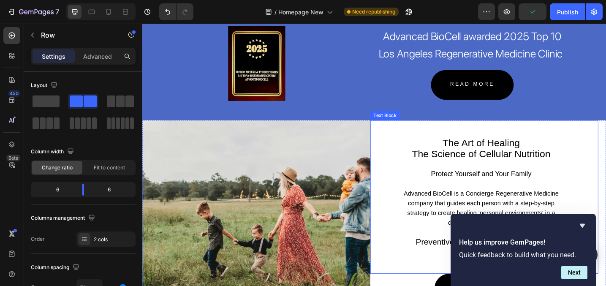
scroll to position [1393, 0]
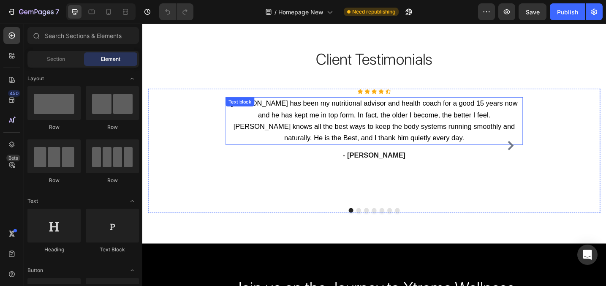
scroll to position [1706, 0]
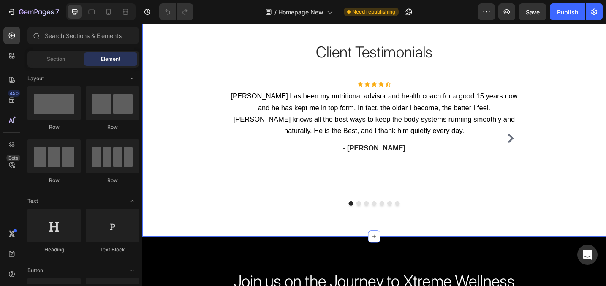
click at [152, 52] on div "Client Testimonials Heading Row Icon Icon Icon Icon Icon Icon List Hoz [PERSON_…" at bounding box center [395, 132] width 507 height 247
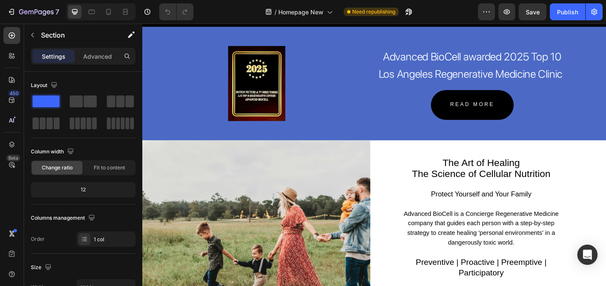
scroll to position [1371, 0]
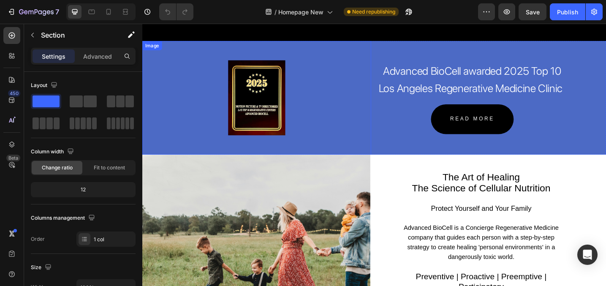
click at [212, 104] on div at bounding box center [267, 105] width 250 height 82
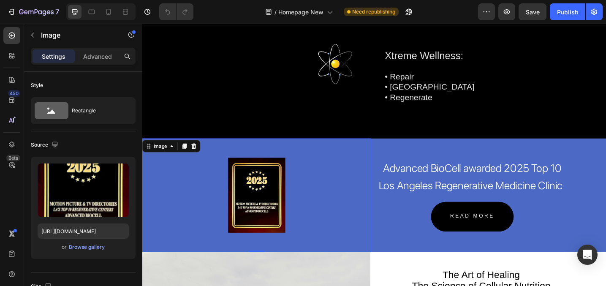
scroll to position [1260, 0]
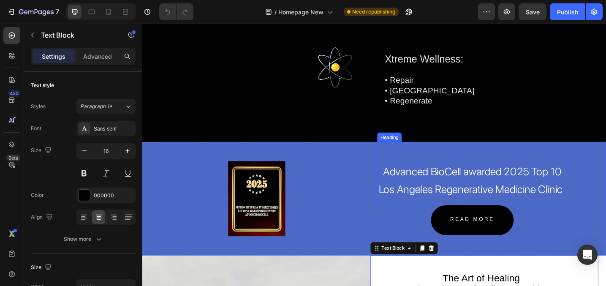
click at [606, 154] on div "Advanced BioCell awarded 2025 Top 10 Los Angeles Regenerative Medicine Clinic H…" at bounding box center [524, 187] width 250 height 69
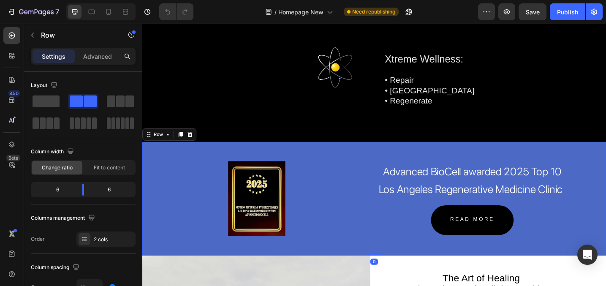
click at [403, 263] on div "Advanced BioCell awarded 2025 Top 10 Los Angeles Regenerative Medicine Clinic H…" at bounding box center [524, 215] width 250 height 124
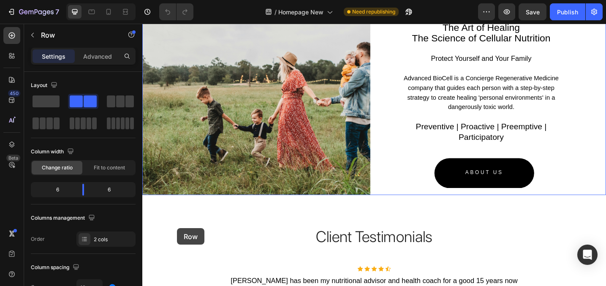
scroll to position [1561, 0]
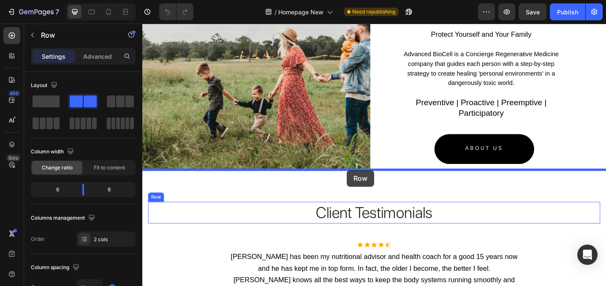
drag, startPoint x: 148, startPoint y: 144, endPoint x: 360, endPoint y: 162, distance: 213.2
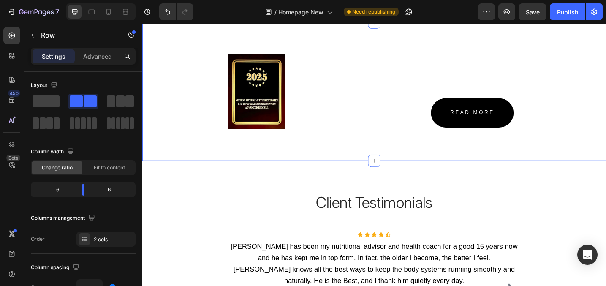
scroll to position [1562, 0]
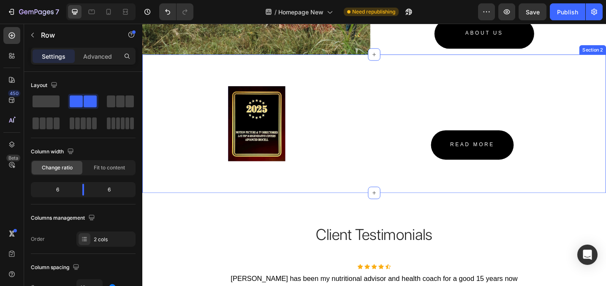
click at [167, 63] on div "Image Advanced BioCell awarded 2025 Top 10 Los Angeles Regenerative Medicine Cl…" at bounding box center [395, 132] width 507 height 151
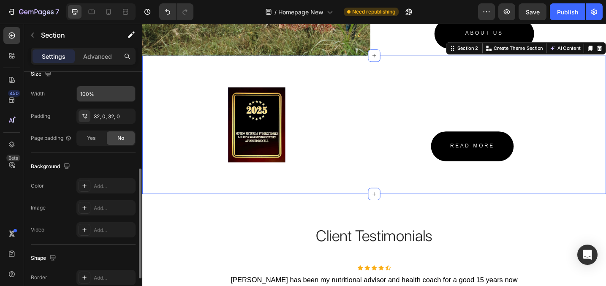
scroll to position [199, 0]
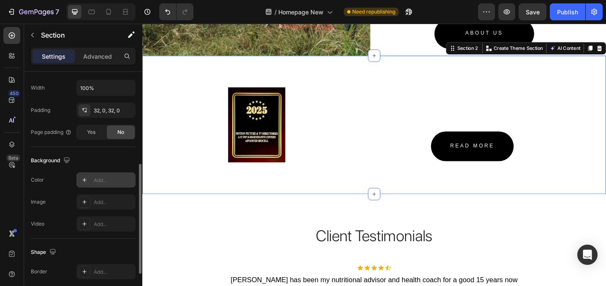
click at [85, 180] on icon at bounding box center [84, 180] width 7 height 7
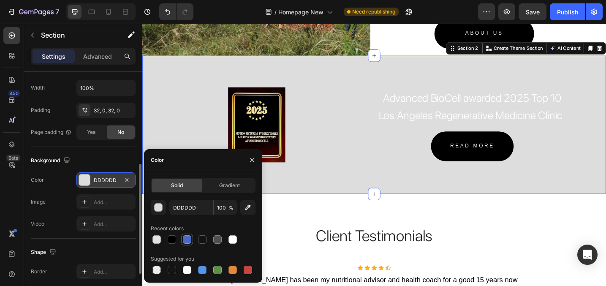
click at [185, 239] on div at bounding box center [187, 239] width 8 height 8
type input "4C6AC5"
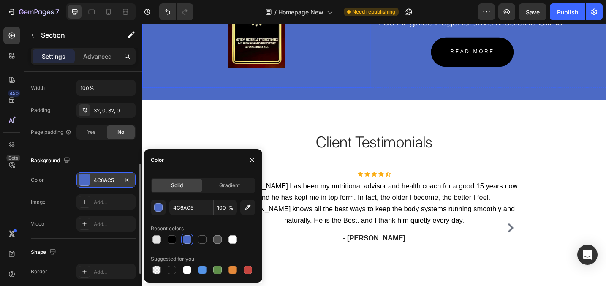
scroll to position [1494, 0]
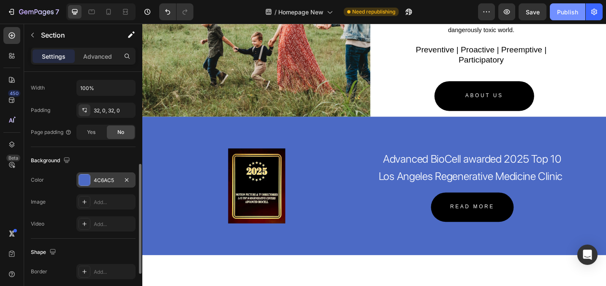
click at [569, 11] on div "Publish" at bounding box center [567, 12] width 21 height 9
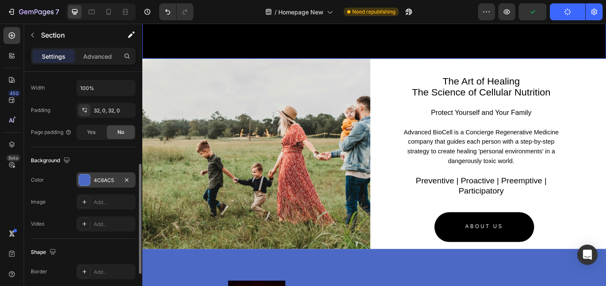
scroll to position [1396, 0]
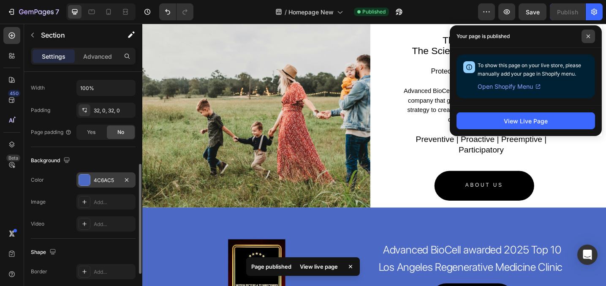
click at [590, 36] on icon at bounding box center [588, 36] width 4 height 4
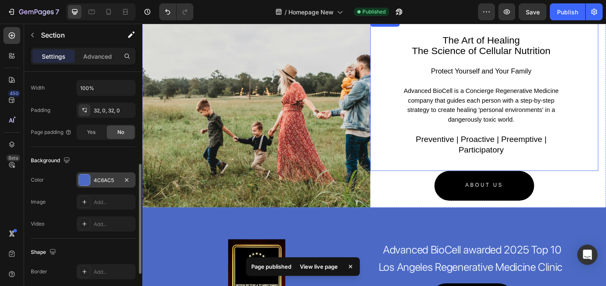
click at [520, 174] on p at bounding box center [512, 172] width 179 height 11
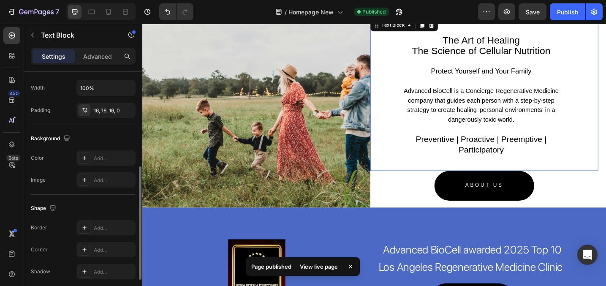
scroll to position [0, 0]
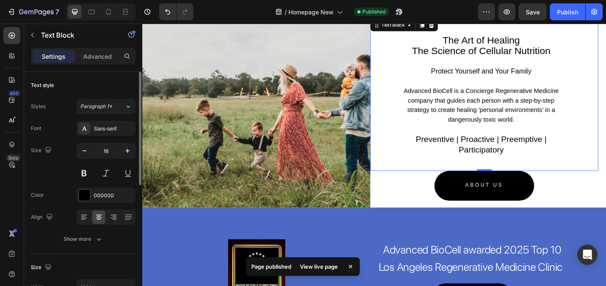
click at [519, 154] on p "Preventive | Proactive | Preemptive | Participatory" at bounding box center [512, 155] width 179 height 23
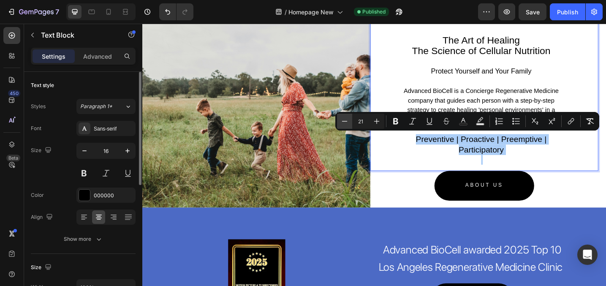
click at [348, 122] on icon "Editor contextual toolbar" at bounding box center [344, 121] width 8 height 8
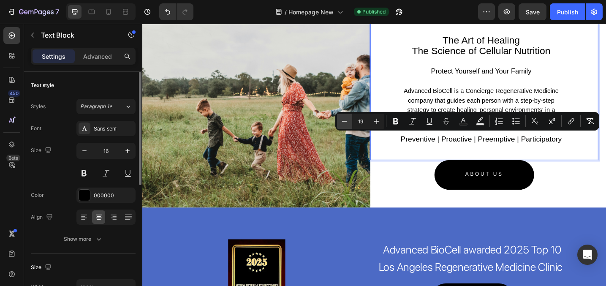
click at [348, 122] on icon "Editor contextual toolbar" at bounding box center [344, 121] width 8 height 8
type input "16"
click at [399, 123] on icon "Editor contextual toolbar" at bounding box center [396, 121] width 8 height 8
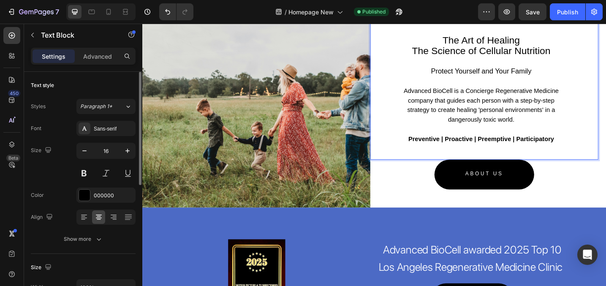
click at [485, 160] on p "Rich Text Editor. Editing area: main" at bounding box center [512, 160] width 179 height 11
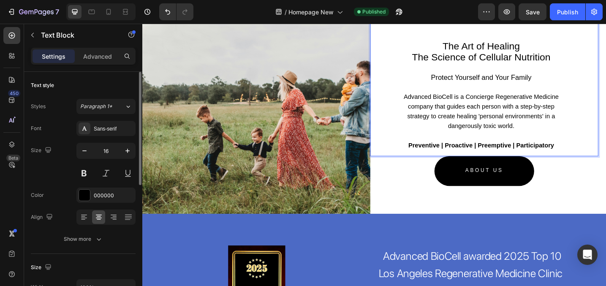
scroll to position [1388, 0]
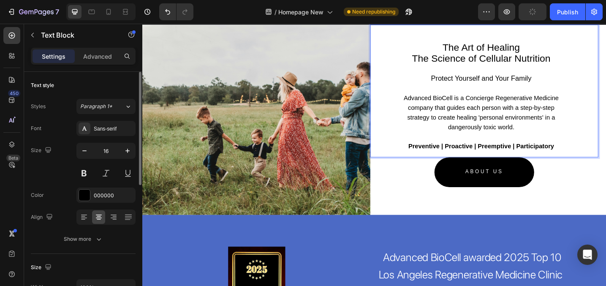
click at [602, 157] on div "The Art of Healing The Science of Cellular Nutrition Protect Yourself and Your …" at bounding box center [516, 104] width 186 height 132
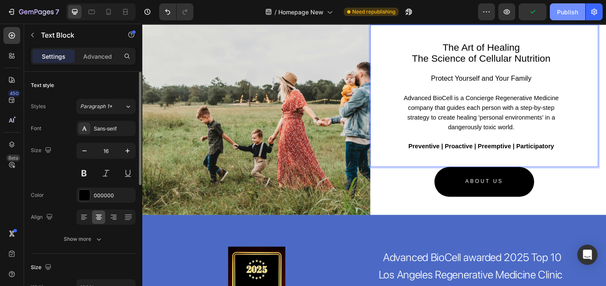
click at [564, 7] on button "Publish" at bounding box center [567, 11] width 35 height 17
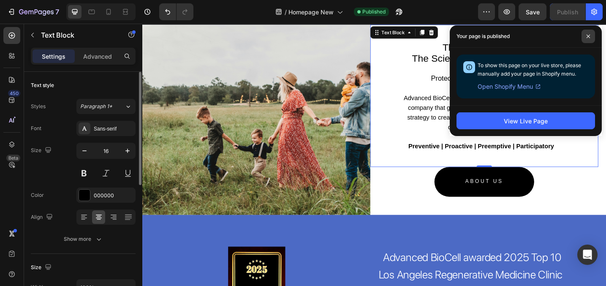
click at [590, 32] on span at bounding box center [589, 37] width 14 height 14
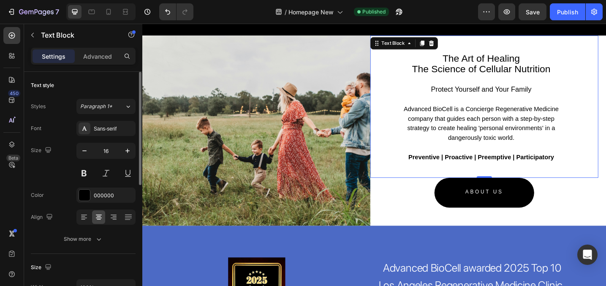
scroll to position [1377, 0]
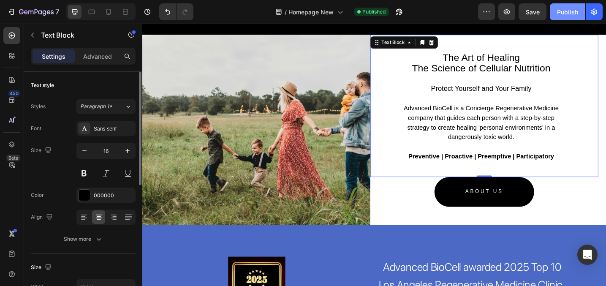
click at [562, 10] on div "Publish" at bounding box center [567, 12] width 21 height 9
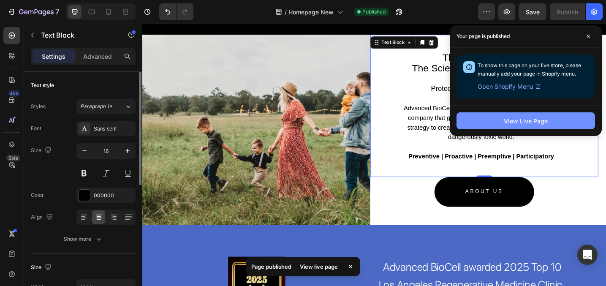
click at [515, 122] on div "View Live Page" at bounding box center [526, 121] width 44 height 9
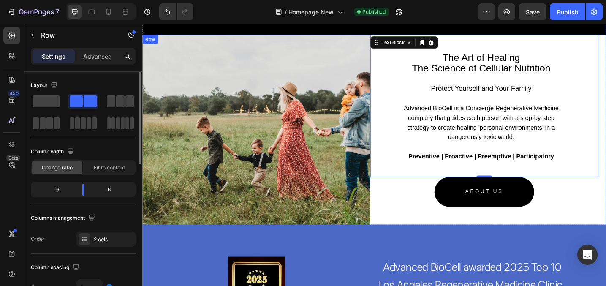
click at [426, 226] on div "The Art of Healing The Science of Cellular Nutrition Protect Yourself and Your …" at bounding box center [516, 140] width 249 height 208
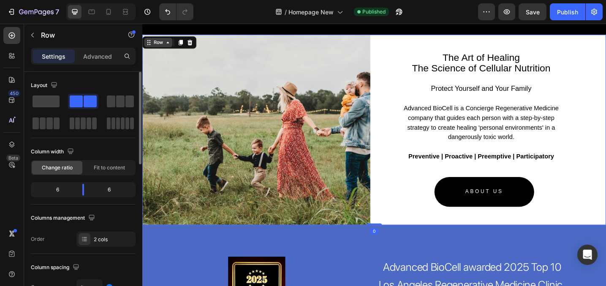
click at [150, 42] on icon at bounding box center [149, 44] width 7 height 7
click at [91, 61] on div "Advanced" at bounding box center [97, 56] width 42 height 14
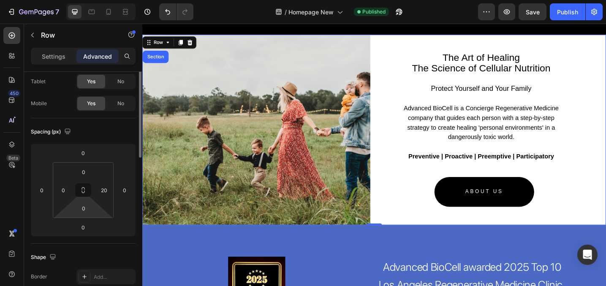
scroll to position [78, 0]
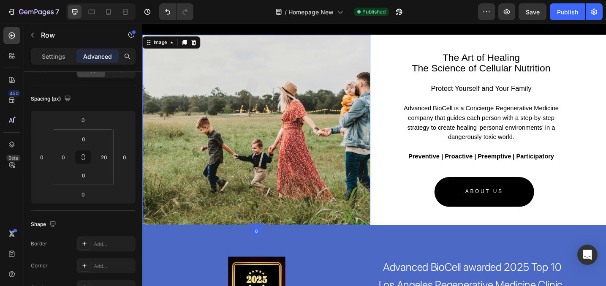
click at [212, 171] on img at bounding box center [266, 140] width 249 height 208
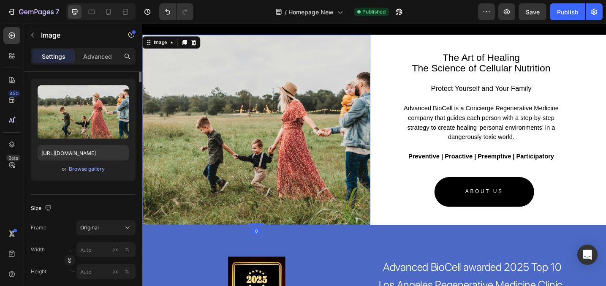
scroll to position [0, 0]
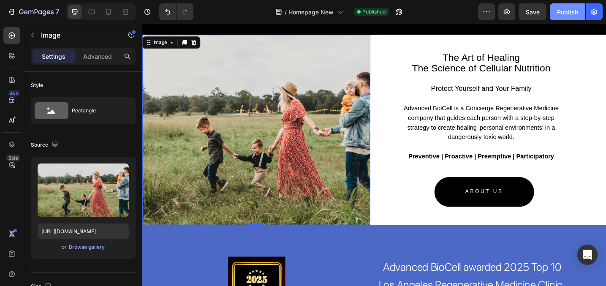
click at [567, 15] on div "Publish" at bounding box center [567, 12] width 21 height 9
click at [508, 11] on icon "button" at bounding box center [507, 12] width 3 height 3
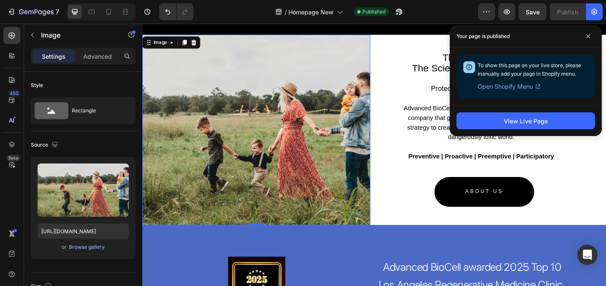
click at [261, 171] on img at bounding box center [266, 140] width 249 height 208
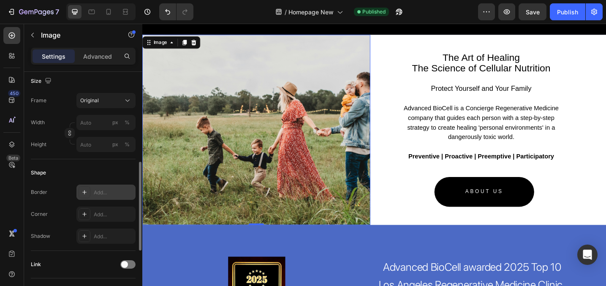
scroll to position [219, 0]
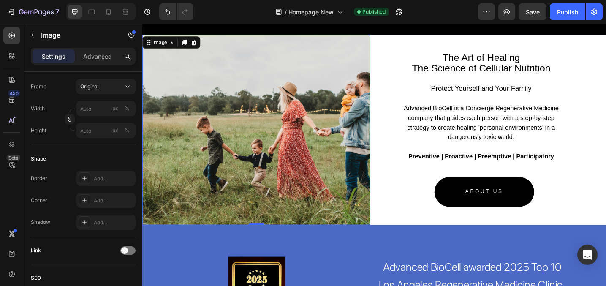
click at [218, 160] on img at bounding box center [266, 140] width 249 height 208
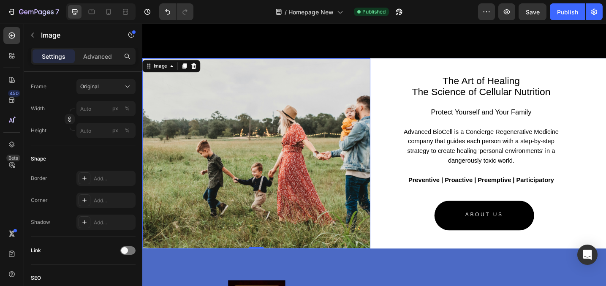
scroll to position [1343, 0]
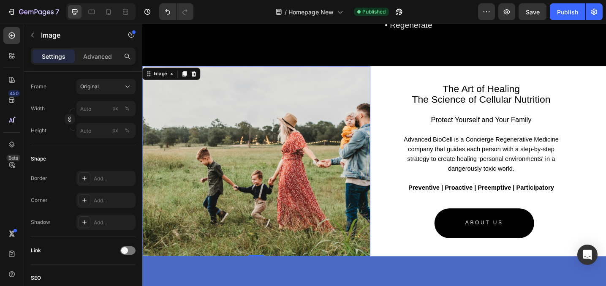
click at [56, 53] on p "Settings" at bounding box center [54, 56] width 24 height 9
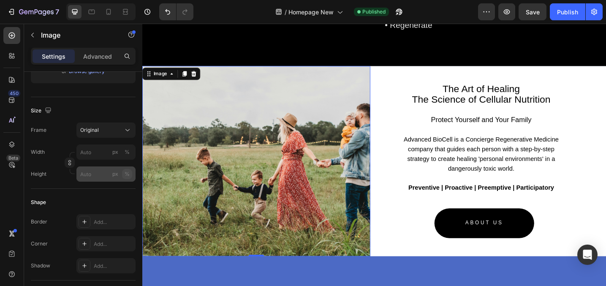
click at [129, 175] on div "%" at bounding box center [127, 174] width 5 height 8
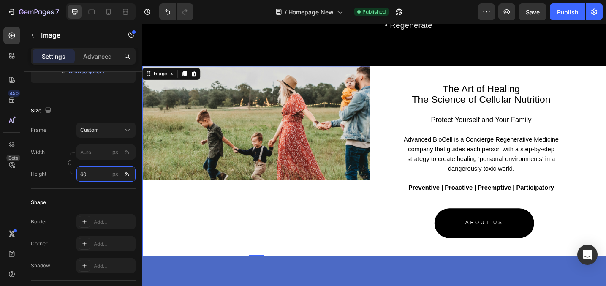
type input "6"
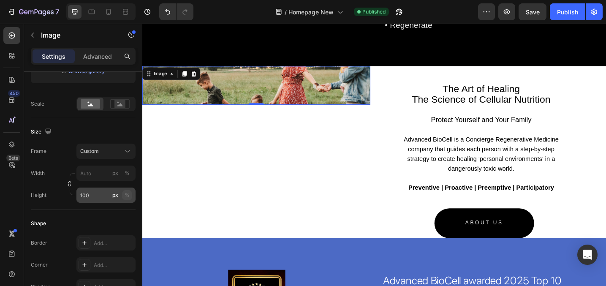
click at [128, 196] on div "%" at bounding box center [127, 195] width 5 height 8
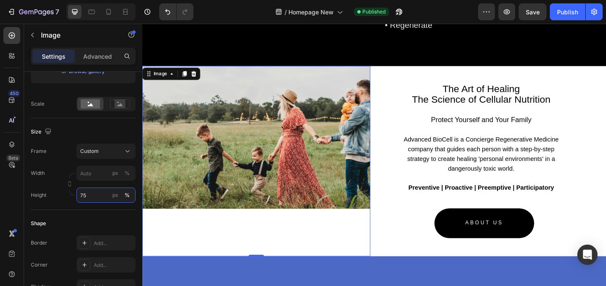
type input "7"
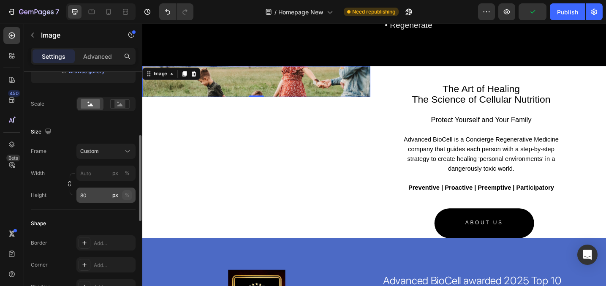
click at [127, 197] on div "%" at bounding box center [127, 195] width 5 height 8
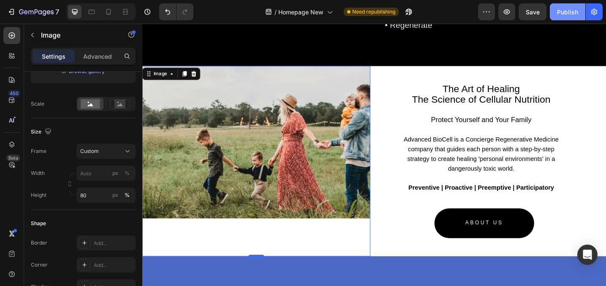
click at [569, 13] on div "Publish" at bounding box center [567, 12] width 21 height 9
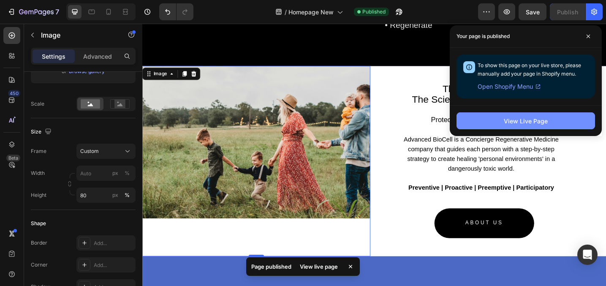
click at [505, 122] on div "View Live Page" at bounding box center [526, 121] width 44 height 9
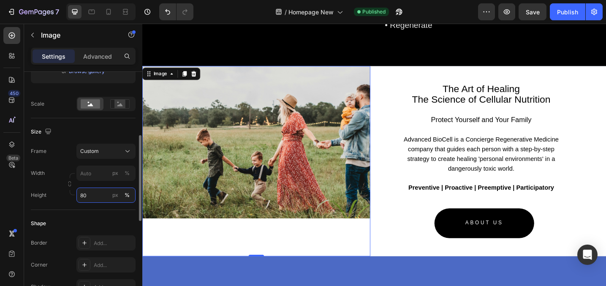
click at [95, 197] on input "80" at bounding box center [105, 195] width 59 height 15
type input "8"
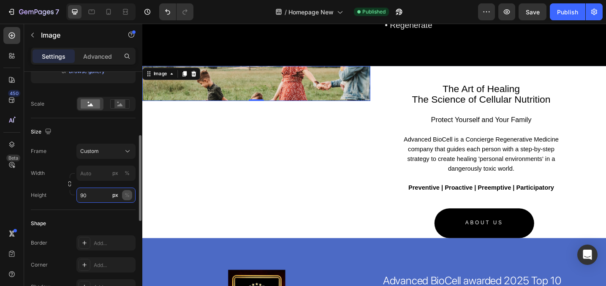
type input "90"
click at [128, 195] on div "%" at bounding box center [127, 195] width 5 height 8
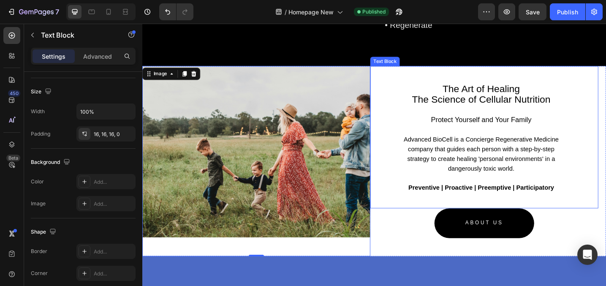
click at [513, 216] on p "Rich Text Editor. Editing area: main" at bounding box center [512, 213] width 179 height 11
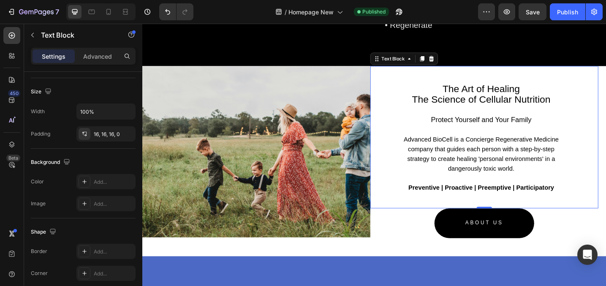
scroll to position [0, 0]
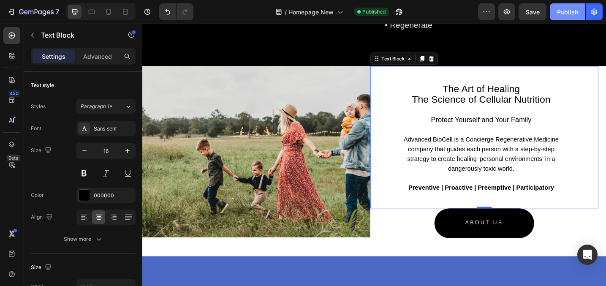
click at [568, 11] on div "Publish" at bounding box center [567, 12] width 21 height 9
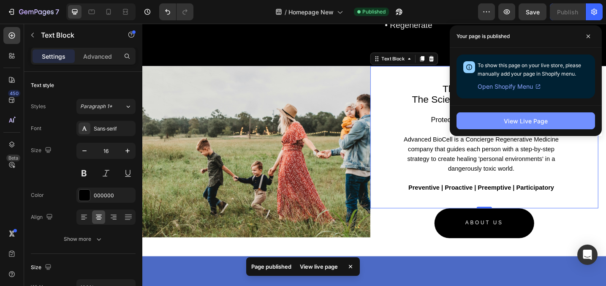
click at [522, 123] on div "View Live Page" at bounding box center [526, 121] width 44 height 9
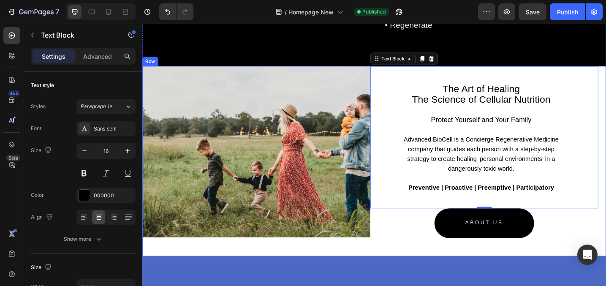
click at [432, 269] on div "The Art of Healing The Science of Cellular Nutrition Protect Yourself and Your …" at bounding box center [516, 174] width 249 height 208
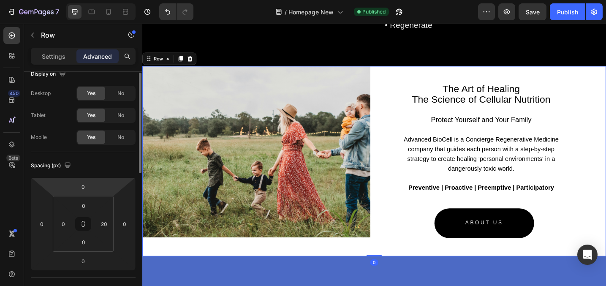
scroll to position [14, 0]
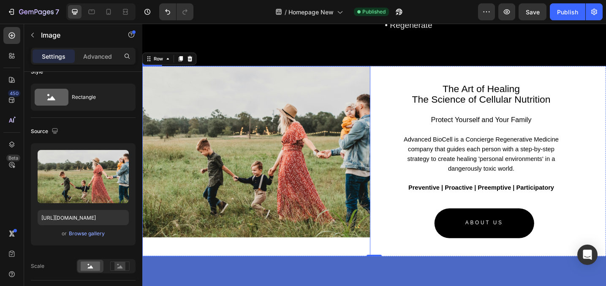
click at [301, 170] on img at bounding box center [266, 163] width 249 height 187
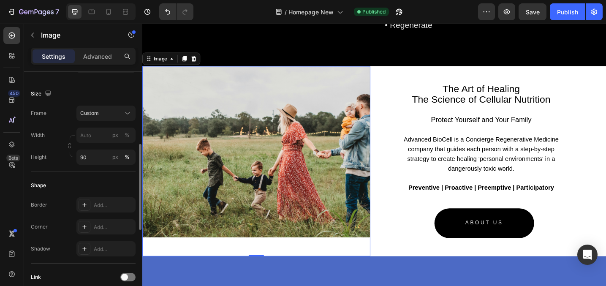
scroll to position [218, 0]
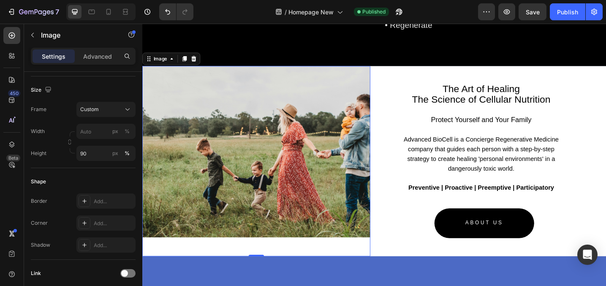
click at [290, 270] on div at bounding box center [266, 174] width 249 height 208
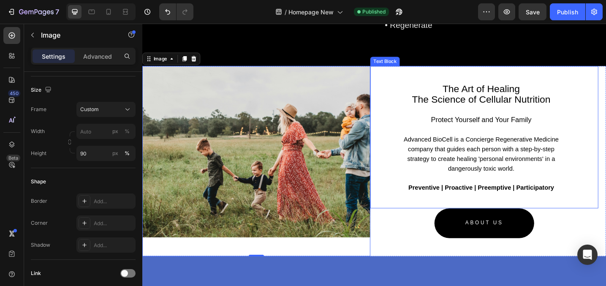
click at [414, 183] on div "The Art of Healing The Science of Cellular Nutrition Protect Yourself and Your …" at bounding box center [516, 147] width 249 height 155
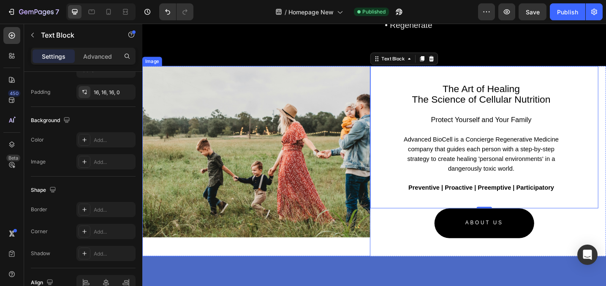
scroll to position [0, 0]
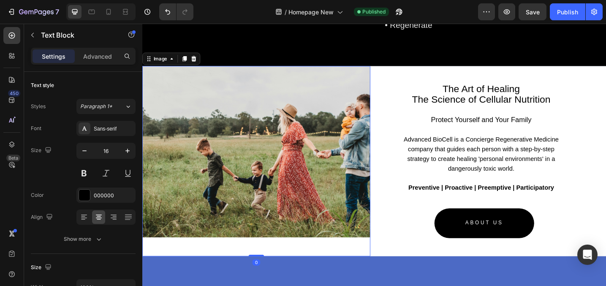
click at [295, 255] on img at bounding box center [266, 163] width 249 height 187
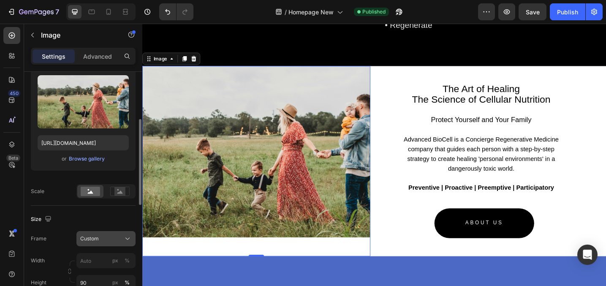
scroll to position [104, 0]
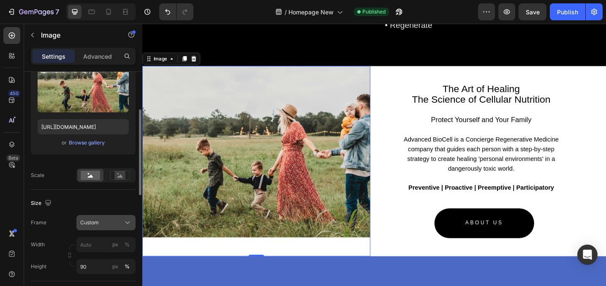
click at [96, 220] on span "Custom" at bounding box center [89, 223] width 19 height 8
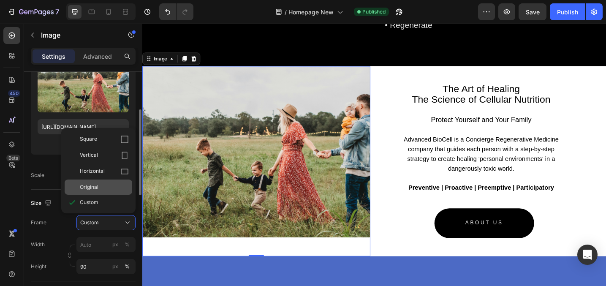
click at [97, 183] on span "Original" at bounding box center [89, 187] width 19 height 8
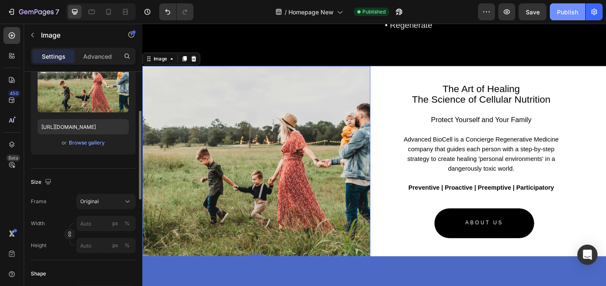
click at [568, 11] on div "Publish" at bounding box center [567, 12] width 21 height 9
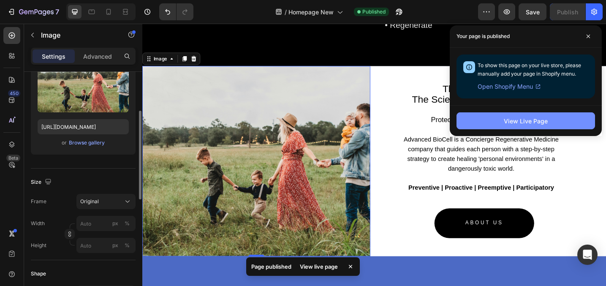
click at [516, 123] on div "View Live Page" at bounding box center [526, 121] width 44 height 9
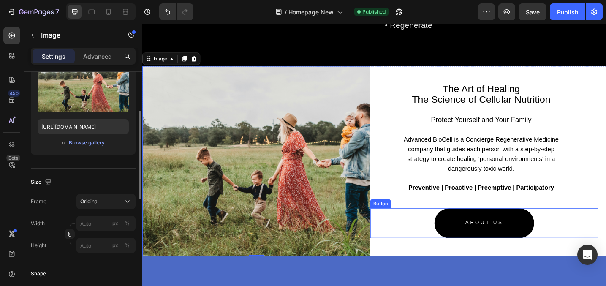
click at [442, 252] on div "ABOUT US Button" at bounding box center [516, 242] width 249 height 32
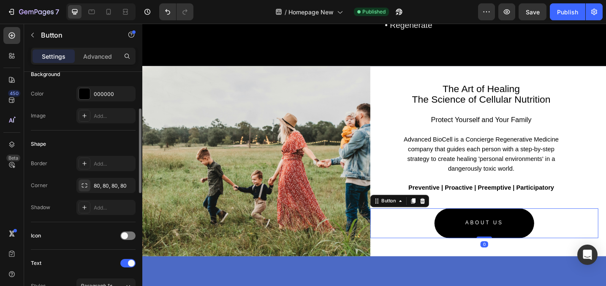
scroll to position [0, 0]
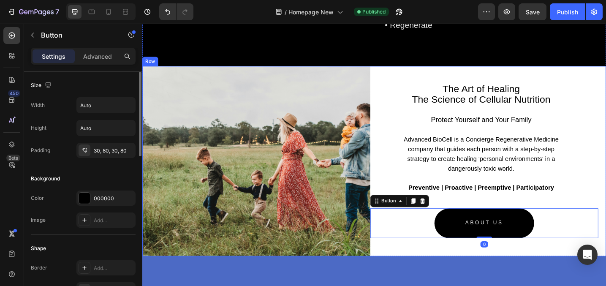
click at [444, 271] on div "The Art of Healing The Science of Cellular Nutrition Protect Yourself and Your …" at bounding box center [516, 174] width 249 height 208
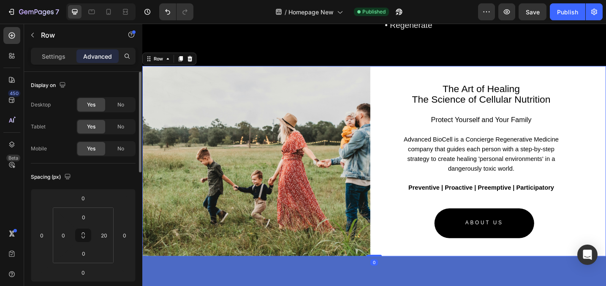
click at [435, 262] on div "The Art of Healing The Science of Cellular Nutrition Protect Yourself and Your …" at bounding box center [516, 174] width 249 height 208
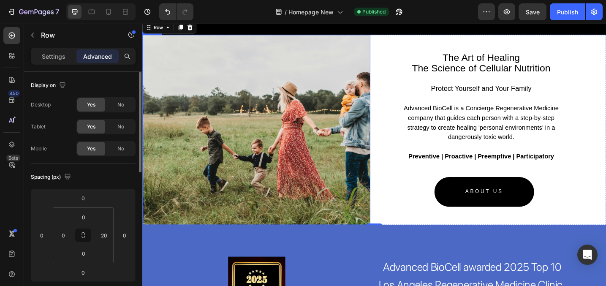
scroll to position [1378, 0]
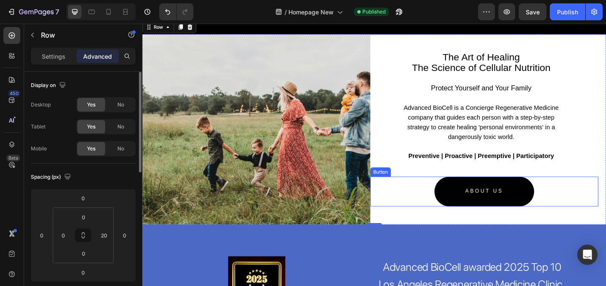
click at [460, 212] on div "ABOUT US Button" at bounding box center [516, 207] width 249 height 32
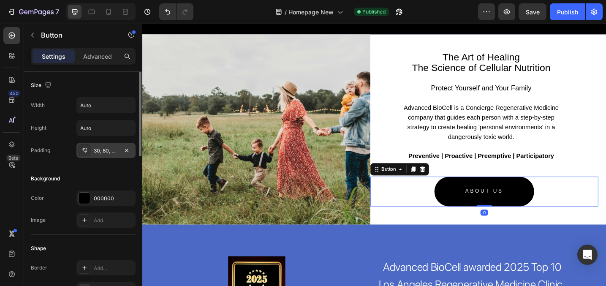
click at [114, 153] on div "30, 80, 30, 80" at bounding box center [106, 151] width 24 height 8
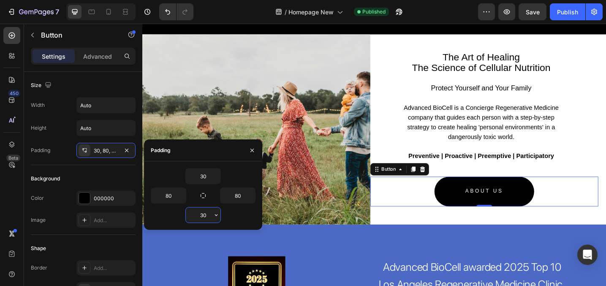
click at [204, 215] on input "30" at bounding box center [203, 214] width 35 height 15
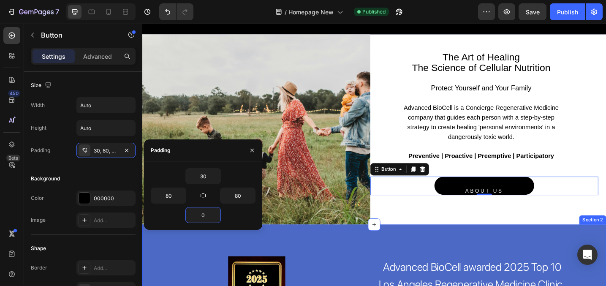
type input "30"
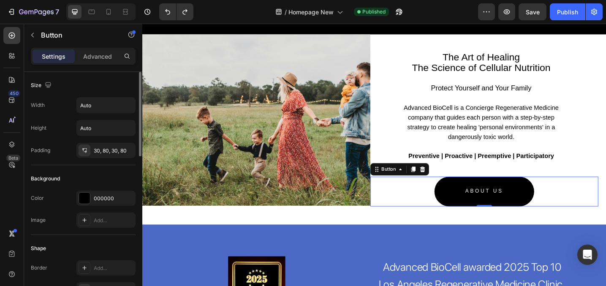
click at [74, 181] on div "Background" at bounding box center [83, 179] width 105 height 14
click at [107, 60] on p "Advanced" at bounding box center [97, 56] width 29 height 9
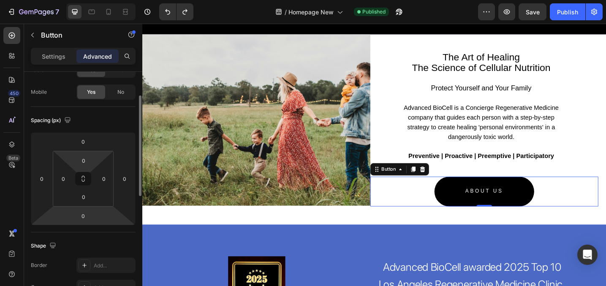
scroll to position [108, 0]
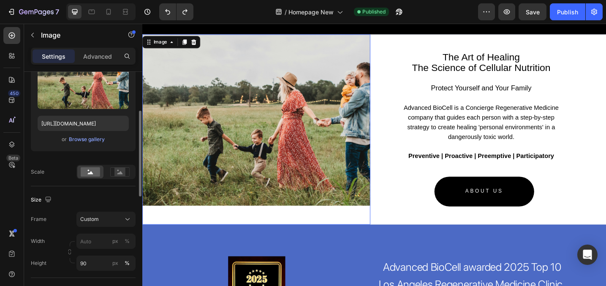
click at [341, 235] on div at bounding box center [266, 139] width 249 height 208
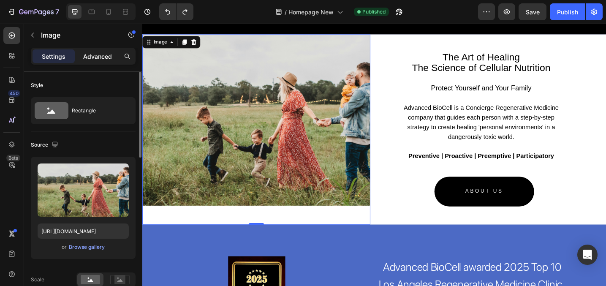
click at [95, 60] on p "Advanced" at bounding box center [97, 56] width 29 height 9
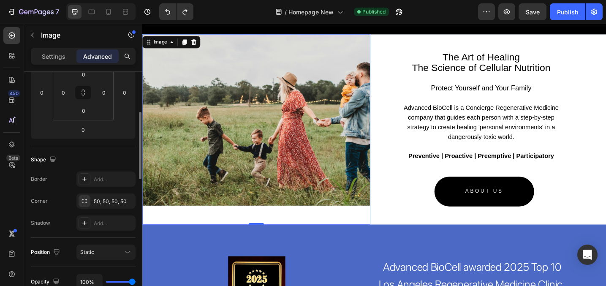
scroll to position [146, 0]
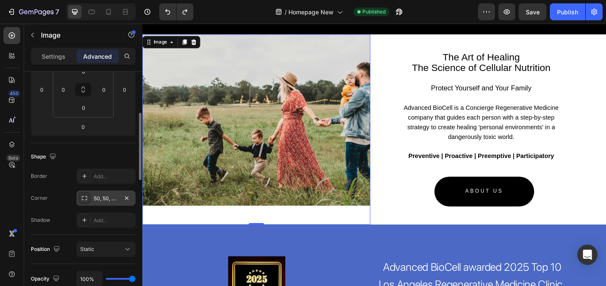
click at [95, 199] on div "50, 50, 50, 50" at bounding box center [106, 199] width 24 height 8
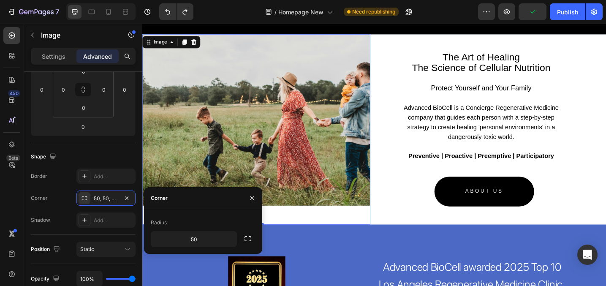
click at [66, 158] on div "Shape" at bounding box center [83, 157] width 105 height 14
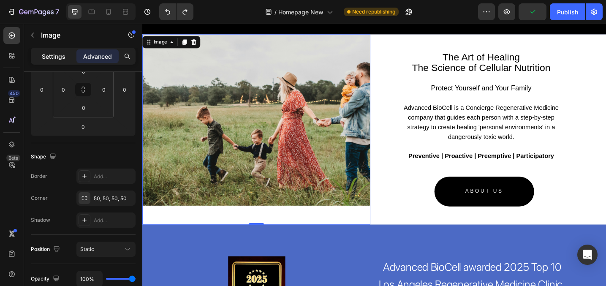
click at [56, 50] on div "Settings" at bounding box center [54, 56] width 42 height 14
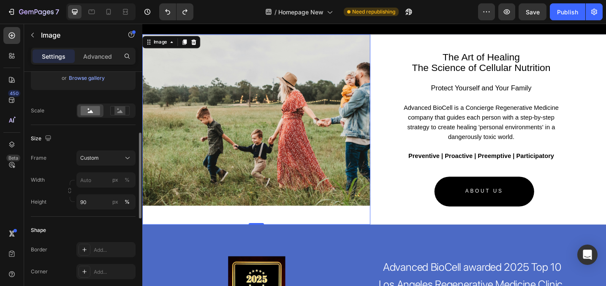
scroll to position [170, 0]
click at [94, 200] on input "90" at bounding box center [105, 200] width 59 height 15
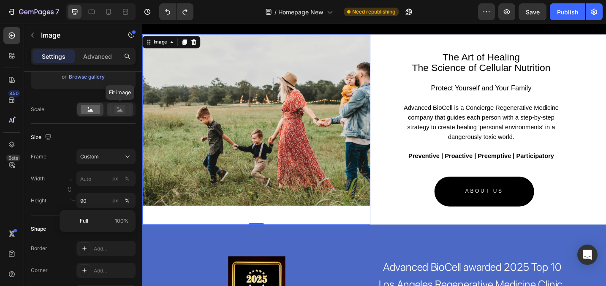
click at [114, 109] on icon at bounding box center [119, 109] width 19 height 9
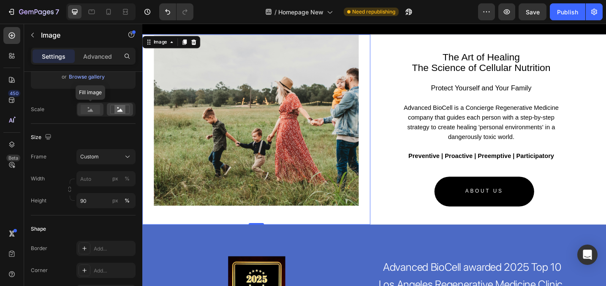
click at [94, 112] on rect at bounding box center [90, 109] width 19 height 9
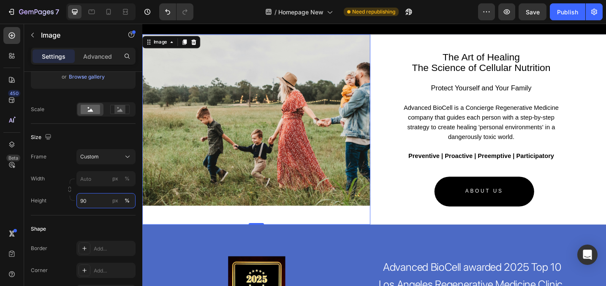
click at [92, 198] on input "90" at bounding box center [105, 200] width 59 height 15
type input "9"
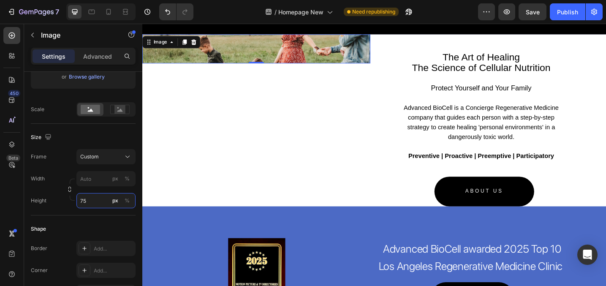
type input "7"
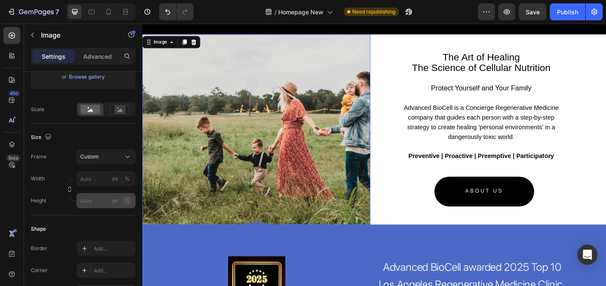
click at [130, 199] on div "Style Rectangle Source Upload Image [URL][DOMAIN_NAME] or Browse gallery Scale …" at bounding box center [83, 202] width 105 height 601
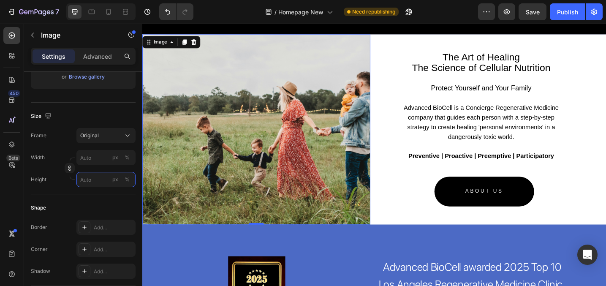
click at [101, 174] on input "px %" at bounding box center [105, 179] width 59 height 15
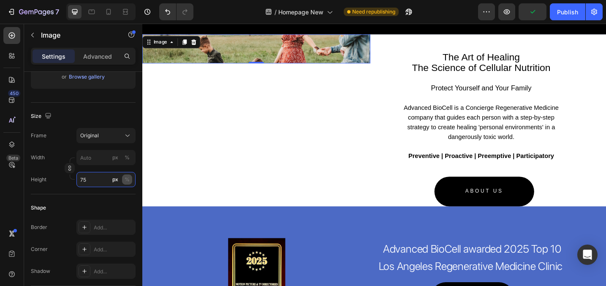
type input "75"
click at [125, 177] on div "%" at bounding box center [127, 180] width 5 height 8
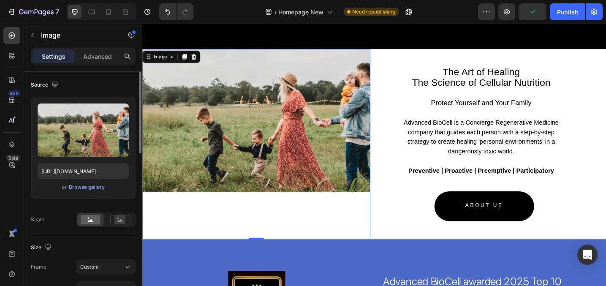
scroll to position [91, 0]
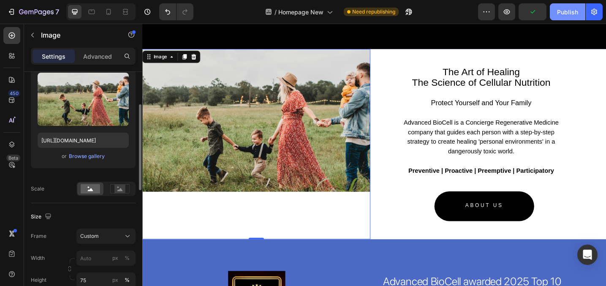
click at [572, 11] on div "Publish" at bounding box center [567, 12] width 21 height 9
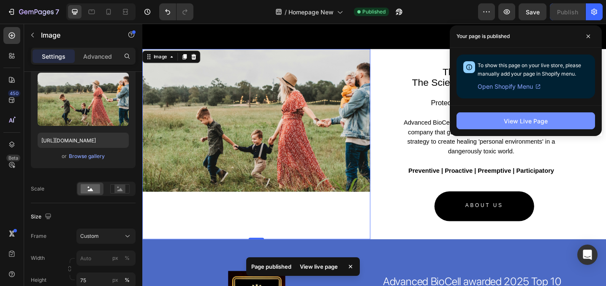
click at [508, 117] on div "View Live Page" at bounding box center [526, 121] width 44 height 9
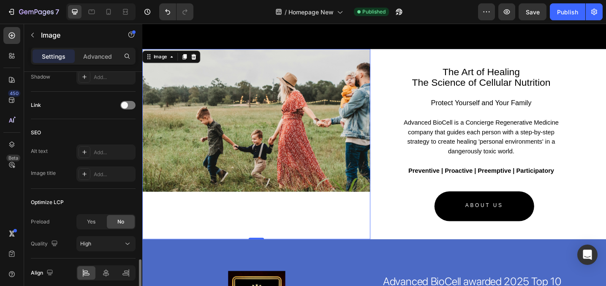
scroll to position [421, 0]
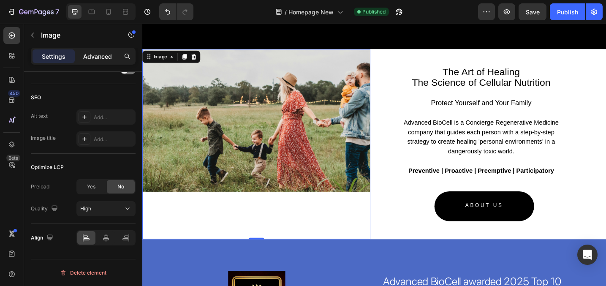
click at [108, 55] on p "Advanced" at bounding box center [97, 56] width 29 height 9
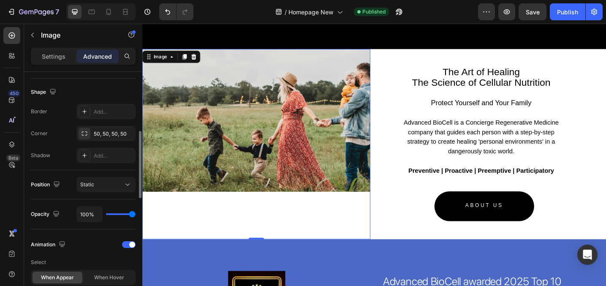
click at [100, 153] on div "Add..." at bounding box center [114, 156] width 40 height 8
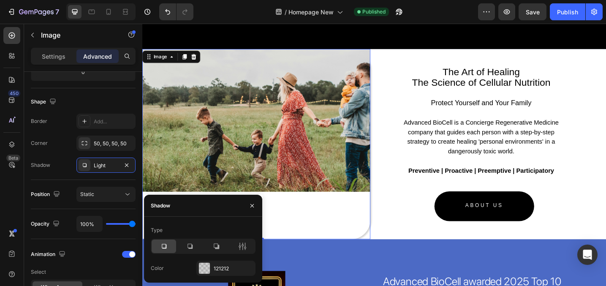
scroll to position [30, 0]
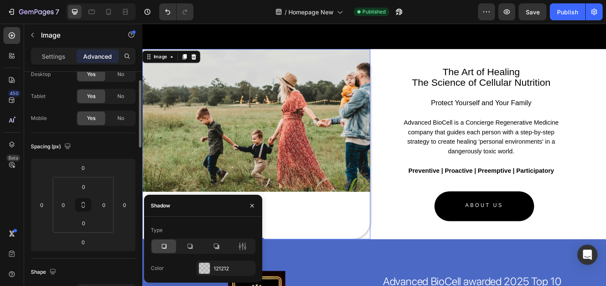
click at [109, 152] on div "Spacing (px)" at bounding box center [83, 147] width 105 height 14
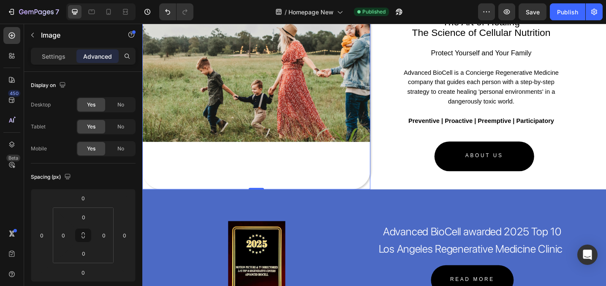
scroll to position [1432, 0]
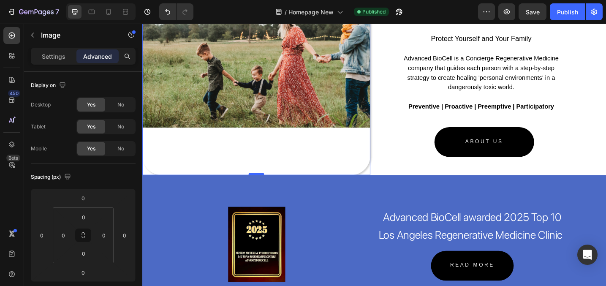
click at [264, 187] on div at bounding box center [266, 188] width 17 height 3
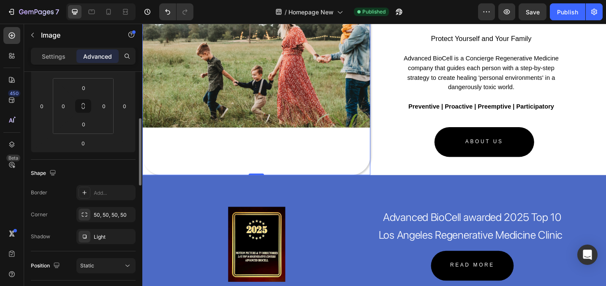
scroll to position [144, 0]
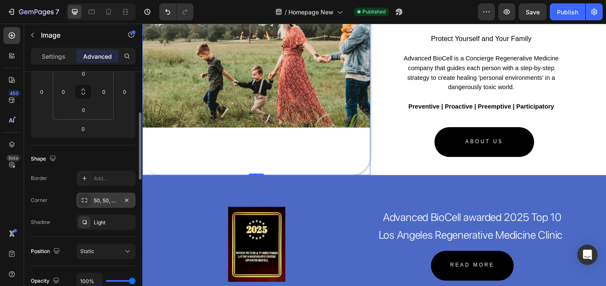
click at [105, 201] on div "50, 50, 50, 50" at bounding box center [106, 201] width 24 height 8
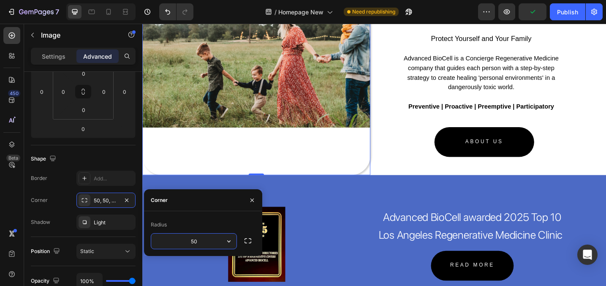
click at [198, 237] on input "50" at bounding box center [193, 241] width 85 height 15
click at [75, 159] on div "Shape" at bounding box center [83, 159] width 105 height 14
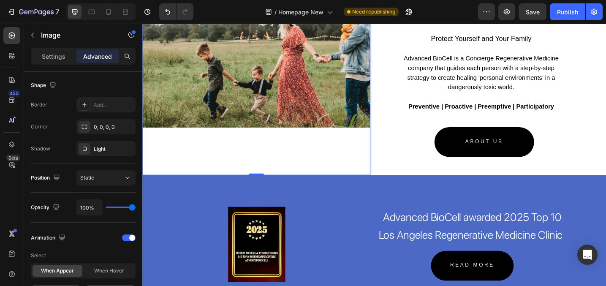
scroll to position [0, 0]
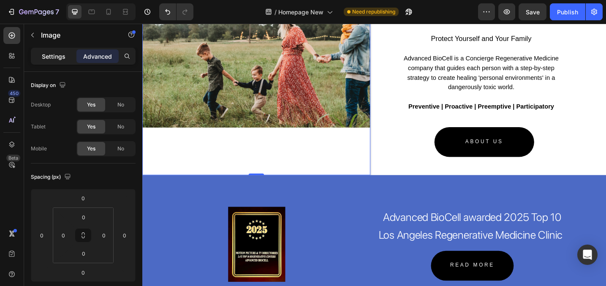
click at [54, 57] on p "Settings" at bounding box center [54, 56] width 24 height 9
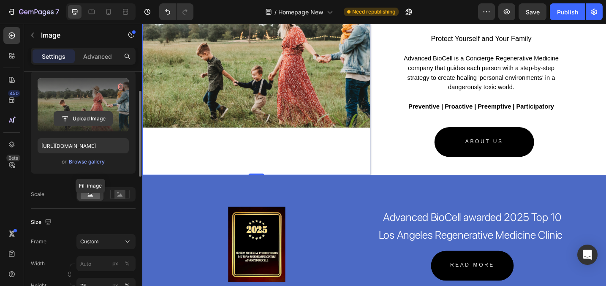
scroll to position [141, 0]
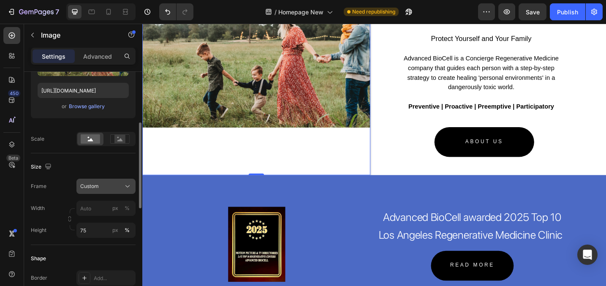
click at [98, 187] on span "Custom" at bounding box center [89, 186] width 19 height 8
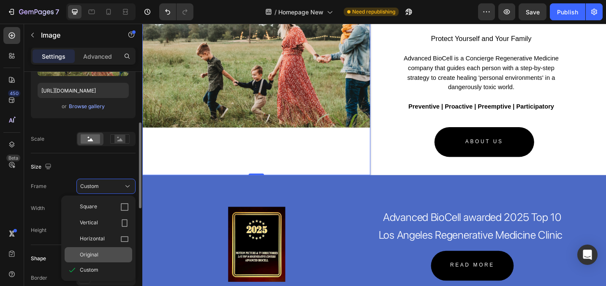
click at [95, 255] on span "Original" at bounding box center [89, 255] width 19 height 8
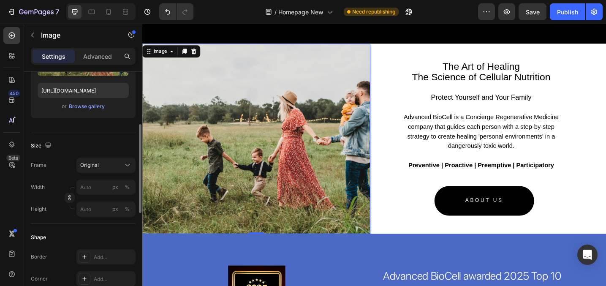
scroll to position [1324, 0]
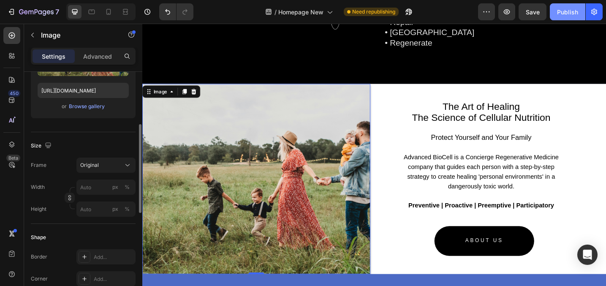
click at [564, 14] on div "Publish" at bounding box center [567, 12] width 21 height 9
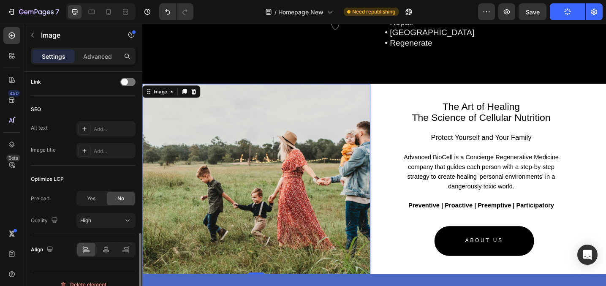
scroll to position [400, 0]
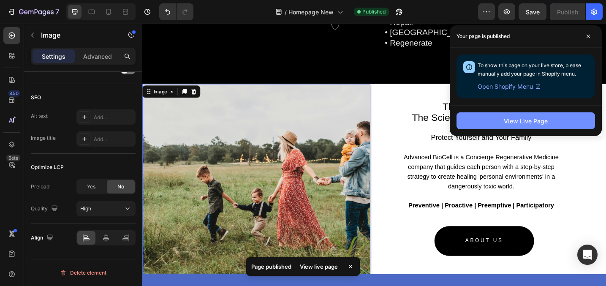
click at [495, 117] on button "View Live Page" at bounding box center [526, 120] width 139 height 17
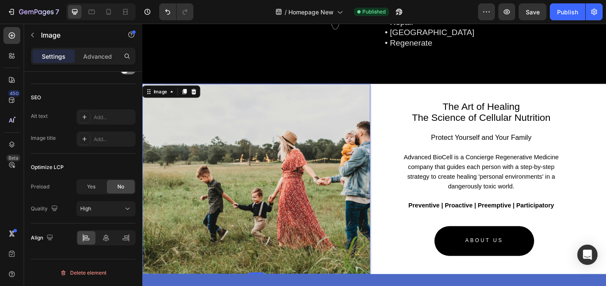
click at [229, 189] on img at bounding box center [266, 194] width 249 height 208
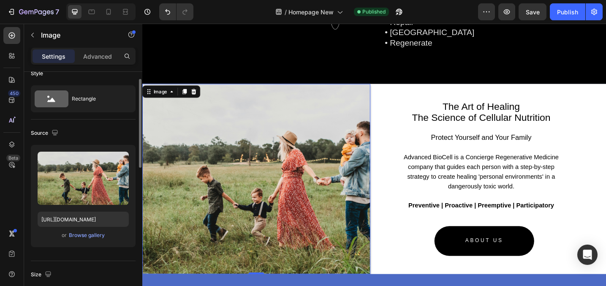
scroll to position [1, 0]
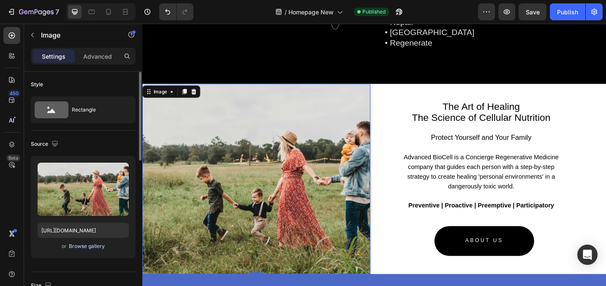
click at [84, 247] on div "Browse gallery" at bounding box center [87, 246] width 36 height 8
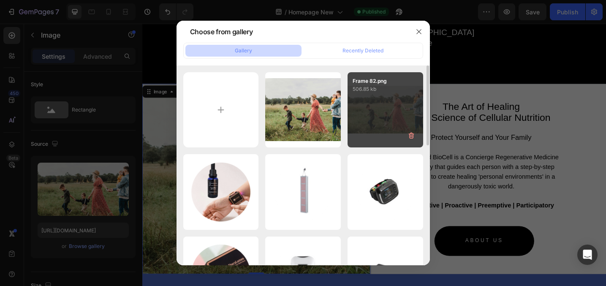
click at [389, 114] on div "Frame 82.png 506.85 kb" at bounding box center [386, 110] width 76 height 76
type input "[URL][DOMAIN_NAME]"
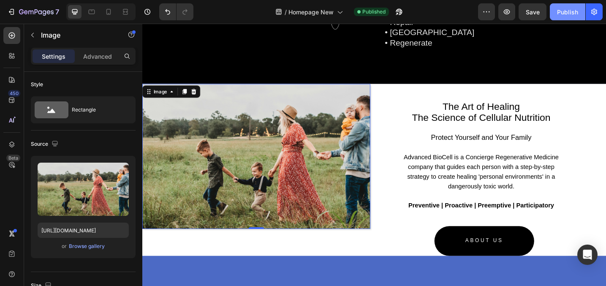
click at [564, 16] on button "Publish" at bounding box center [567, 11] width 35 height 17
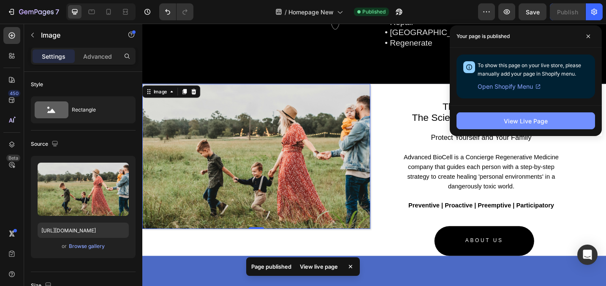
click at [517, 118] on div "View Live Page" at bounding box center [526, 121] width 44 height 9
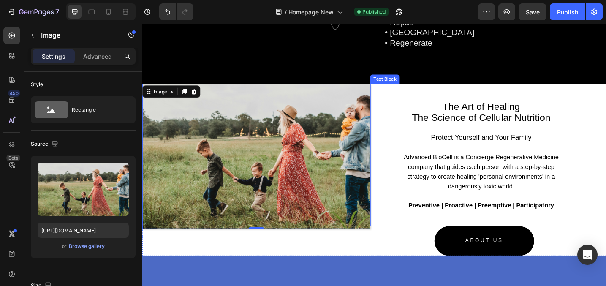
click at [483, 232] on p "Rich Text Editor. Editing area: main" at bounding box center [512, 233] width 179 height 11
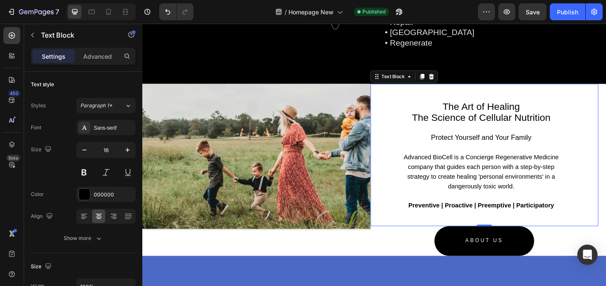
scroll to position [0, 0]
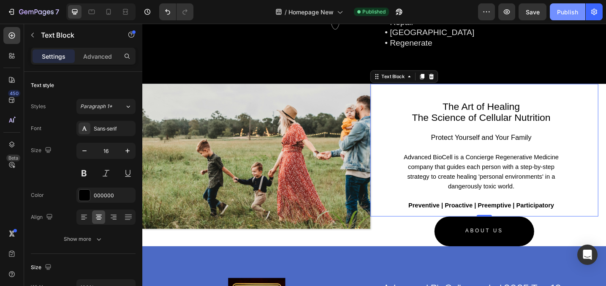
click at [561, 18] on button "Publish" at bounding box center [567, 11] width 35 height 17
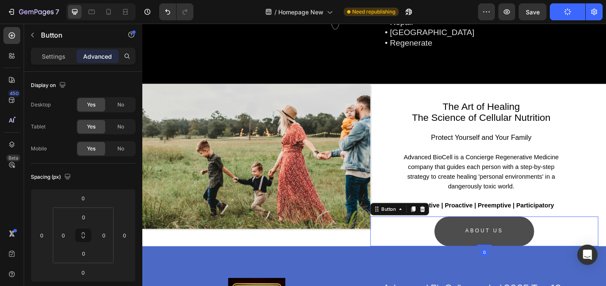
click at [469, 251] on link "ABOUT US" at bounding box center [516, 250] width 109 height 32
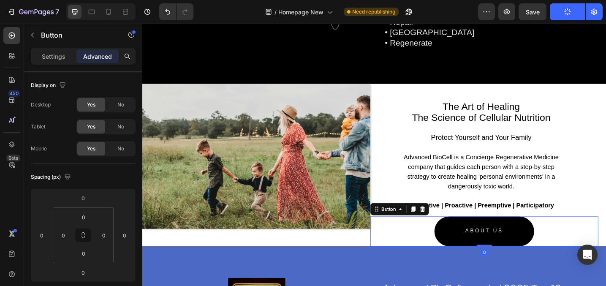
click at [66, 63] on div "Settings Advanced" at bounding box center [83, 56] width 105 height 17
click at [48, 56] on p "Settings" at bounding box center [54, 56] width 24 height 9
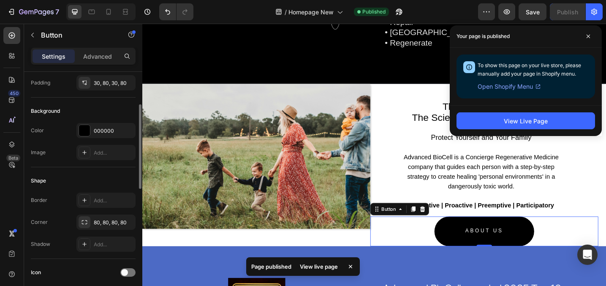
scroll to position [74, 0]
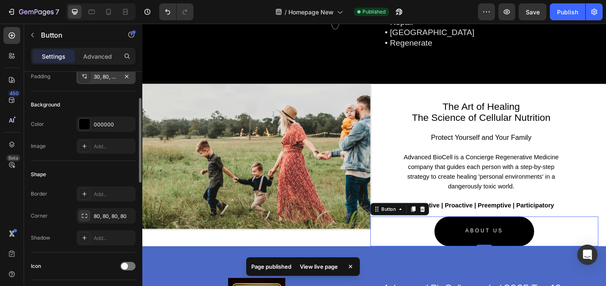
click at [101, 78] on div "30, 80, 30, 80" at bounding box center [106, 77] width 24 height 8
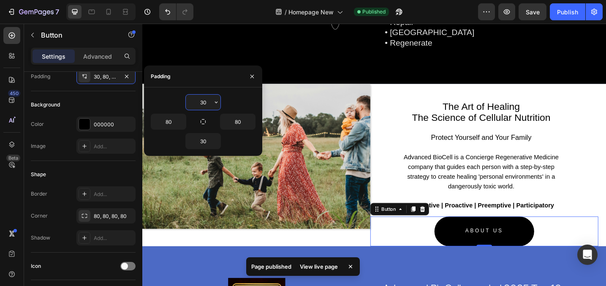
click at [204, 105] on input "30" at bounding box center [203, 102] width 35 height 15
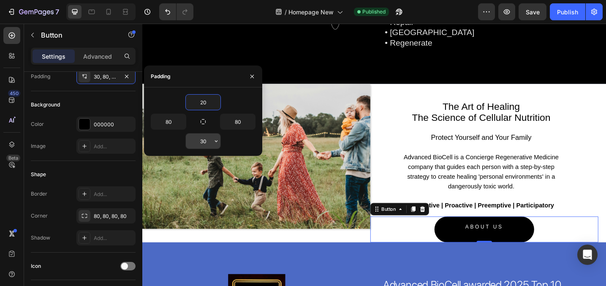
type input "20"
click at [206, 139] on input "30" at bounding box center [203, 140] width 35 height 15
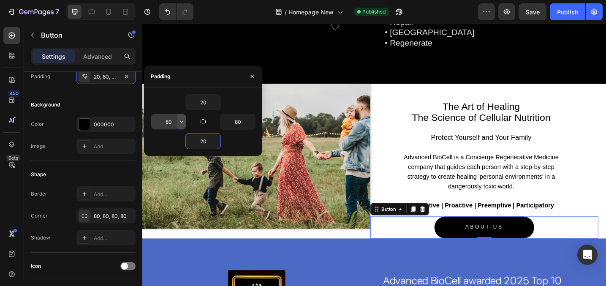
type input "20"
click at [177, 121] on button "button" at bounding box center [181, 121] width 8 height 15
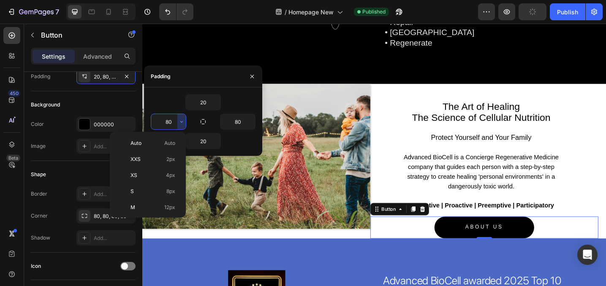
click at [169, 122] on input "80" at bounding box center [168, 121] width 35 height 15
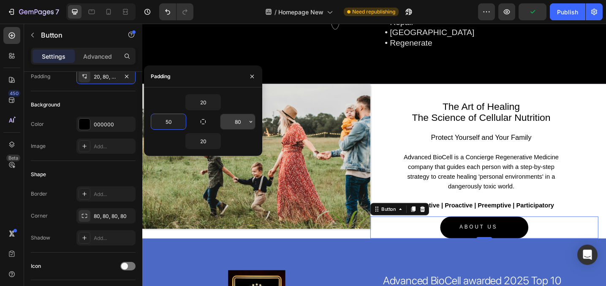
type input "50"
click at [234, 117] on input "80" at bounding box center [237, 121] width 35 height 15
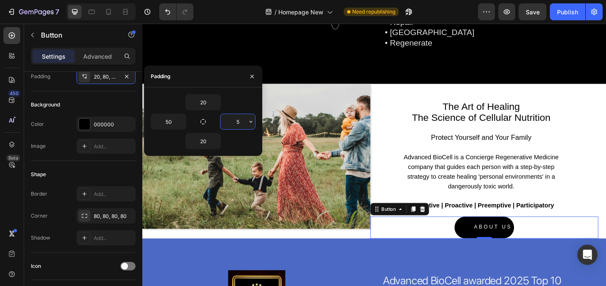
type input "50"
click at [561, 15] on div "Publish" at bounding box center [567, 12] width 21 height 9
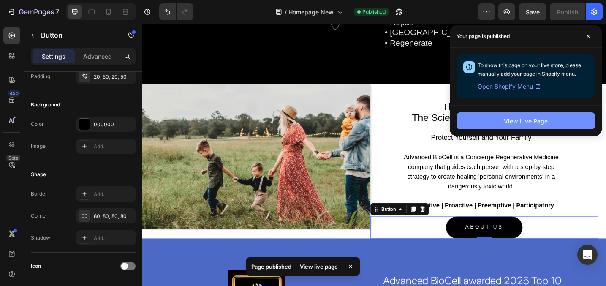
click at [538, 119] on div "View Live Page" at bounding box center [526, 121] width 44 height 9
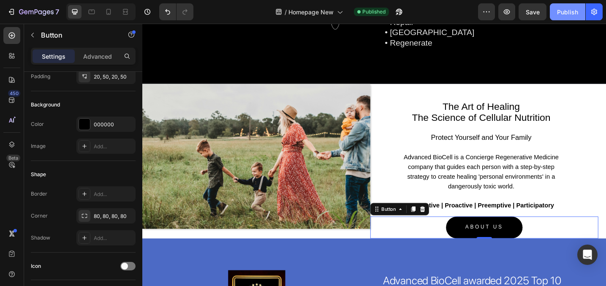
click at [572, 14] on div "Publish" at bounding box center [567, 12] width 21 height 9
